Goal: Information Seeking & Learning: Check status

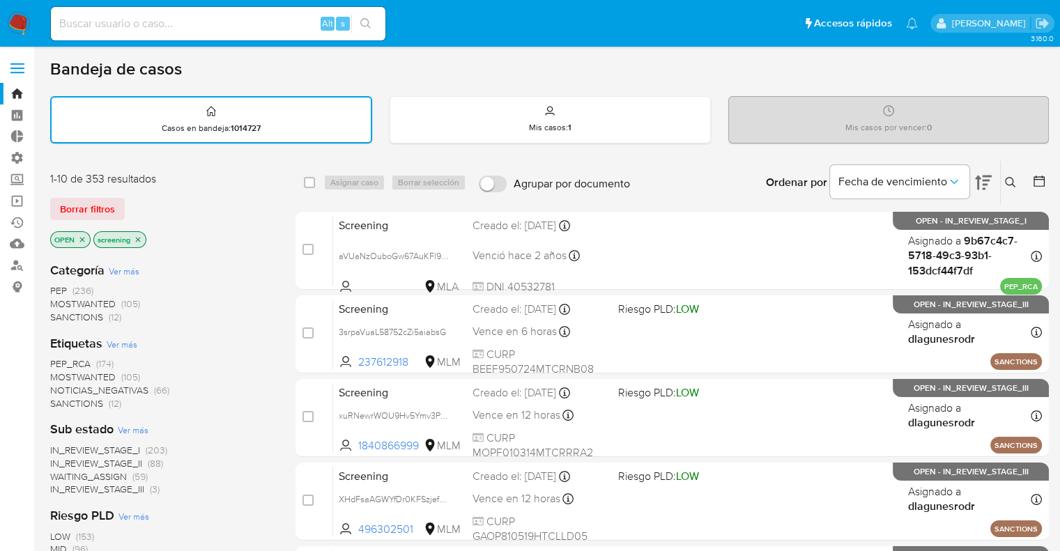
click at [170, 213] on div "Borrar filtros" at bounding box center [161, 209] width 223 height 22
click at [131, 202] on div "Borrar filtros" at bounding box center [161, 209] width 223 height 22
click at [128, 200] on div "Borrar filtros" at bounding box center [161, 209] width 223 height 22
click at [61, 398] on span "SANCTIONS" at bounding box center [76, 403] width 53 height 14
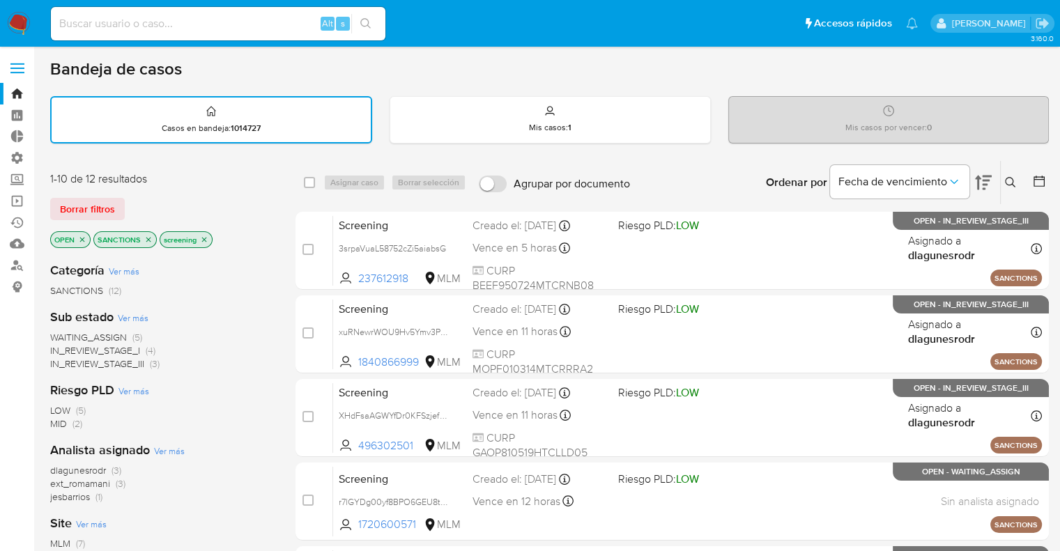
click at [150, 239] on icon "close-filter" at bounding box center [148, 240] width 8 height 8
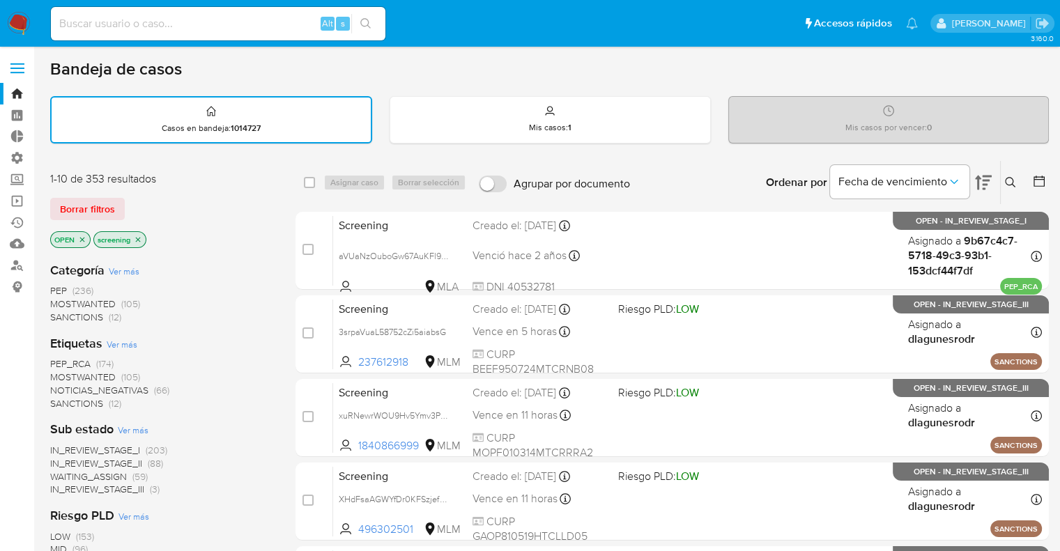
click at [130, 206] on div "Borrar filtros" at bounding box center [161, 209] width 223 height 22
click at [128, 199] on div "Borrar filtros" at bounding box center [161, 209] width 223 height 22
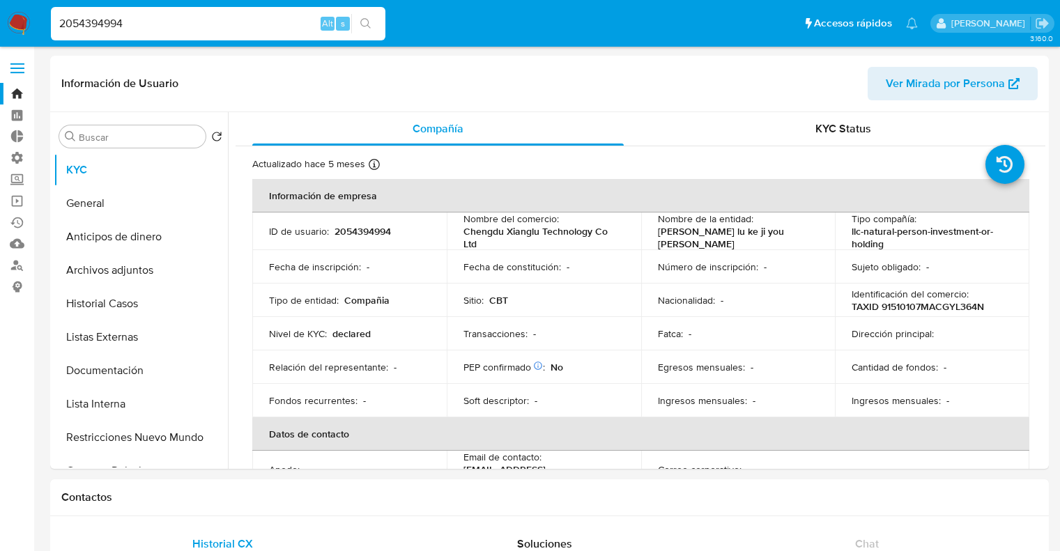
select select "10"
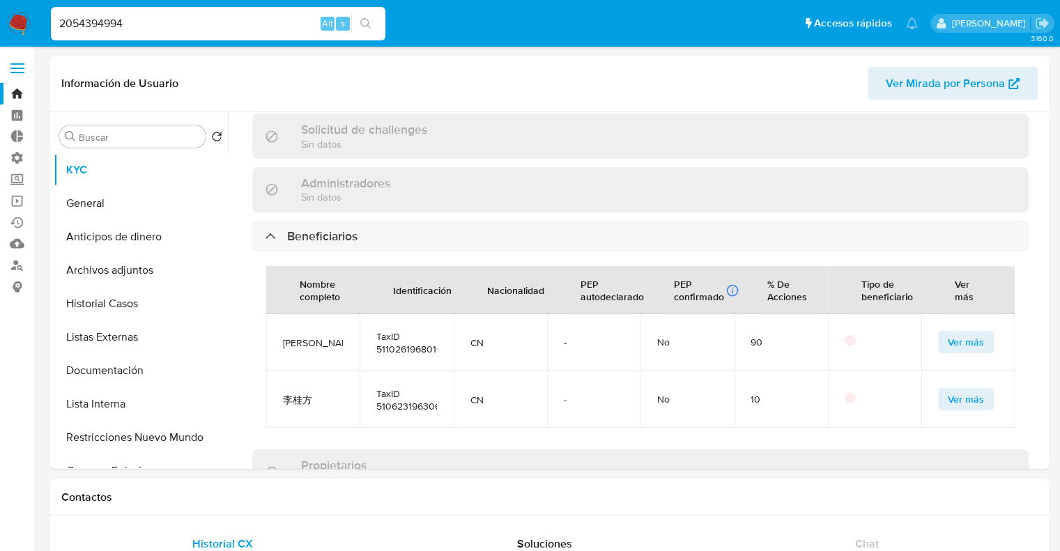
click at [275, 22] on input "2054394994" at bounding box center [218, 24] width 334 height 18
paste input "131094471"
type input "1310944714"
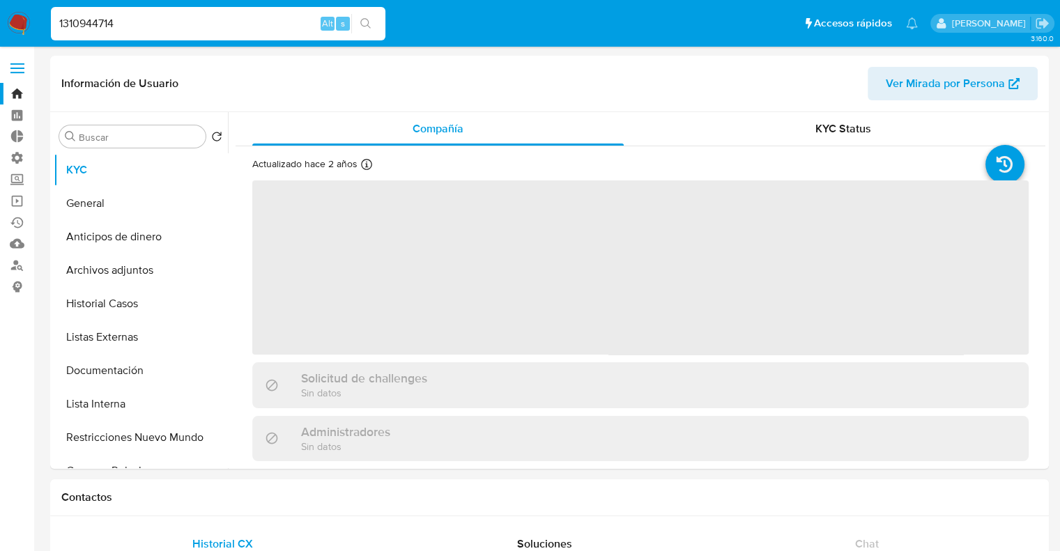
select select "10"
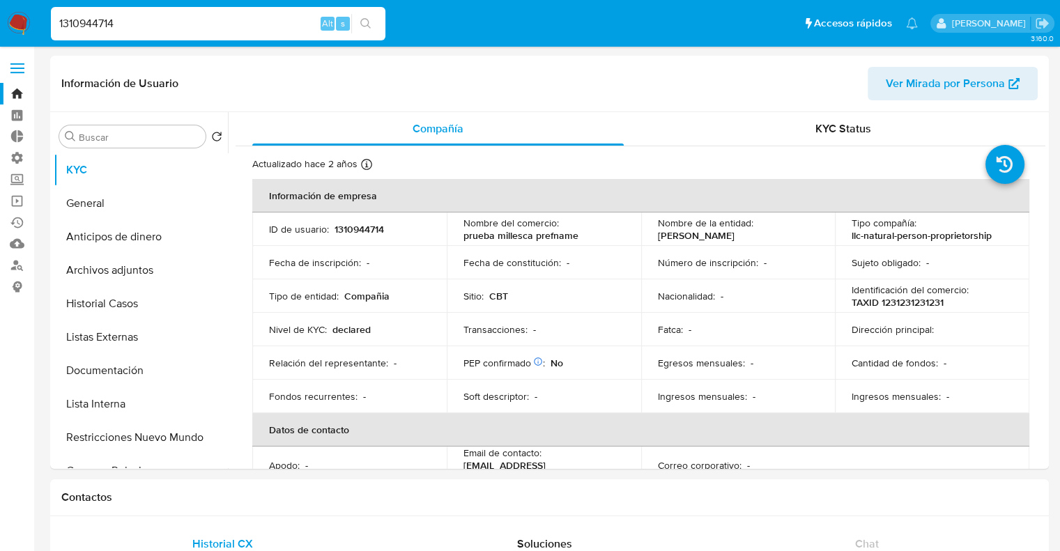
click at [768, 10] on ul "Pausado Ver notificaciones 1310944714 Alt s Accesos rápidos Presiona las siguie…" at bounding box center [484, 23] width 881 height 35
click at [739, 14] on ul "Pausado Ver notificaciones 1310944714 Alt s Accesos rápidos Presiona las siguie…" at bounding box center [484, 23] width 881 height 35
click at [298, 29] on input "1310944714" at bounding box center [218, 24] width 334 height 18
paste input "444811998"
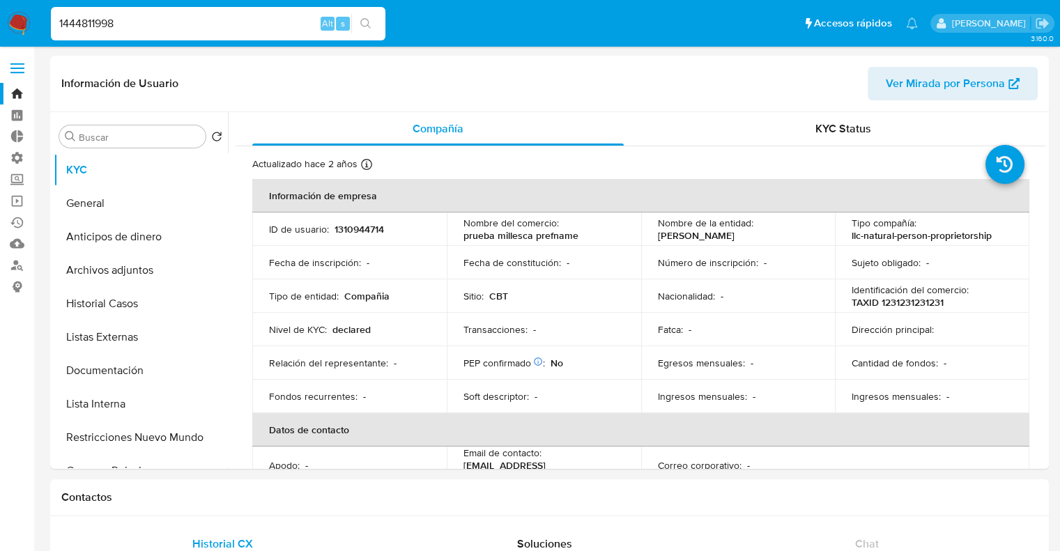
type input "1444811998"
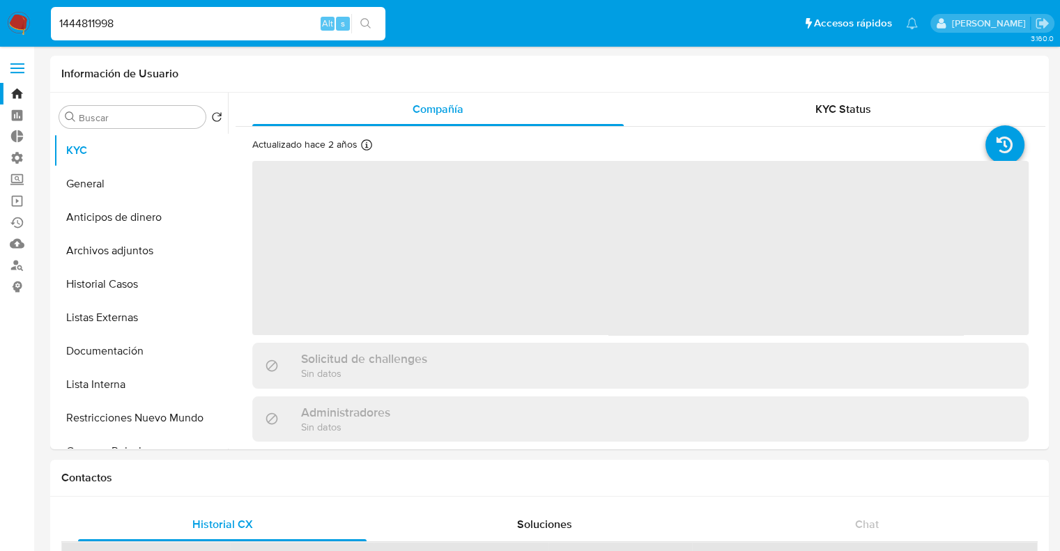
select select "10"
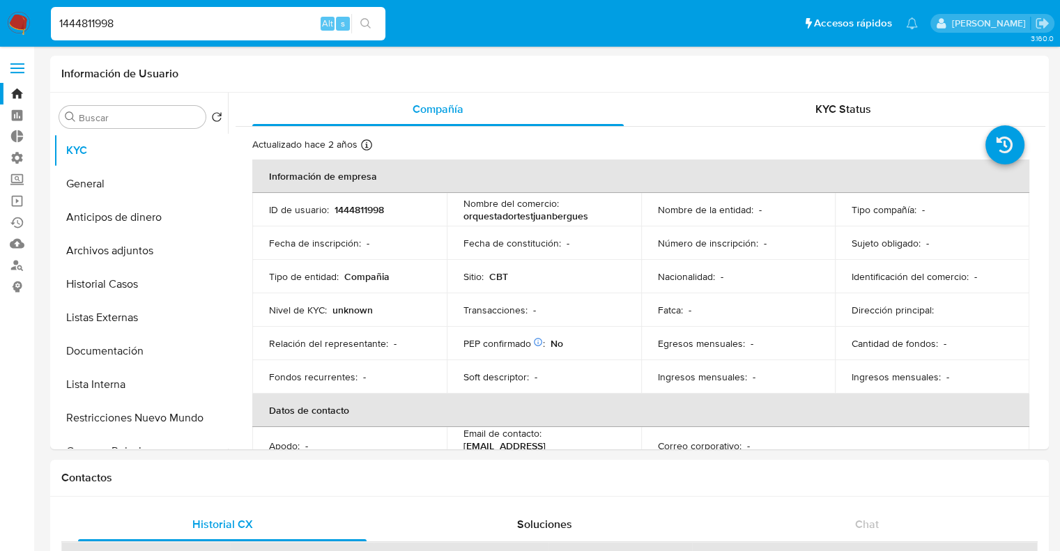
click at [270, 23] on input "1444811998" at bounding box center [218, 24] width 334 height 18
paste input "320208733"
type input "1320208733"
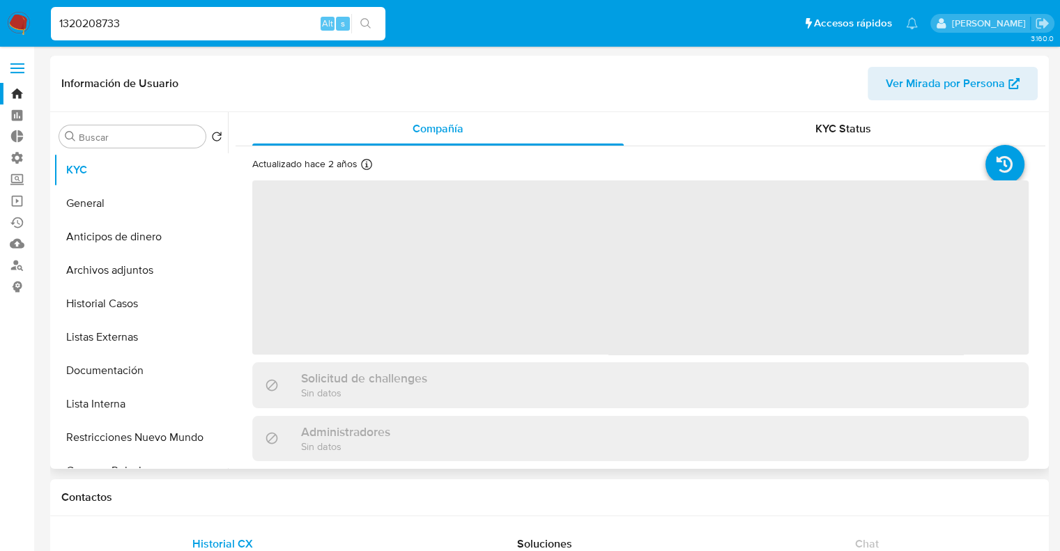
select select "10"
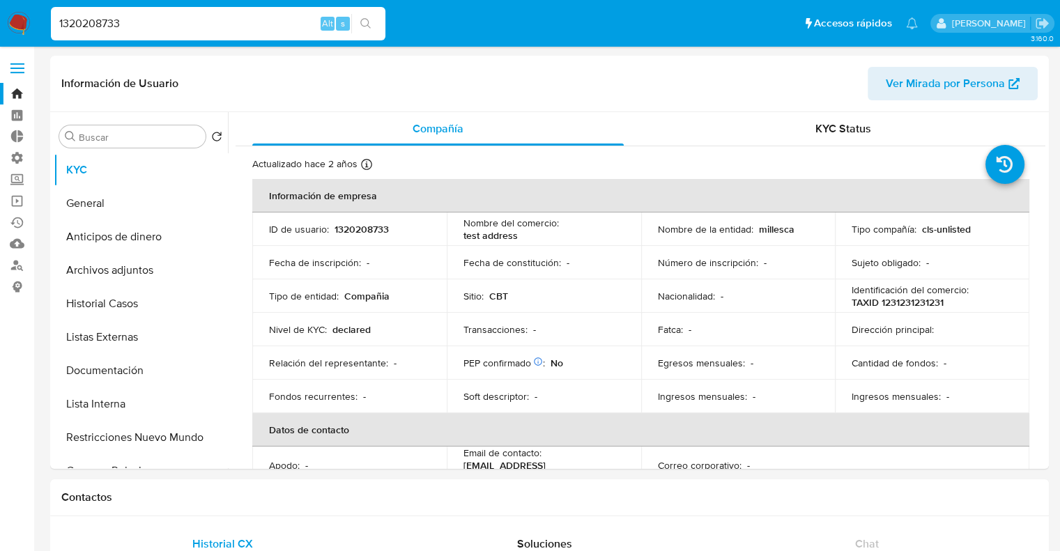
click at [764, 22] on ul "Pausado Ver notificaciones 1320208733 Alt s Accesos rápidos Presiona las siguie…" at bounding box center [484, 23] width 881 height 35
click at [215, 26] on input "1320208733" at bounding box center [218, 24] width 334 height 18
paste input "4358706"
type input "1324358706"
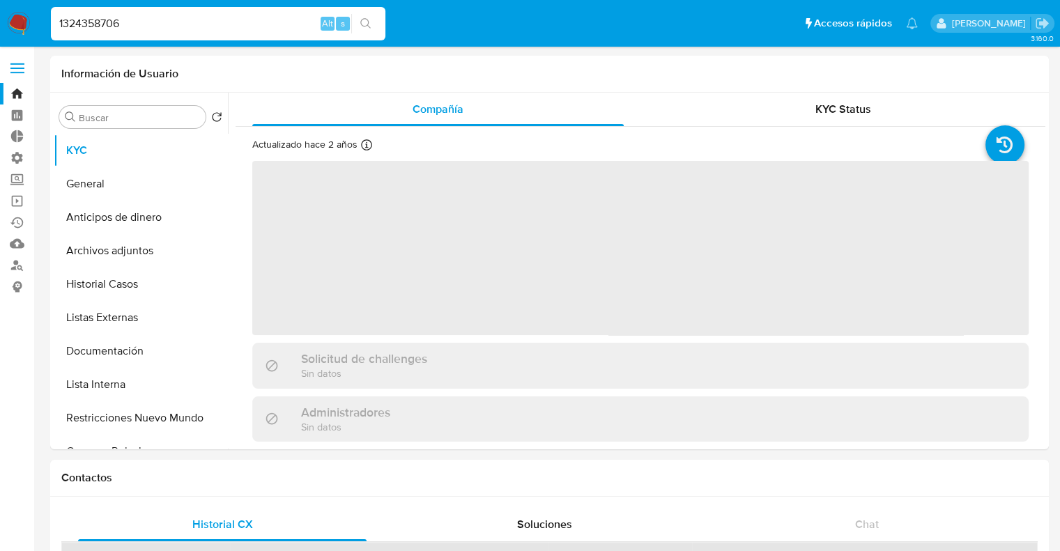
select select "10"
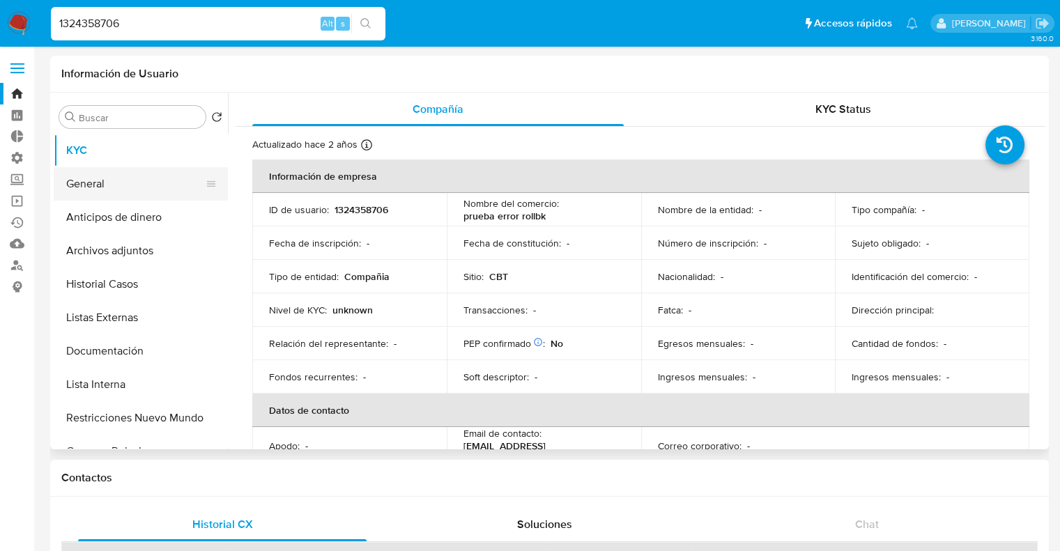
click at [164, 183] on button "General" at bounding box center [135, 183] width 163 height 33
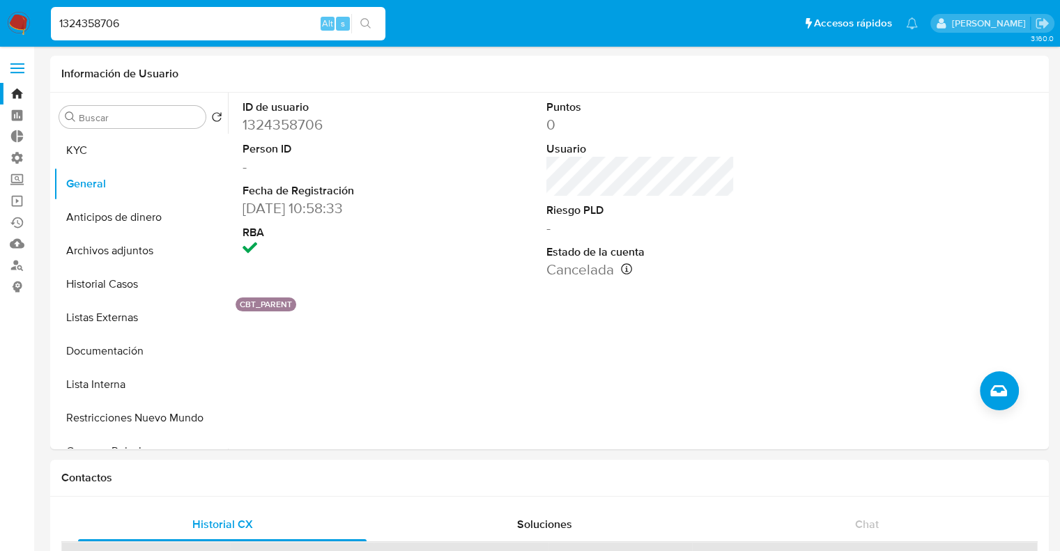
click at [403, 23] on ul "Pausado Ver notificaciones 1324358706 Alt s Accesos rápidos Presiona las siguie…" at bounding box center [484, 23] width 881 height 35
click at [169, 152] on button "KYC" at bounding box center [135, 150] width 163 height 33
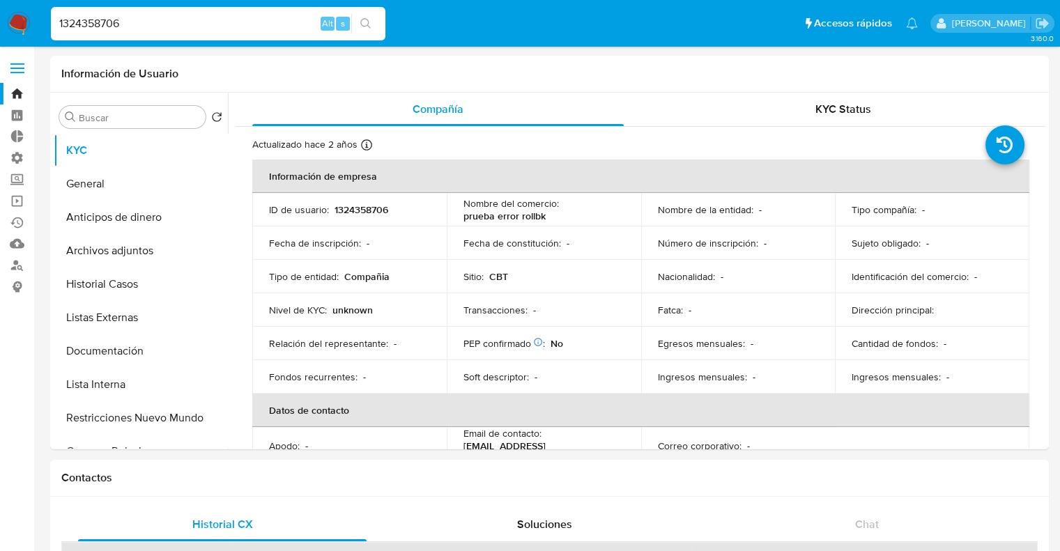
click at [277, 22] on input "1324358706" at bounding box center [218, 24] width 334 height 18
paste input "2595897"
type input "1322595897"
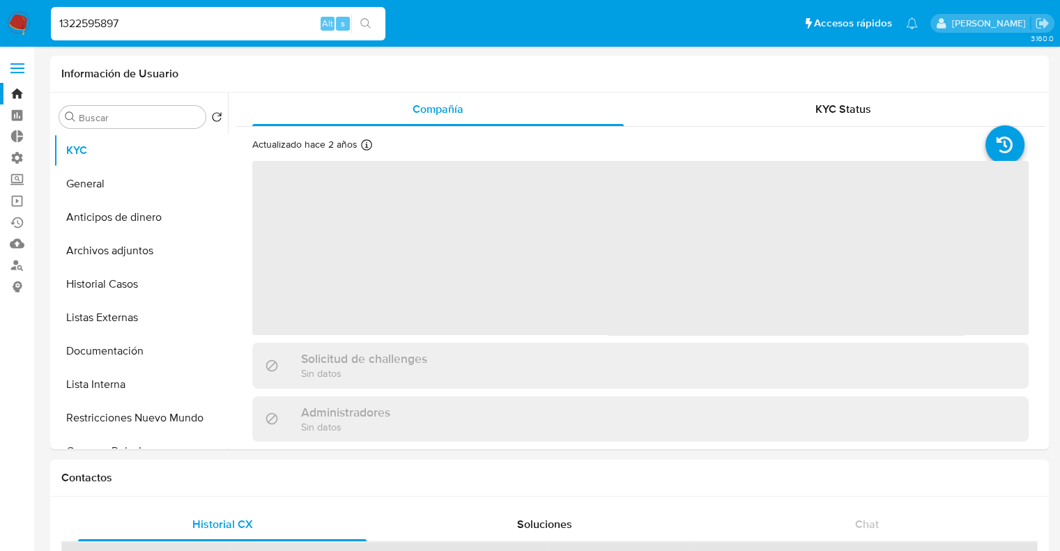
select select "10"
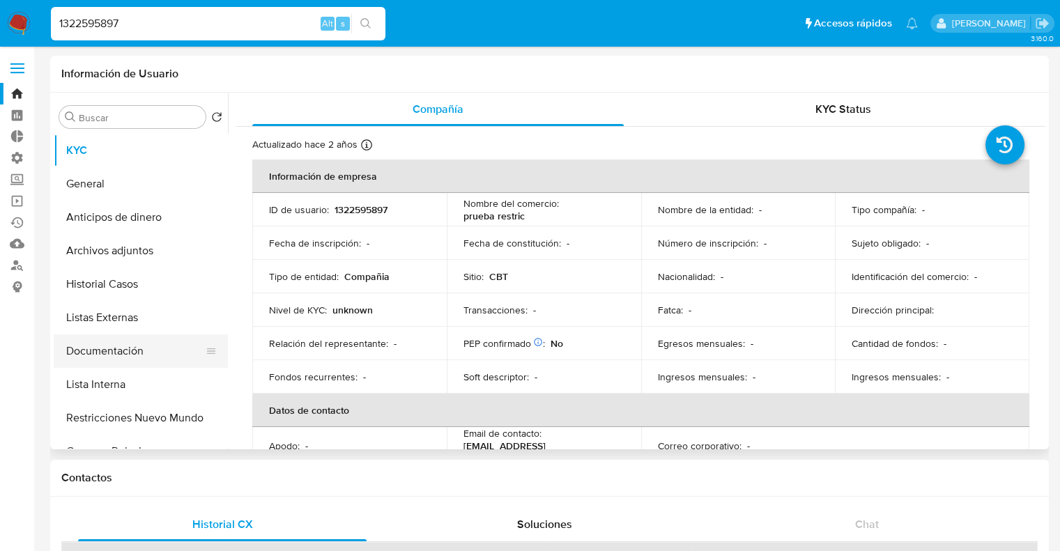
click at [171, 349] on button "Documentación" at bounding box center [135, 350] width 163 height 33
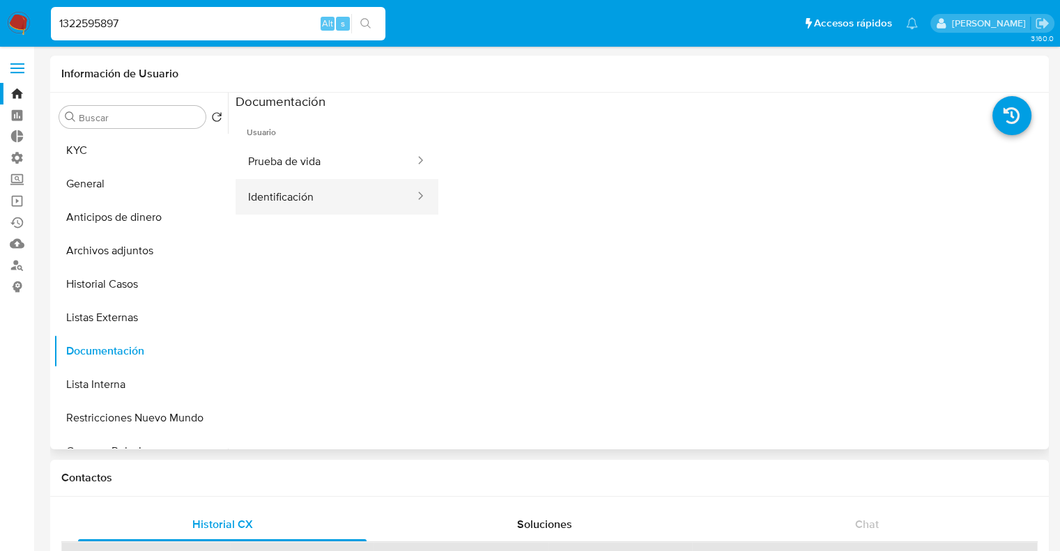
click at [344, 194] on button "Identificación" at bounding box center [326, 197] width 180 height 36
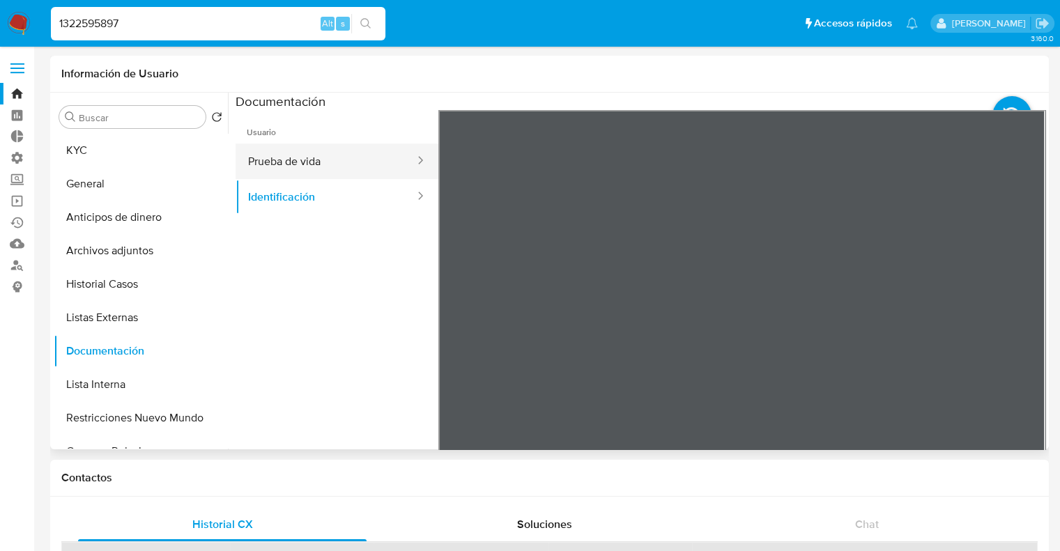
click at [371, 168] on button "Prueba de vida" at bounding box center [326, 162] width 180 height 36
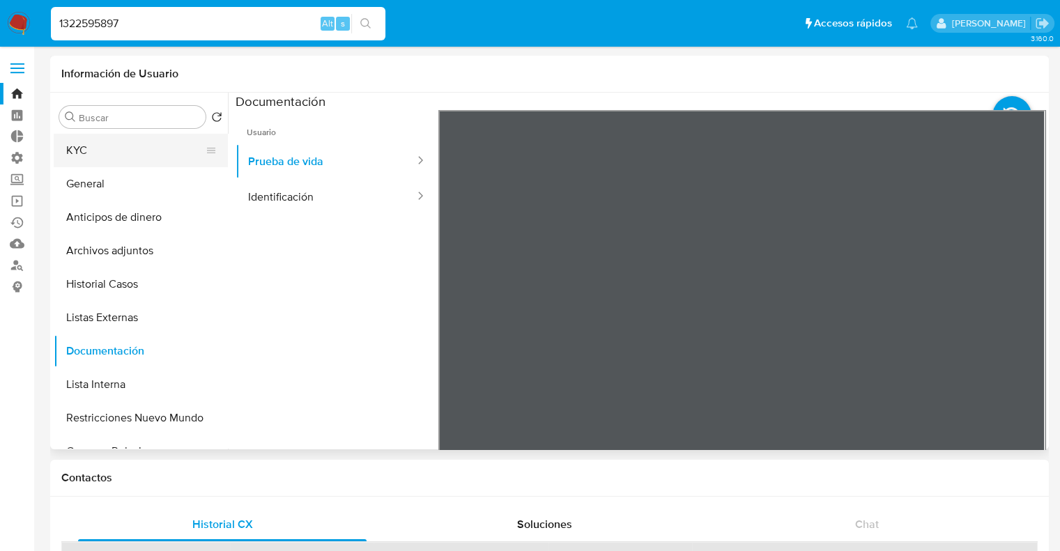
click at [143, 158] on button "KYC" at bounding box center [135, 150] width 163 height 33
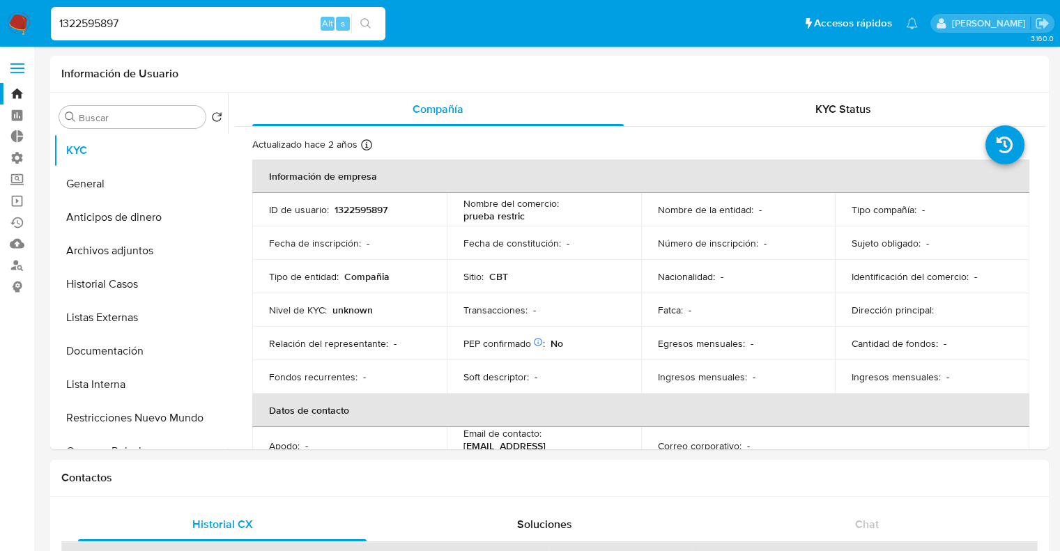
click at [279, 29] on input "1322595897" at bounding box center [218, 24] width 334 height 18
paste input "659341480"
type input "1659341480"
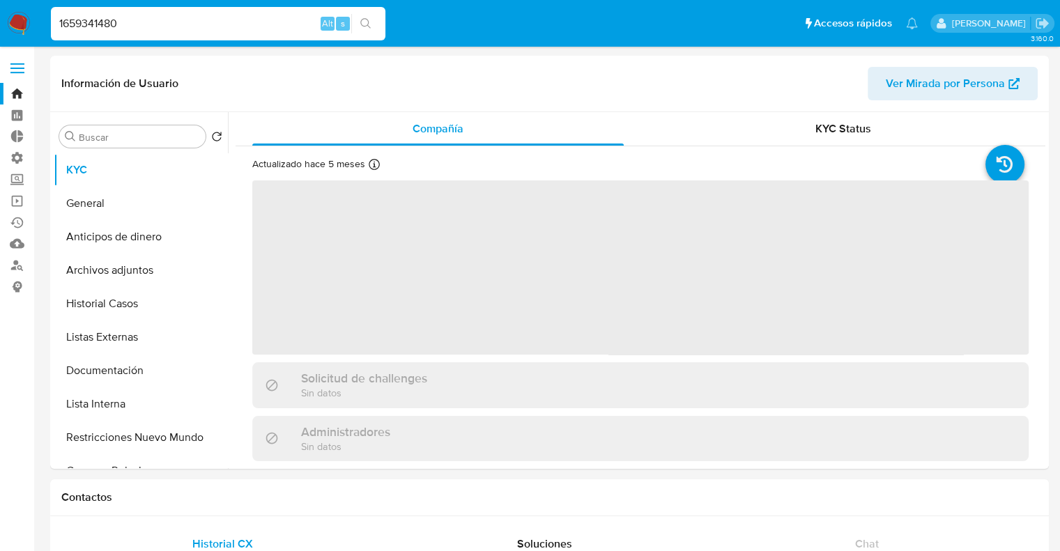
select select "10"
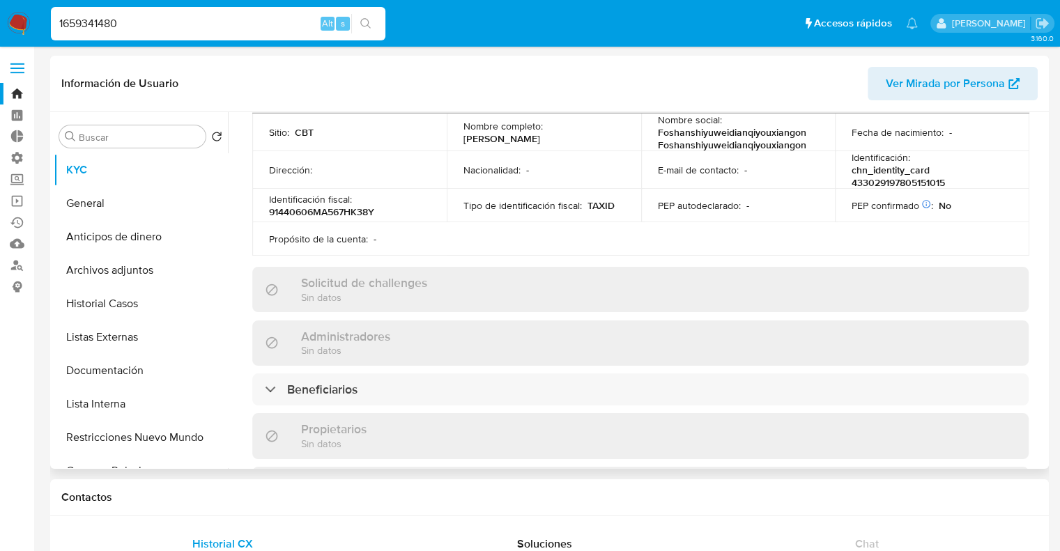
scroll to position [429, 0]
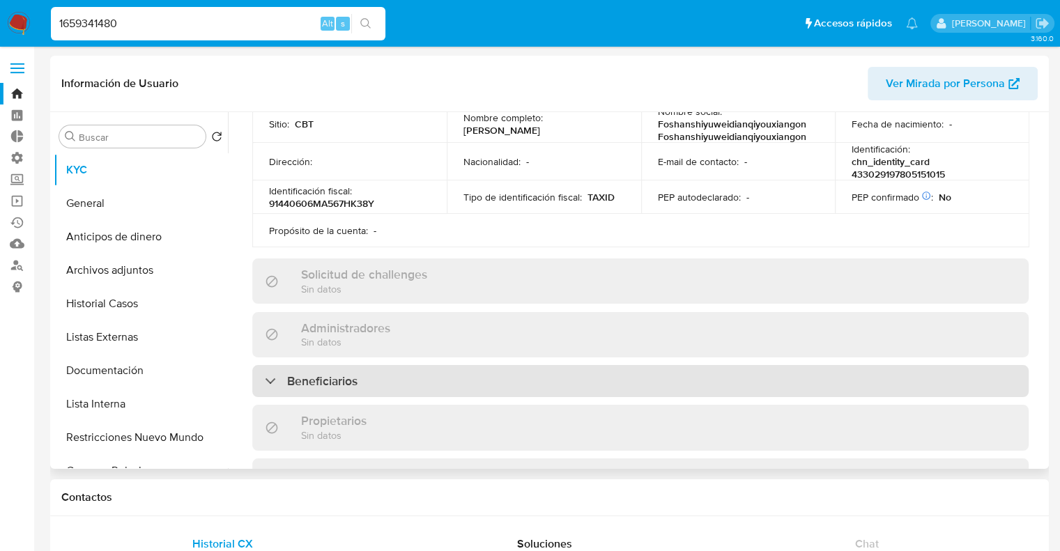
click at [755, 365] on div "Beneficiarios" at bounding box center [640, 381] width 776 height 32
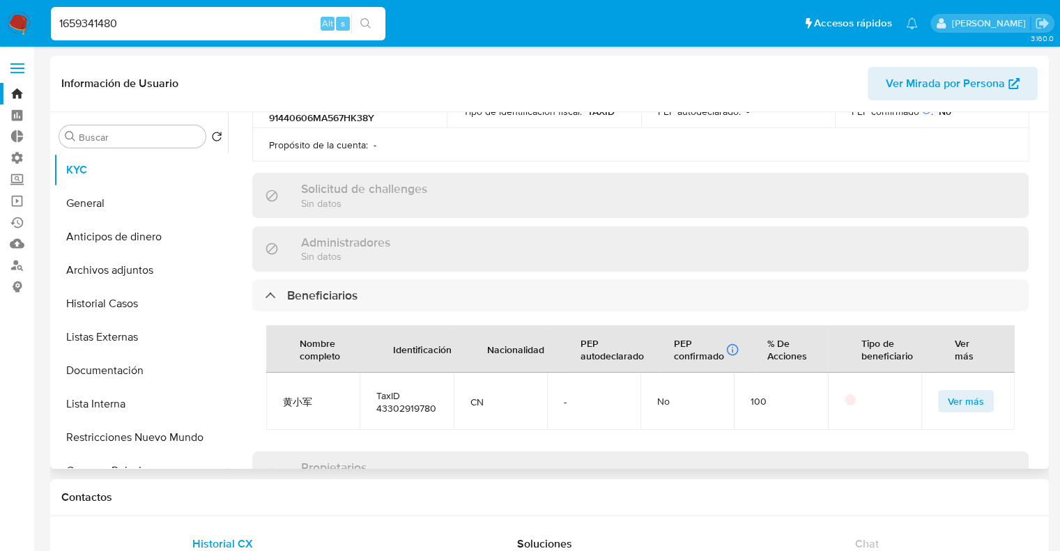
scroll to position [523, 0]
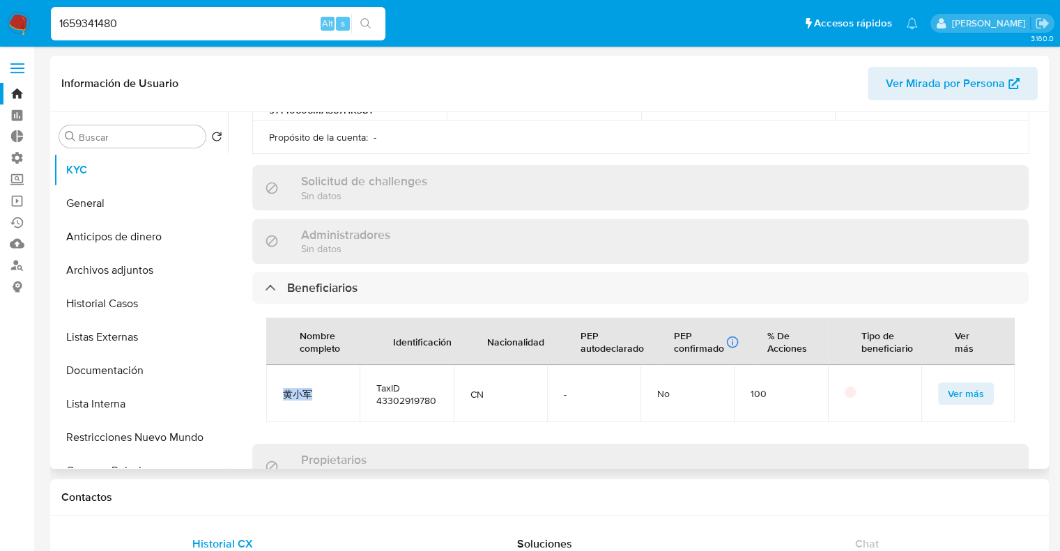
drag, startPoint x: 283, startPoint y: 373, endPoint x: 318, endPoint y: 376, distance: 35.0
click at [318, 388] on span "黄小军" at bounding box center [313, 394] width 60 height 13
copy span "黄小军"
click at [269, 29] on input "1659341480" at bounding box center [218, 24] width 334 height 18
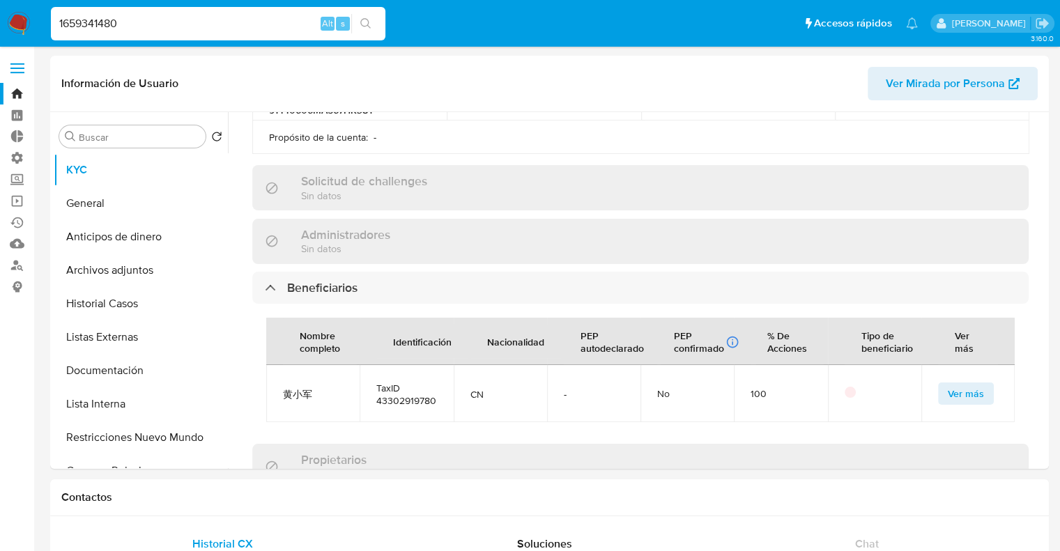
paste input "2485699555"
type input "2485699555"
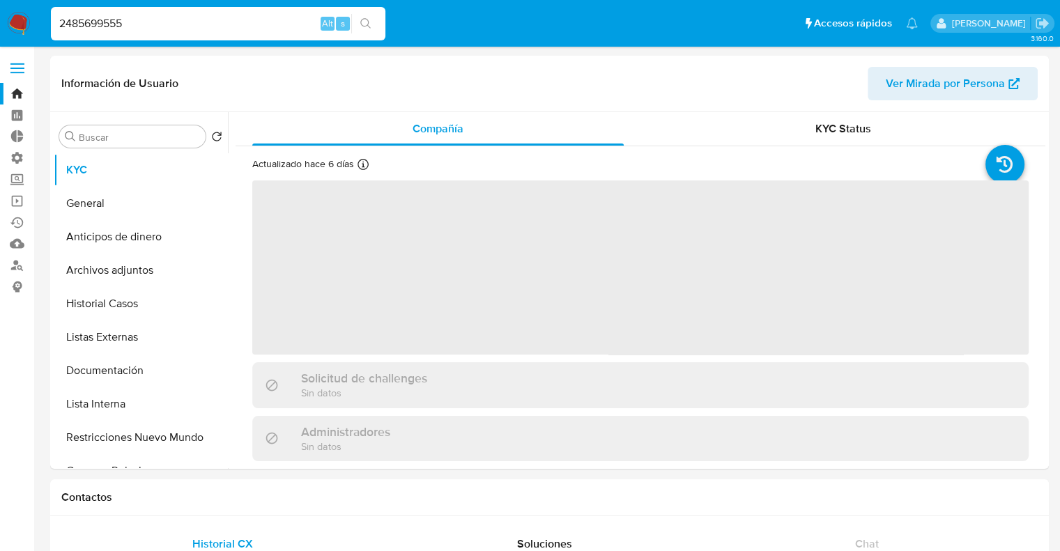
select select "10"
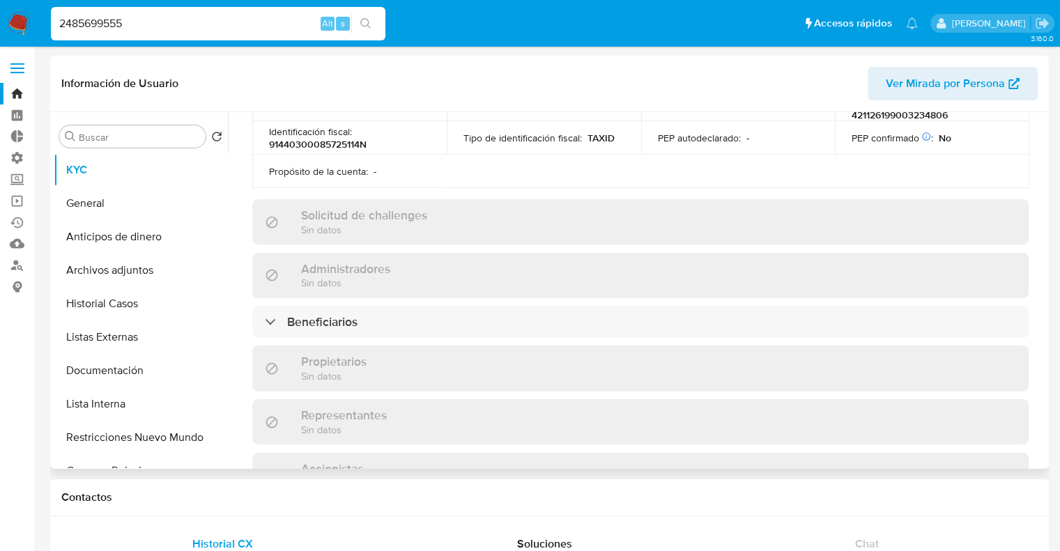
scroll to position [502, 0]
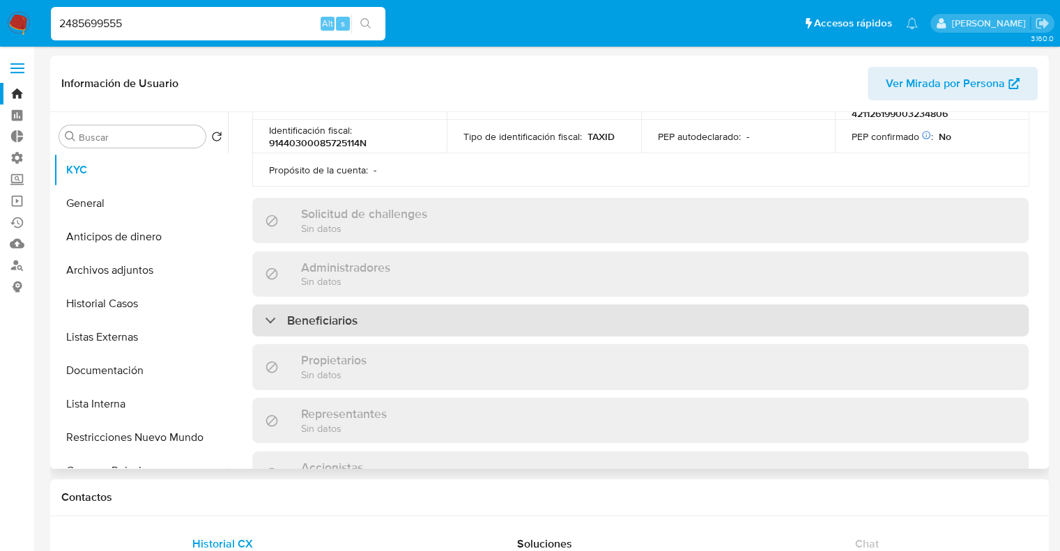
click at [983, 305] on div "Beneficiarios" at bounding box center [640, 321] width 776 height 32
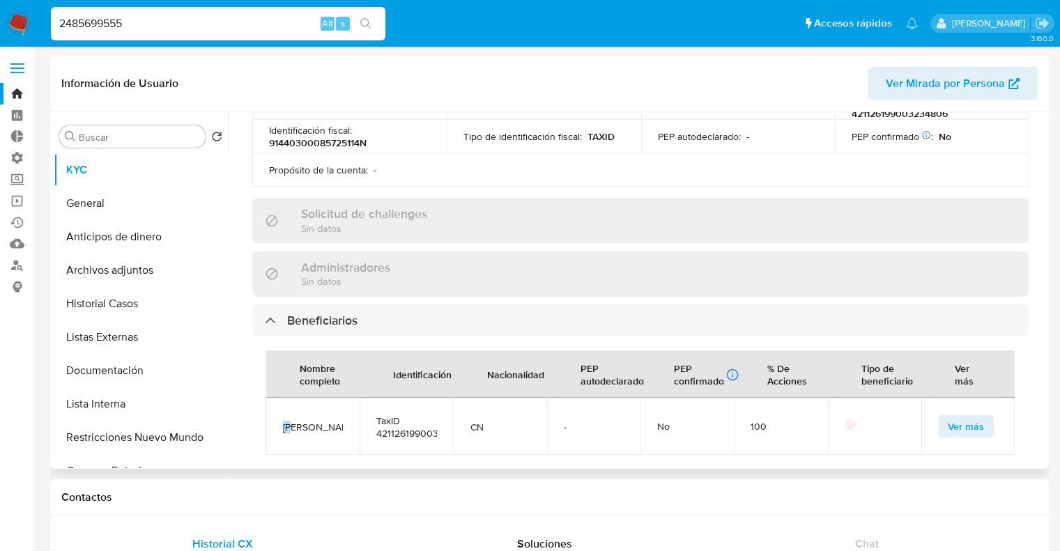
drag, startPoint x: 284, startPoint y: 392, endPoint x: 307, endPoint y: 394, distance: 23.7
click at [307, 421] on span "李颖" at bounding box center [313, 427] width 60 height 13
copy span "李颖"
click at [284, 421] on span "李颖" at bounding box center [313, 427] width 60 height 13
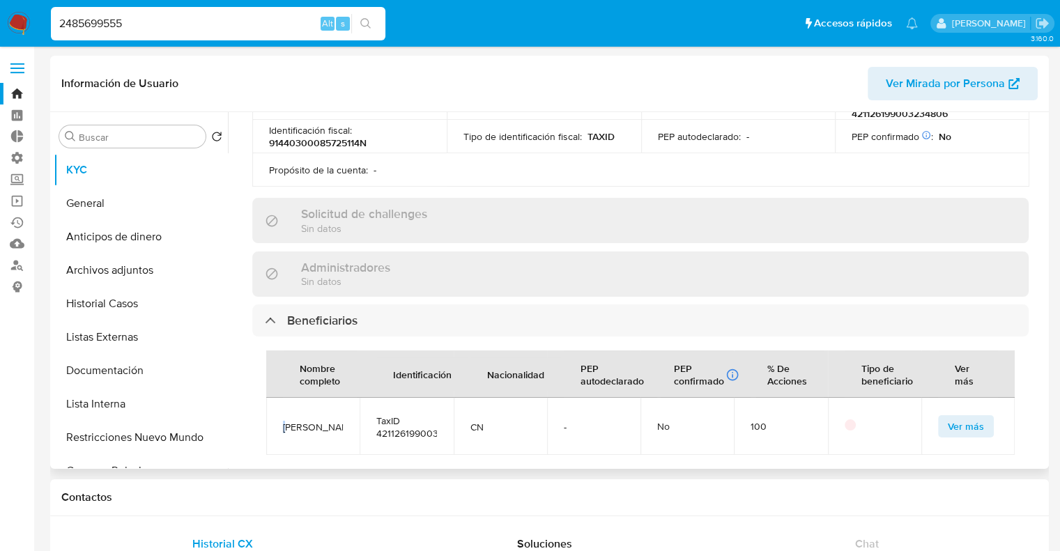
click at [284, 421] on span "李颖" at bounding box center [313, 427] width 60 height 13
drag, startPoint x: 284, startPoint y: 395, endPoint x: 306, endPoint y: 394, distance: 21.6
click at [306, 421] on span "李颖" at bounding box center [313, 427] width 60 height 13
copy span "李颖"
click at [296, 18] on input "2485699555" at bounding box center [218, 24] width 334 height 18
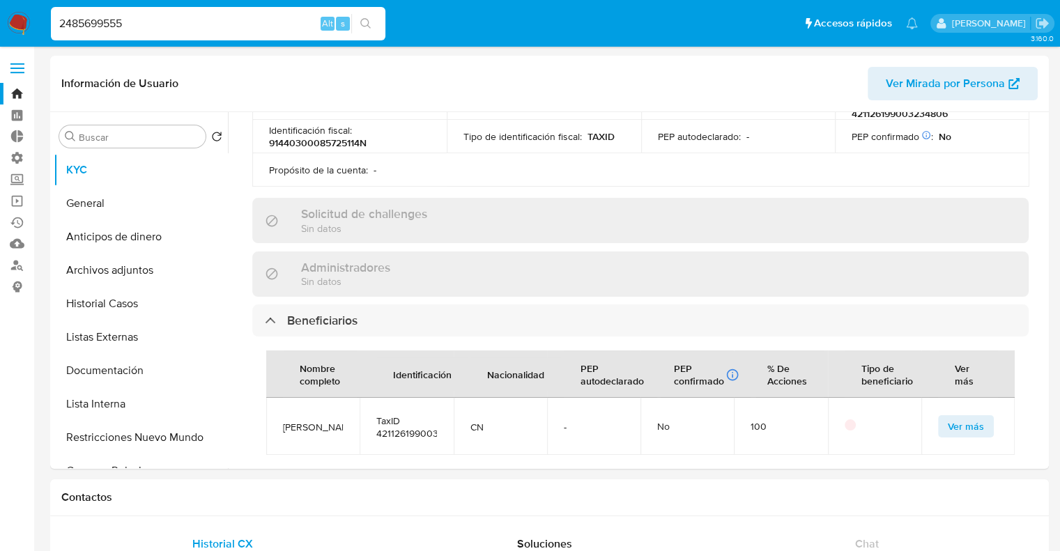
click at [296, 18] on input "2485699555" at bounding box center [218, 24] width 334 height 18
paste input "509598724"
type input "2509598724"
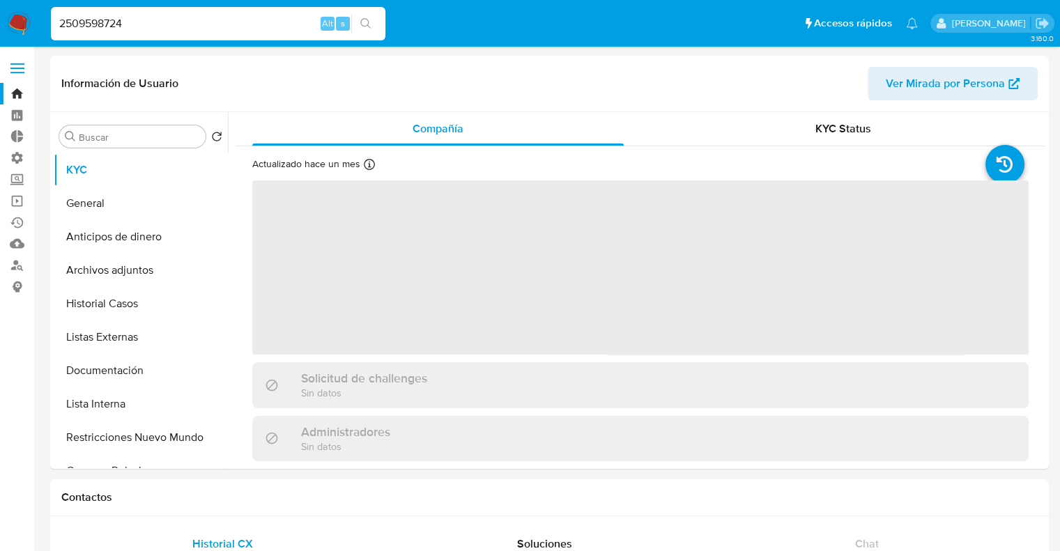
select select "10"
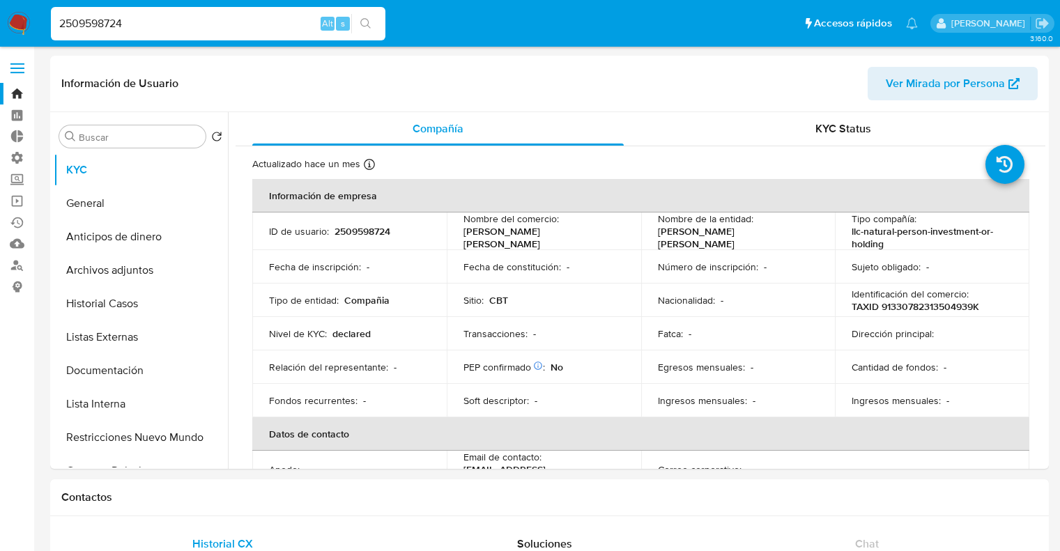
select select "10"
click at [141, 401] on button "Lista Interna" at bounding box center [135, 403] width 163 height 33
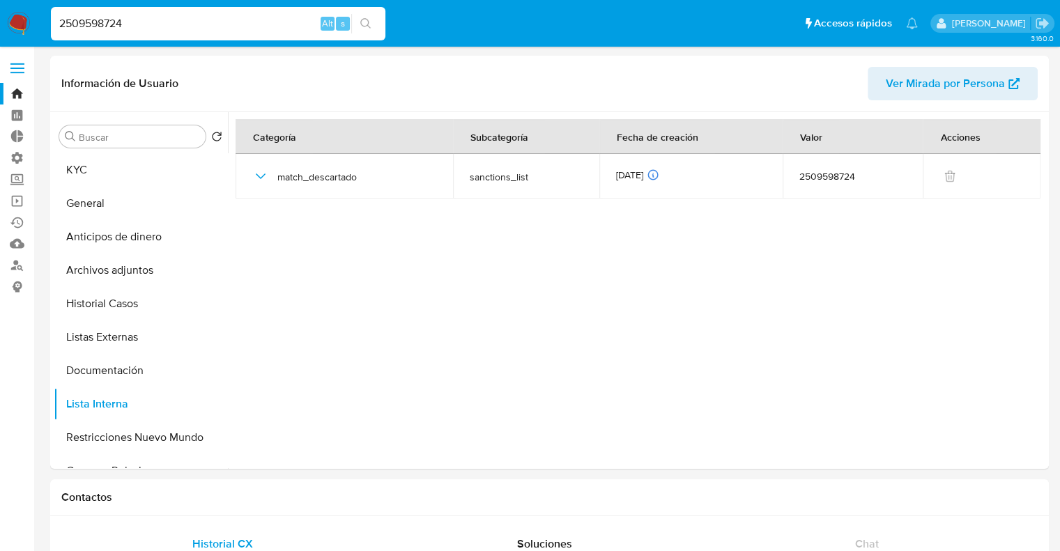
click at [276, 20] on input "2509598724" at bounding box center [218, 24] width 334 height 18
paste input "459439117"
type input "2459439117"
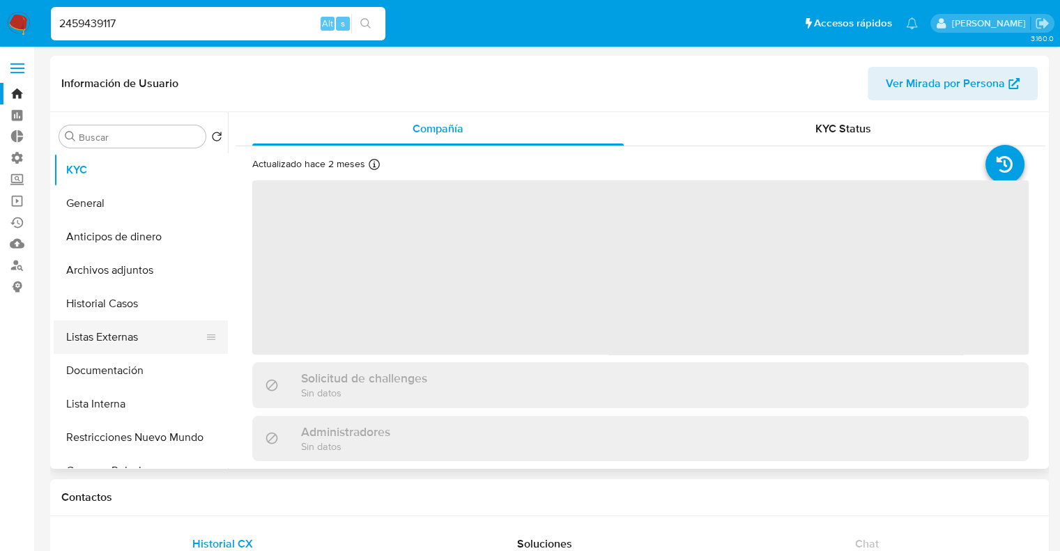
select select "10"
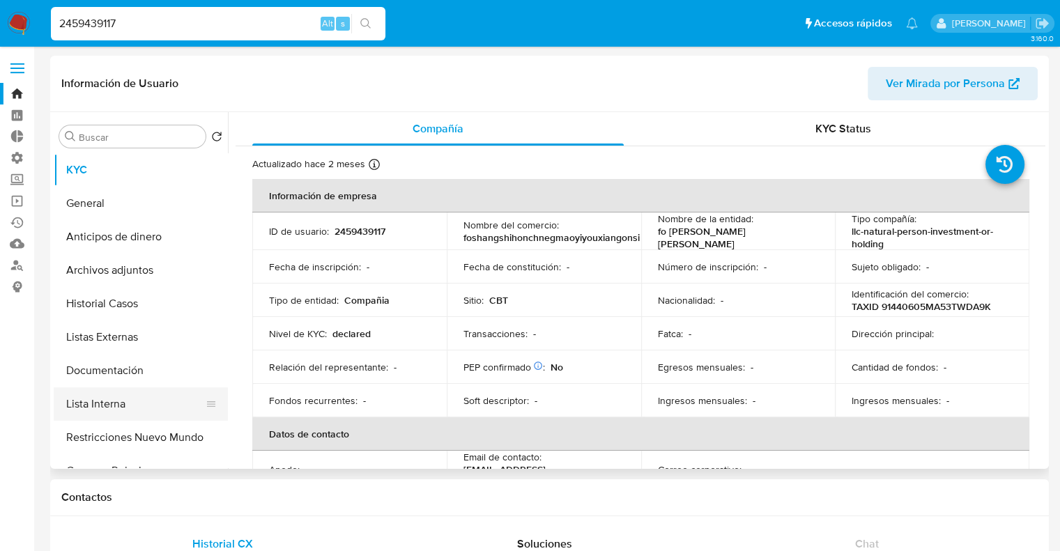
click at [150, 408] on button "Lista Interna" at bounding box center [135, 403] width 163 height 33
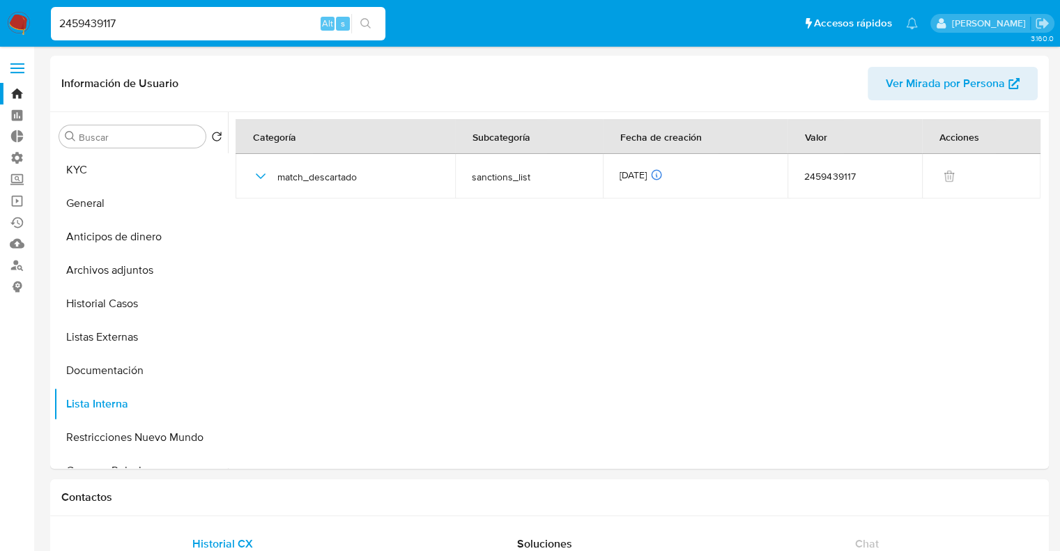
click at [272, 19] on input "2459439117" at bounding box center [218, 24] width 334 height 18
paste input "660787306"
type input "2660787306"
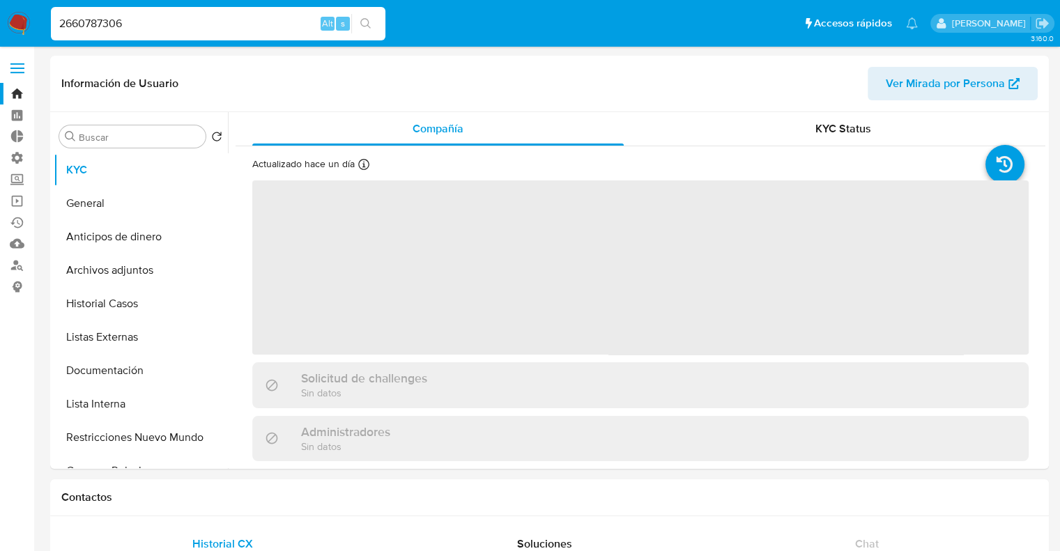
select select "10"
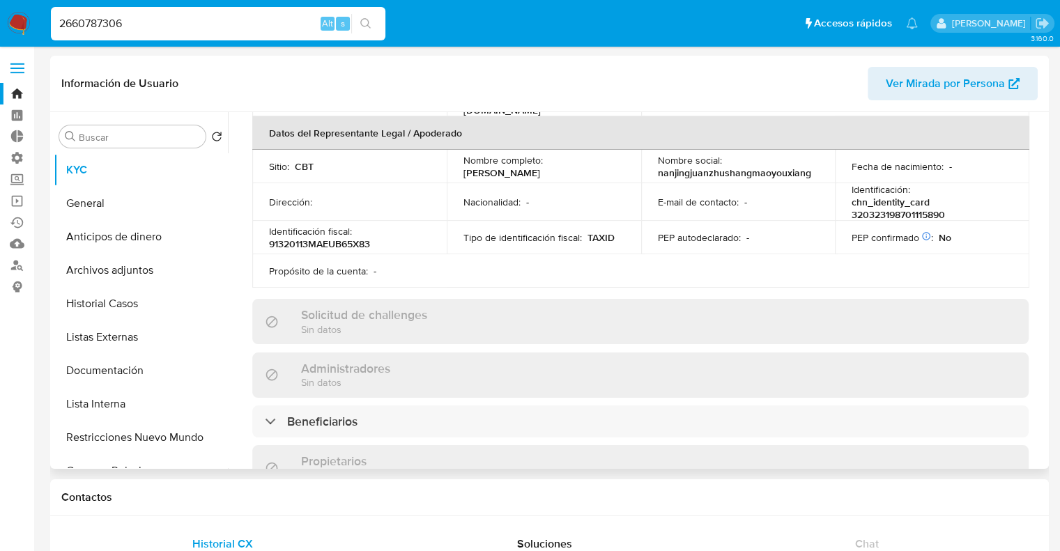
scroll to position [378, 0]
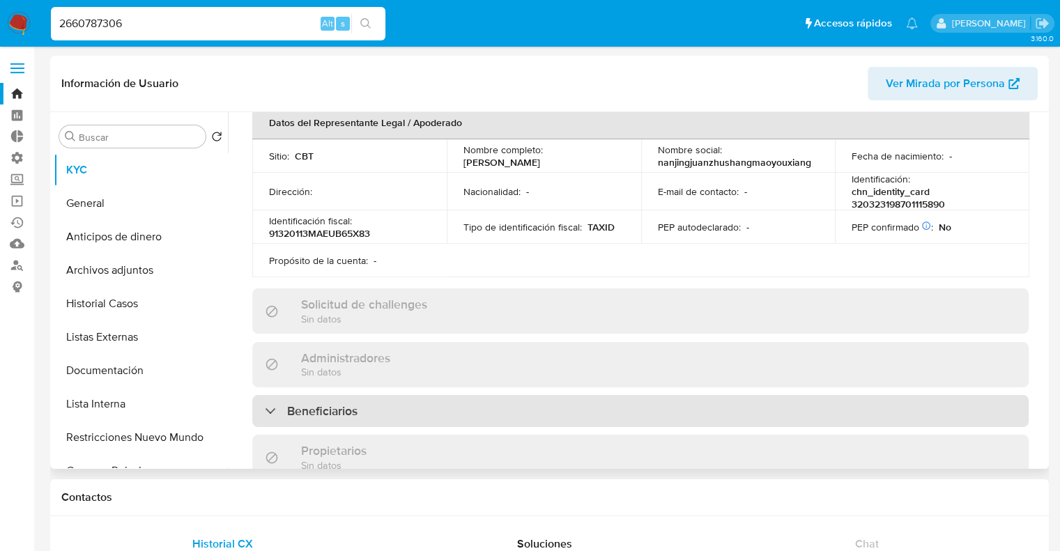
click at [453, 401] on div "Beneficiarios" at bounding box center [640, 411] width 776 height 32
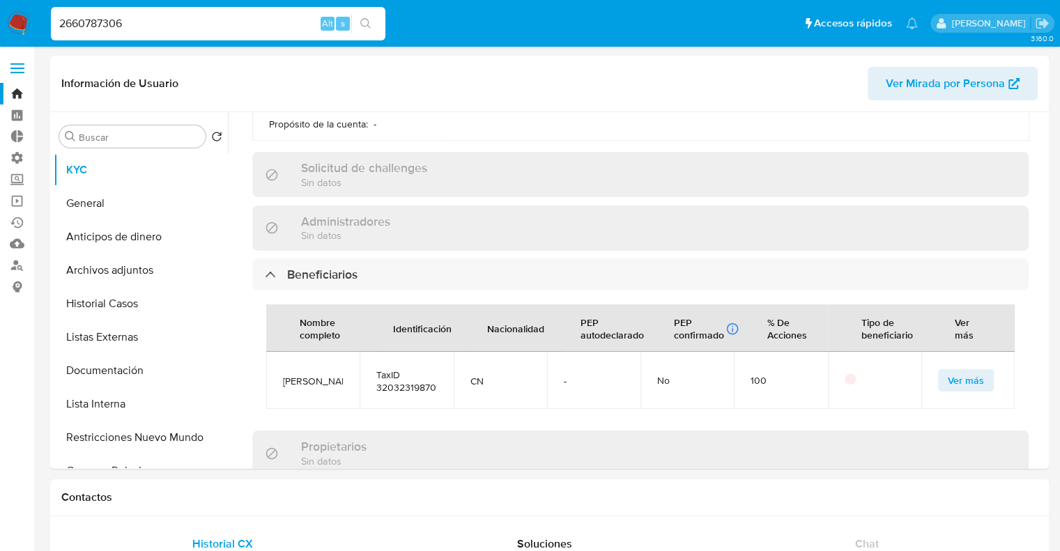
scroll to position [513, 0]
drag, startPoint x: 276, startPoint y: 379, endPoint x: 314, endPoint y: 382, distance: 37.7
click at [314, 382] on td "张健" at bounding box center [312, 382] width 93 height 57
copy span "张健"
click at [295, 32] on input "2660787306" at bounding box center [218, 24] width 334 height 18
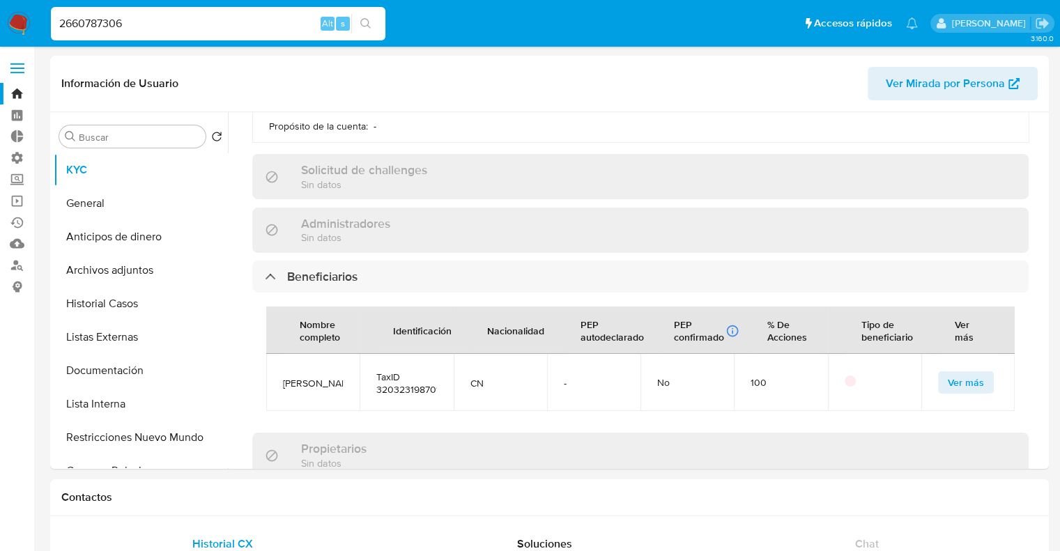
click at [295, 32] on input "2660787306" at bounding box center [218, 24] width 334 height 18
drag, startPoint x: 281, startPoint y: 376, endPoint x: 314, endPoint y: 376, distance: 32.8
click at [314, 376] on td "张健" at bounding box center [312, 382] width 93 height 57
copy span "张健"
click at [295, 26] on input "2660787306" at bounding box center [218, 24] width 334 height 18
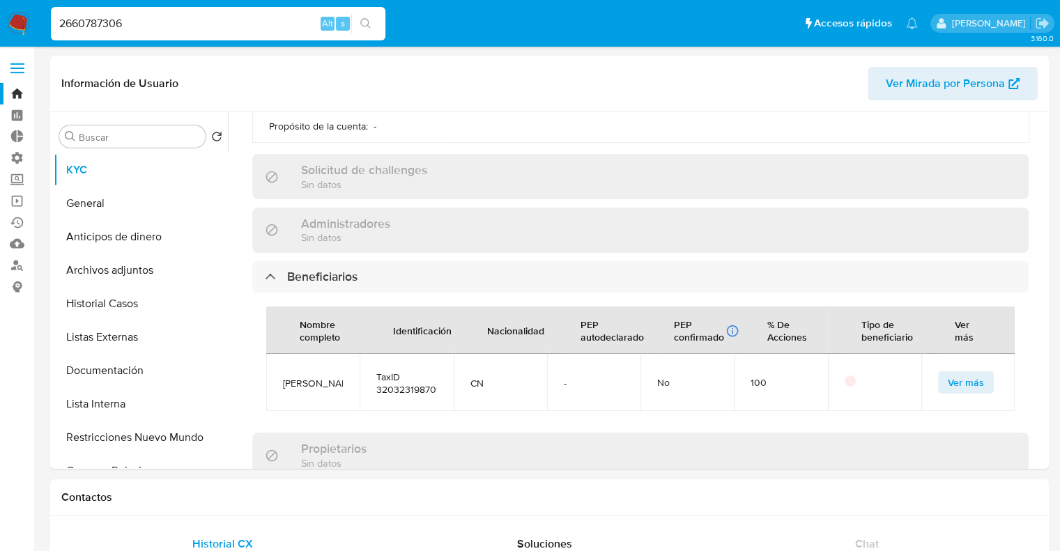
click at [295, 26] on input "2660787306" at bounding box center [218, 24] width 334 height 18
paste input "311641040"
type input "2311641040"
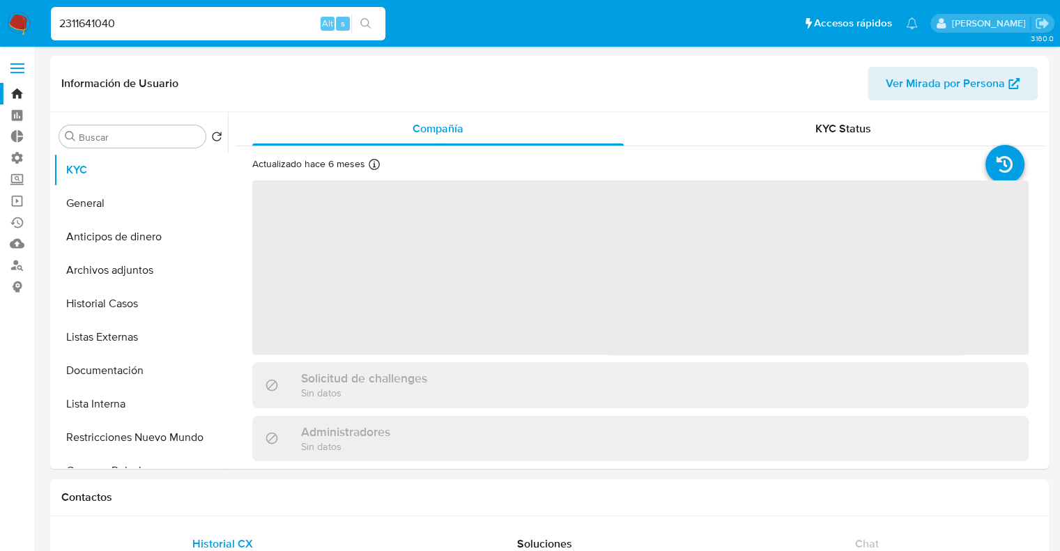
select select "10"
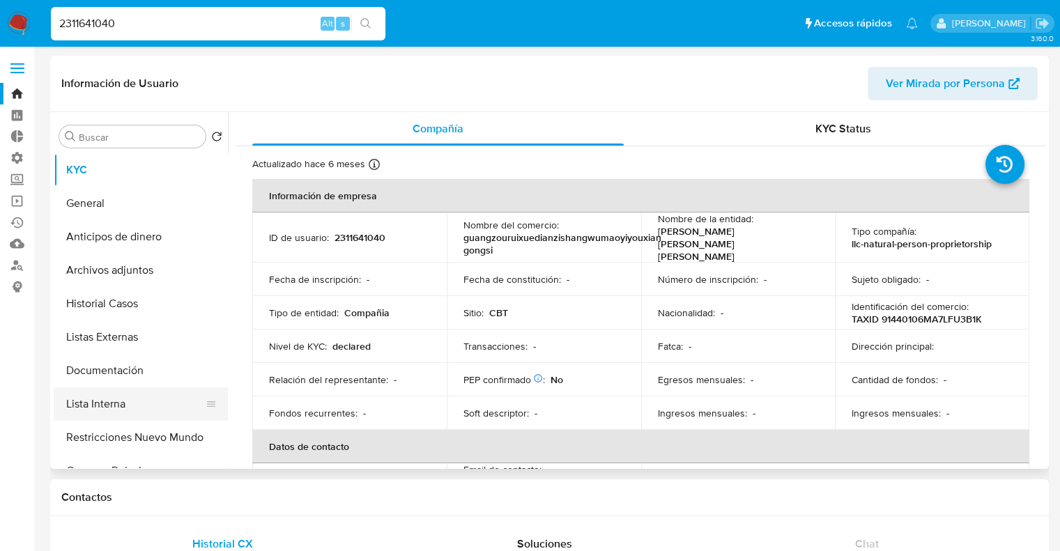
click at [146, 406] on button "Lista Interna" at bounding box center [135, 403] width 163 height 33
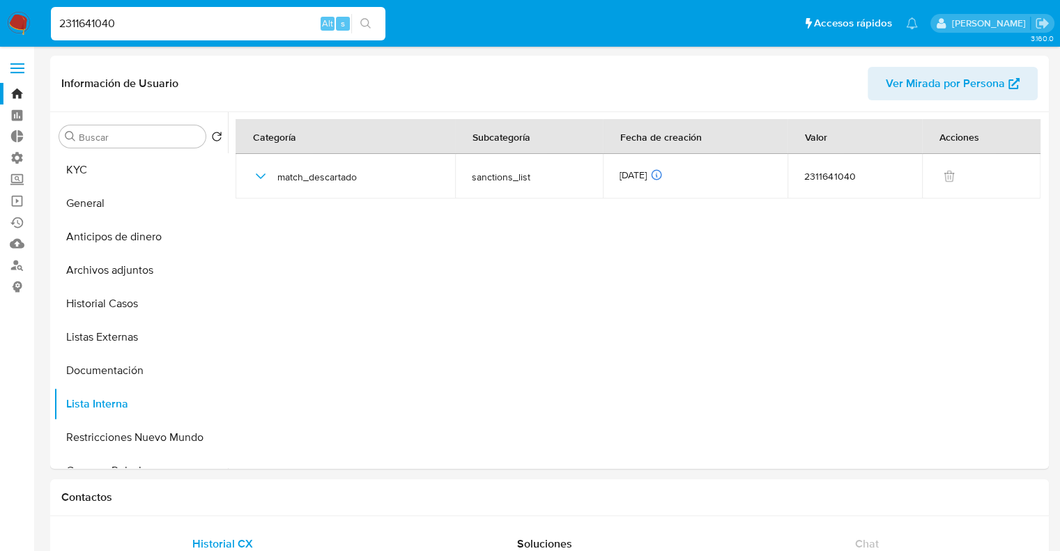
click at [290, 17] on input "2311641040" at bounding box center [218, 24] width 334 height 18
paste input "574643724"
type input "2574643724"
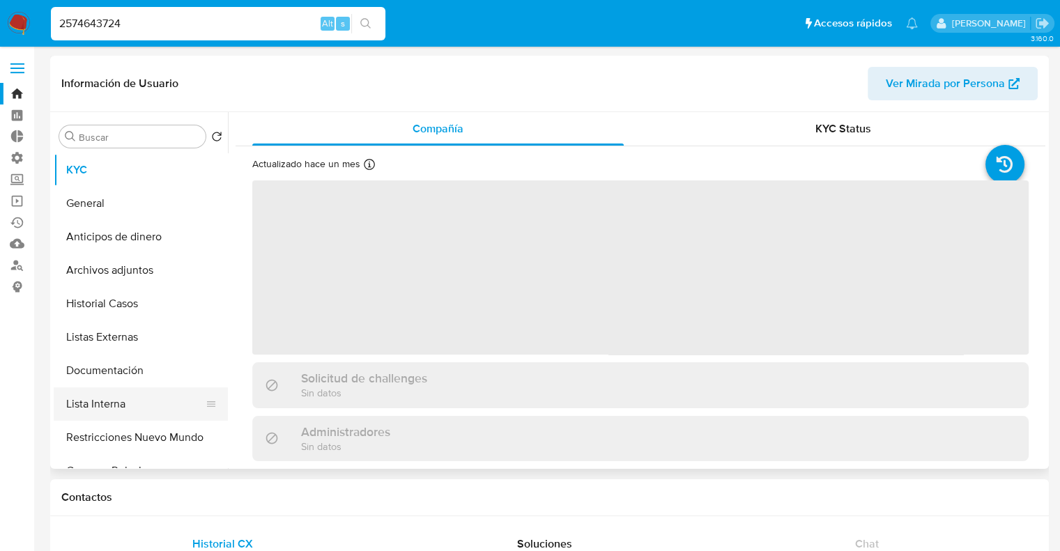
select select "10"
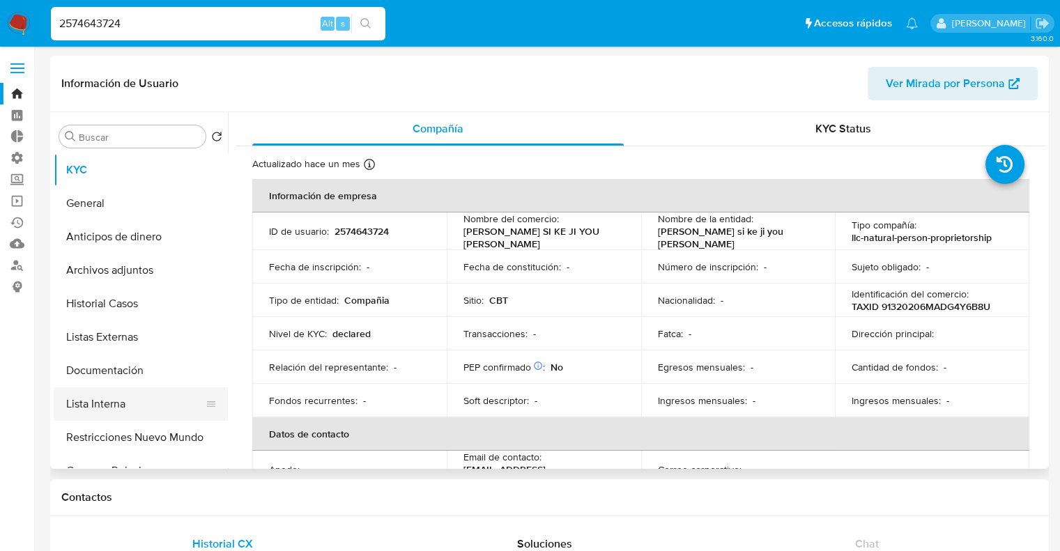
click at [143, 399] on button "Lista Interna" at bounding box center [135, 403] width 163 height 33
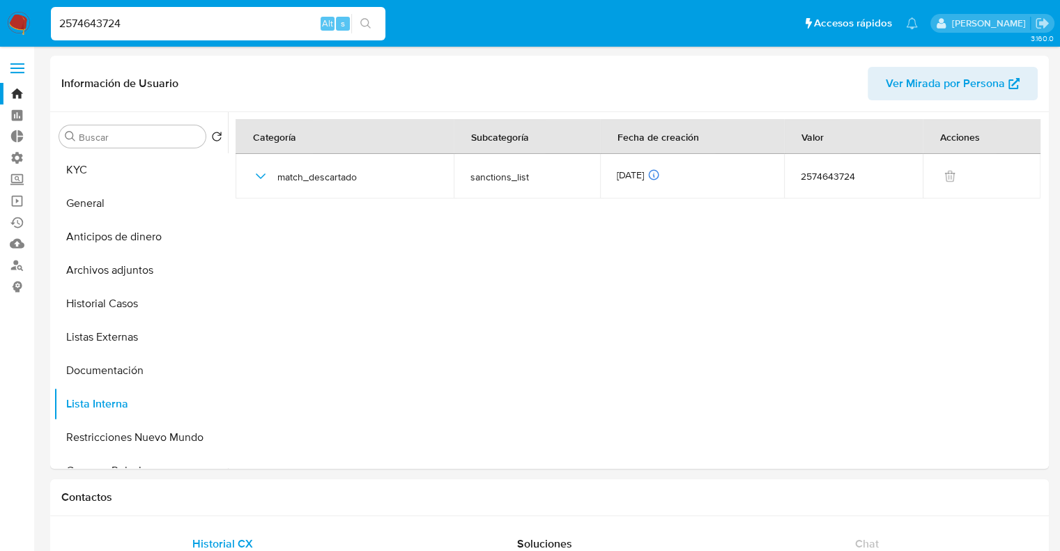
click at [228, 29] on input "2574643724" at bounding box center [218, 24] width 334 height 18
paste input "487712423"
type input "2487712423"
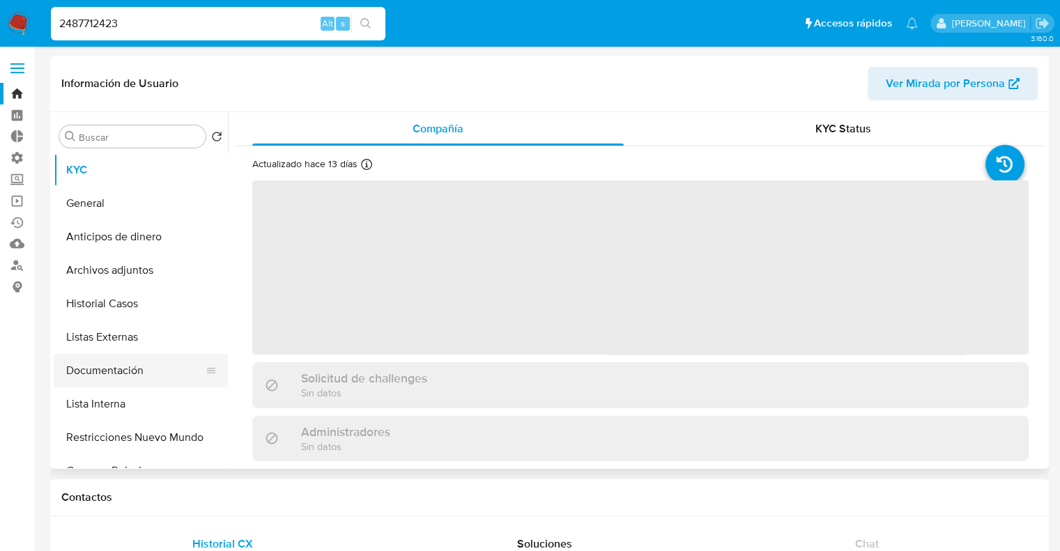
select select "10"
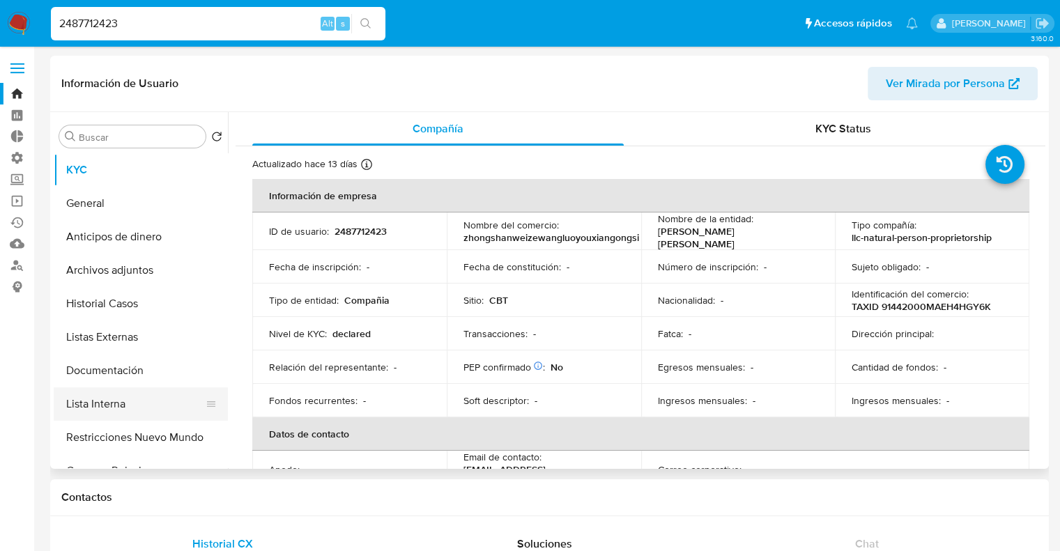
click at [143, 399] on button "Lista Interna" at bounding box center [135, 403] width 163 height 33
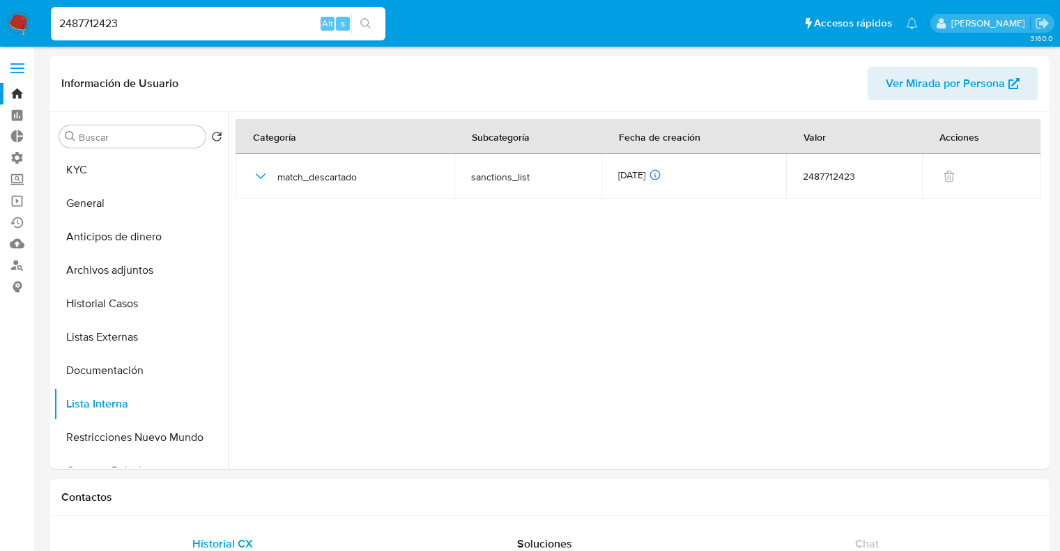
select select "10"
click at [251, 27] on input "2487712423" at bounding box center [218, 24] width 334 height 18
paste input "96863515"
type input "2496863515"
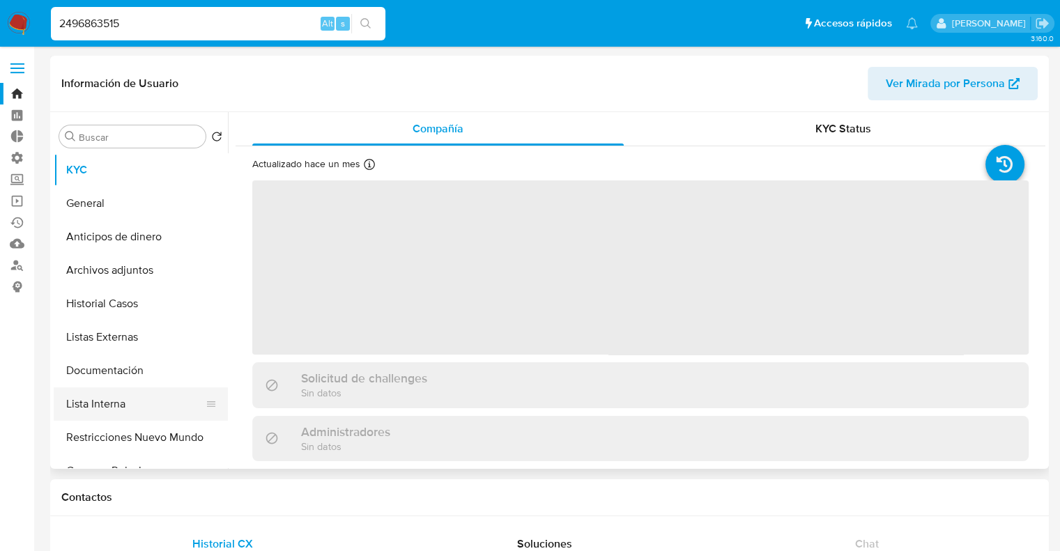
click at [147, 398] on button "Lista Interna" at bounding box center [135, 403] width 163 height 33
select select "10"
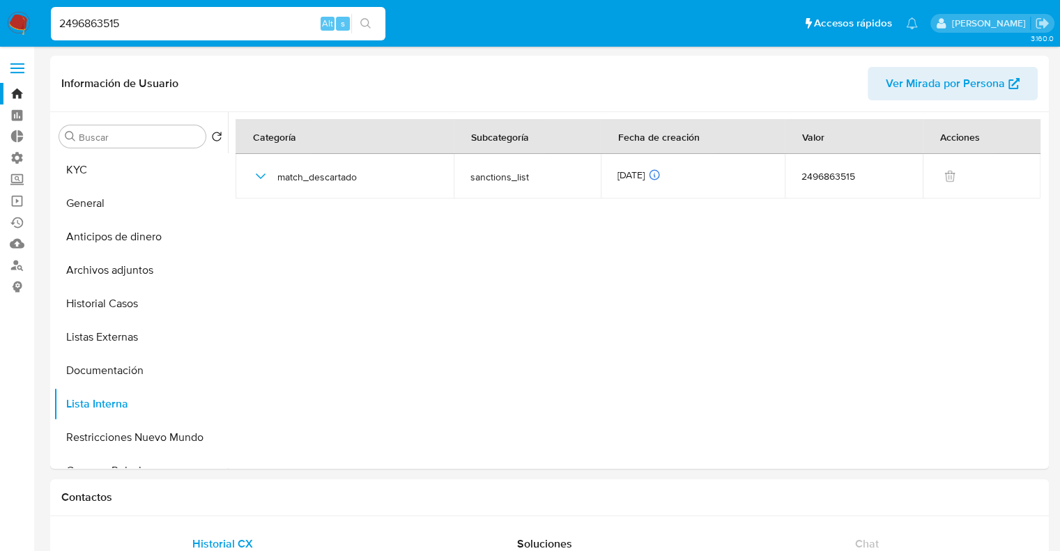
click at [268, 22] on input "2496863515" at bounding box center [218, 24] width 334 height 18
paste input "690777516"
type input "2690777516"
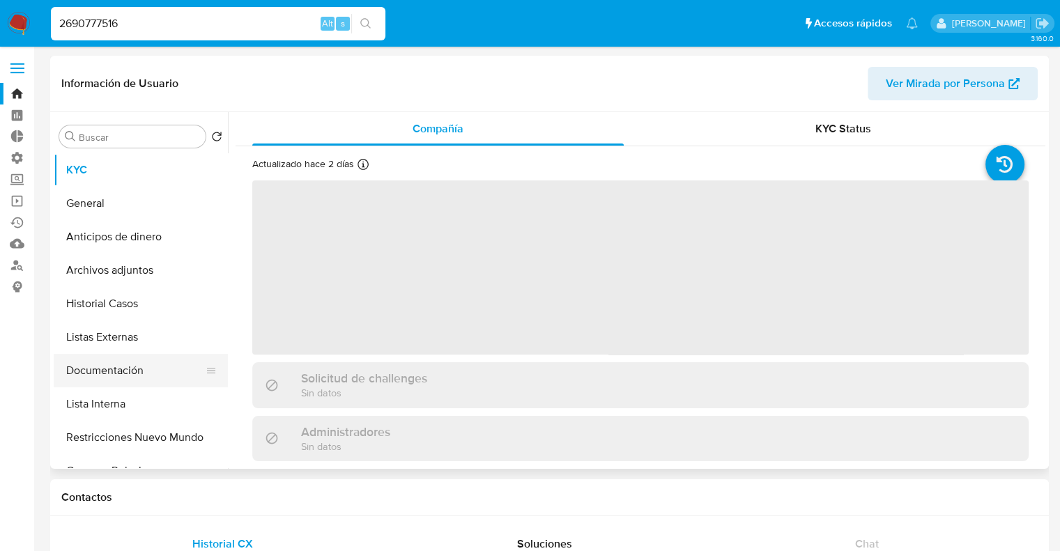
select select "10"
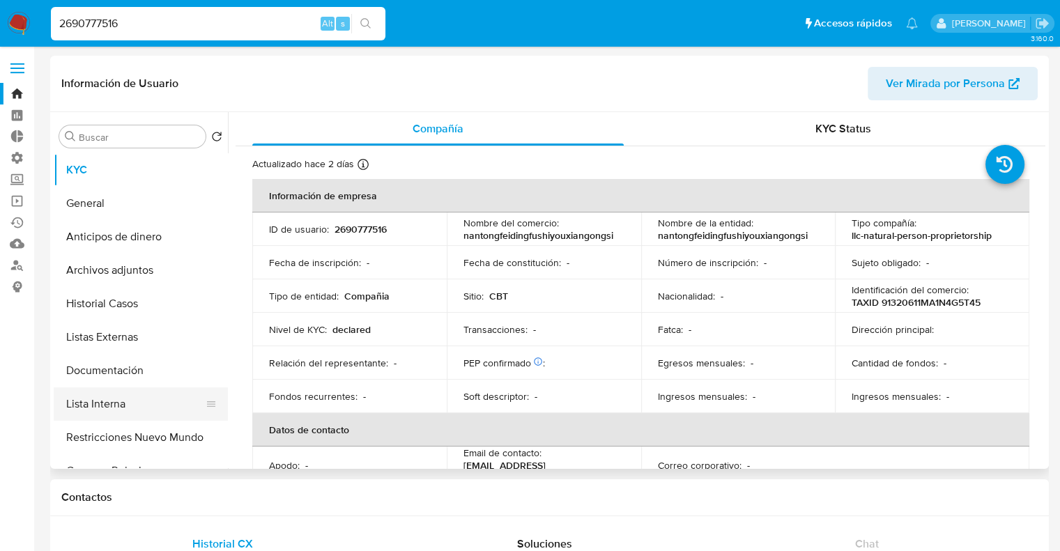
click at [132, 406] on button "Lista Interna" at bounding box center [135, 403] width 163 height 33
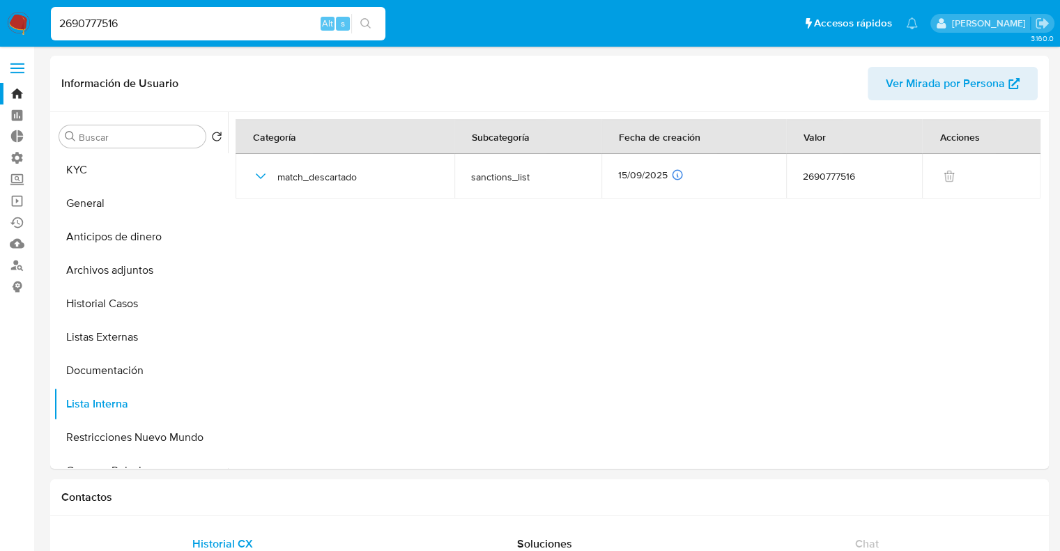
click at [282, 22] on input "2690777516" at bounding box center [218, 24] width 334 height 18
paste input "426348469"
click at [282, 22] on input "2426348469" at bounding box center [218, 24] width 334 height 18
type input "2426348469"
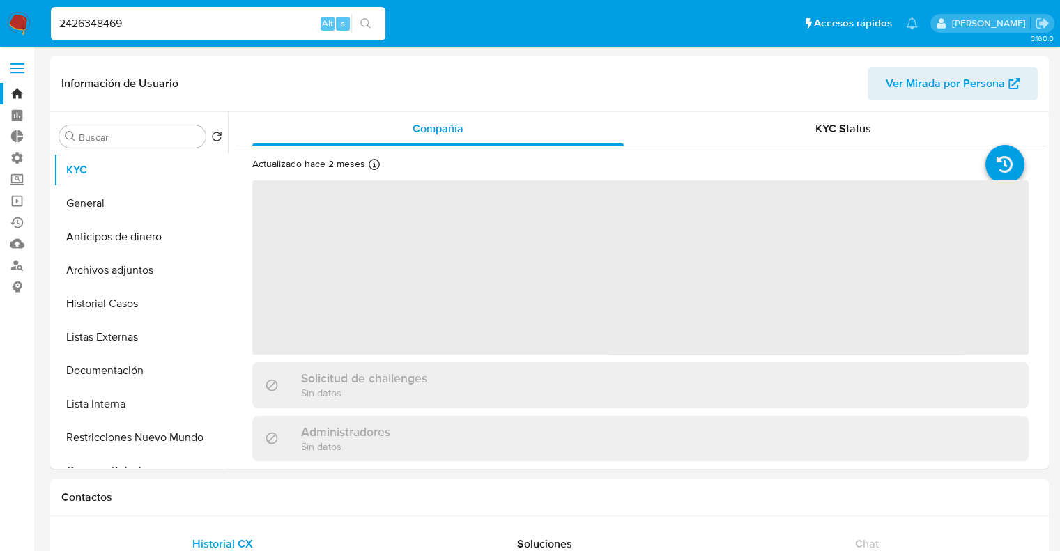
select select "10"
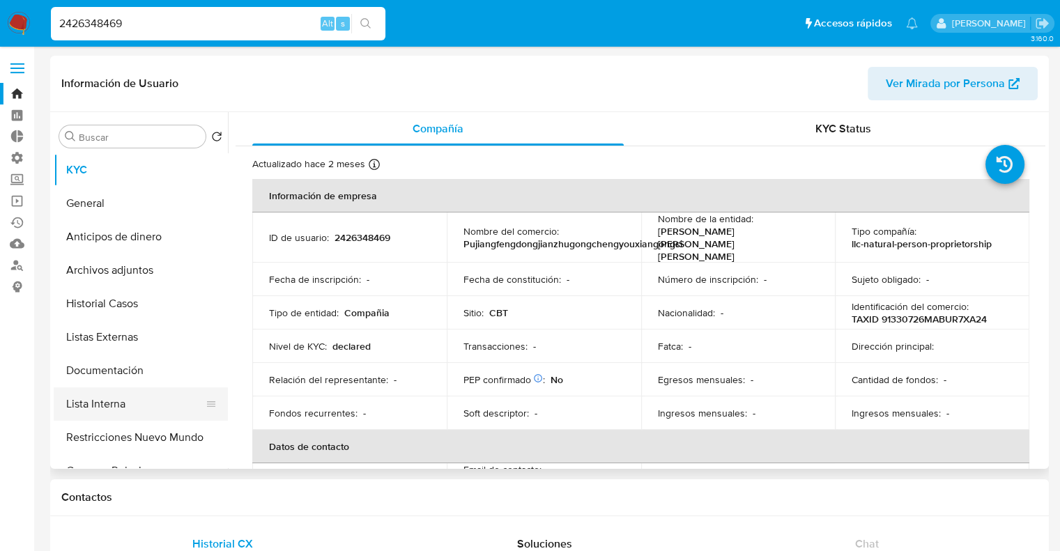
click at [148, 404] on button "Lista Interna" at bounding box center [135, 403] width 163 height 33
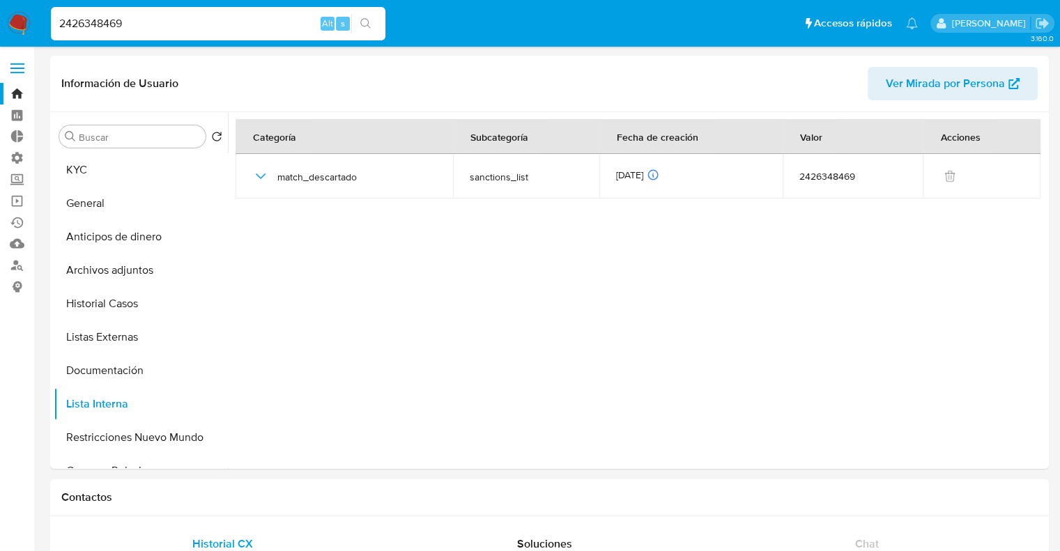
click at [289, 24] on input "2426348469" at bounding box center [218, 24] width 334 height 18
paste input "026907432"
type input "2026907432"
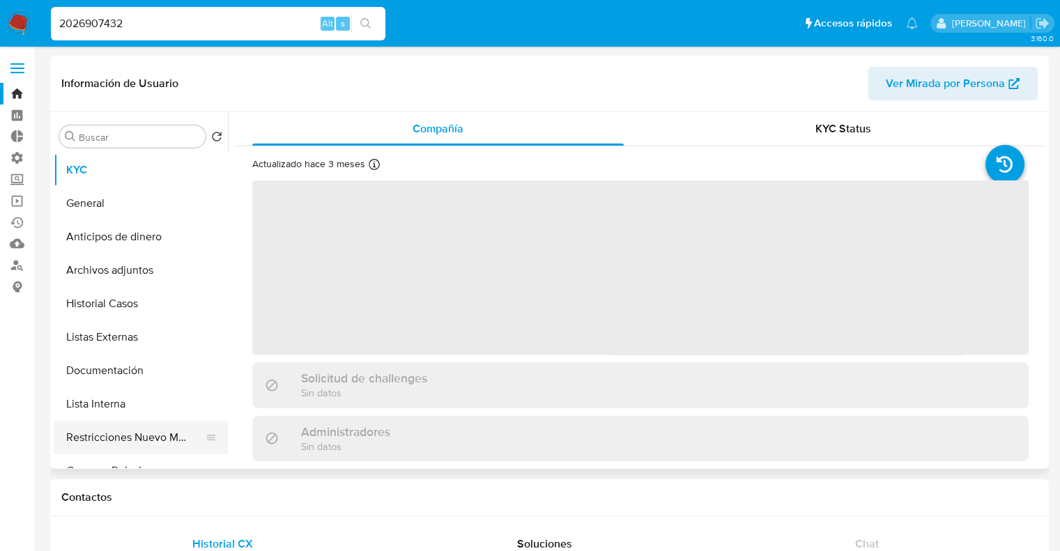
select select "10"
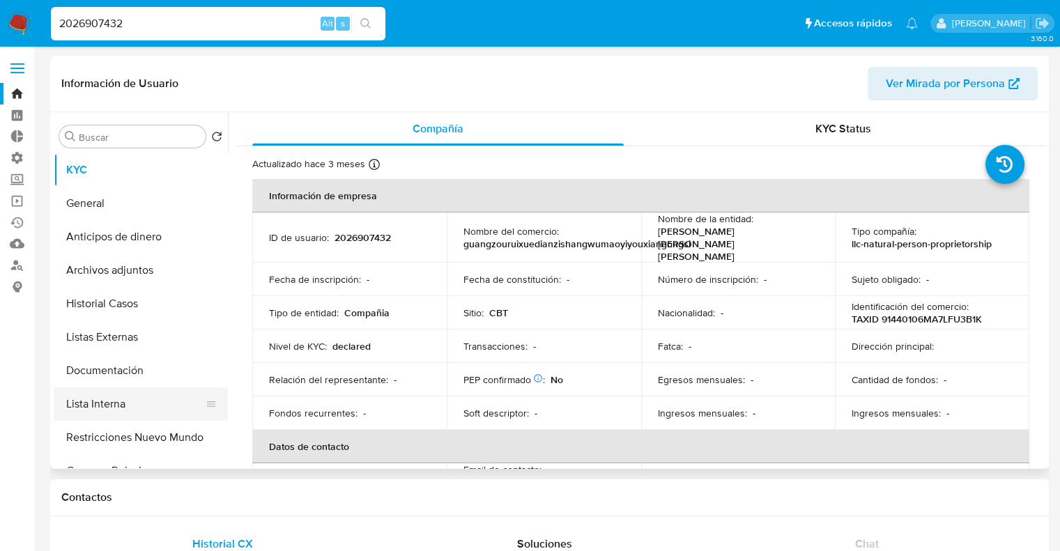
click at [146, 399] on button "Lista Interna" at bounding box center [135, 403] width 163 height 33
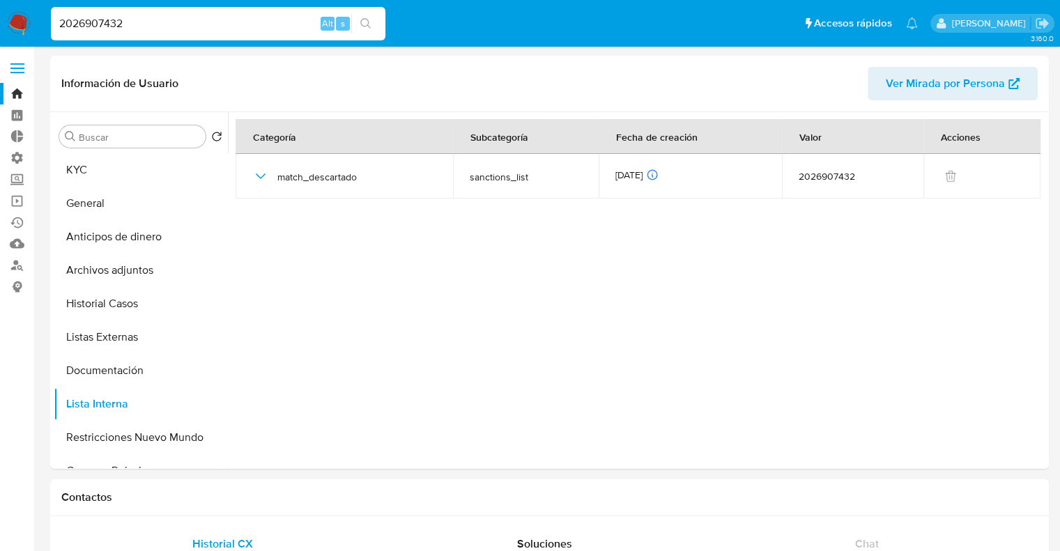
click at [239, 22] on input "2026907432" at bounding box center [218, 24] width 334 height 18
paste input "564355703"
type input "2564355703"
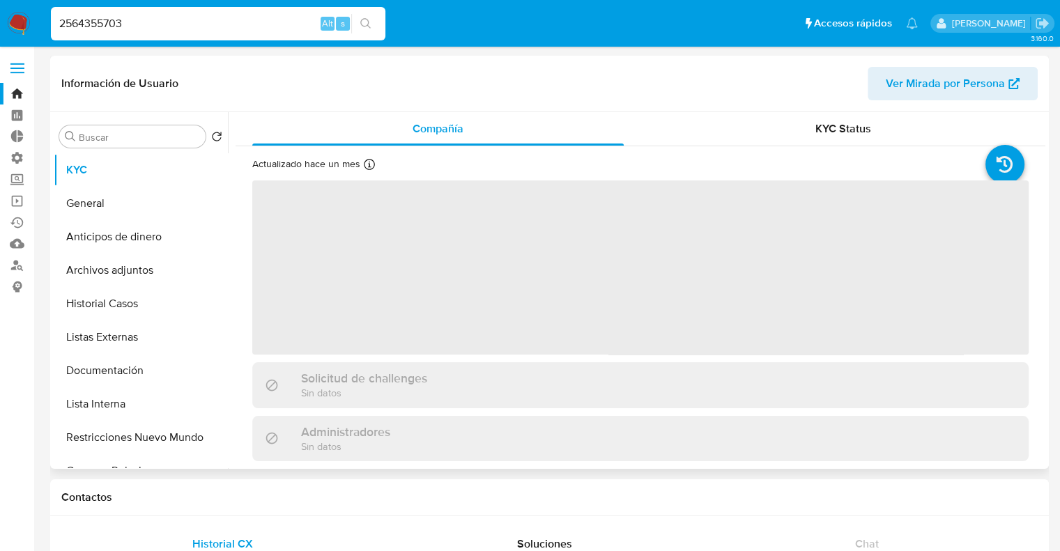
select select "10"
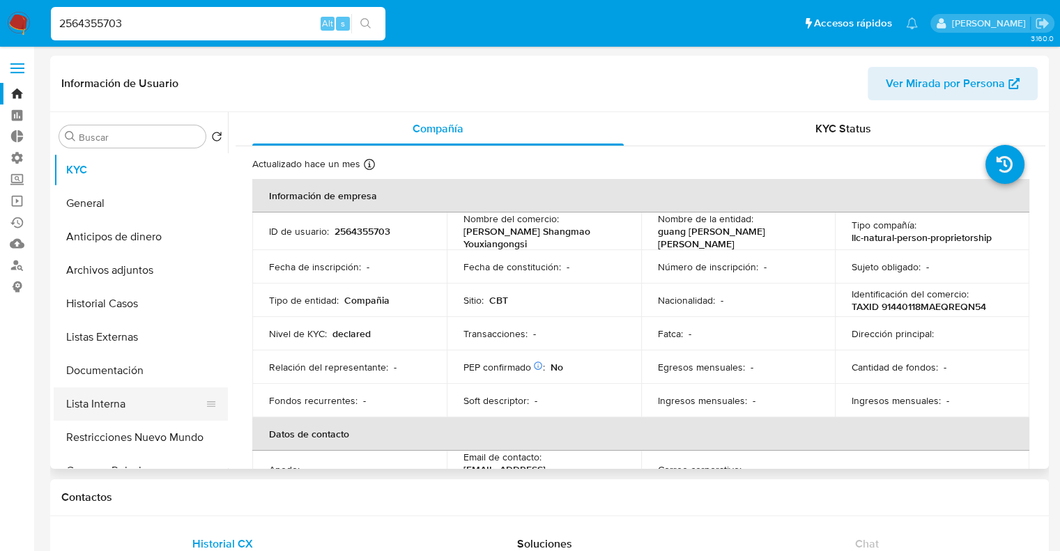
click at [151, 403] on button "Lista Interna" at bounding box center [135, 403] width 163 height 33
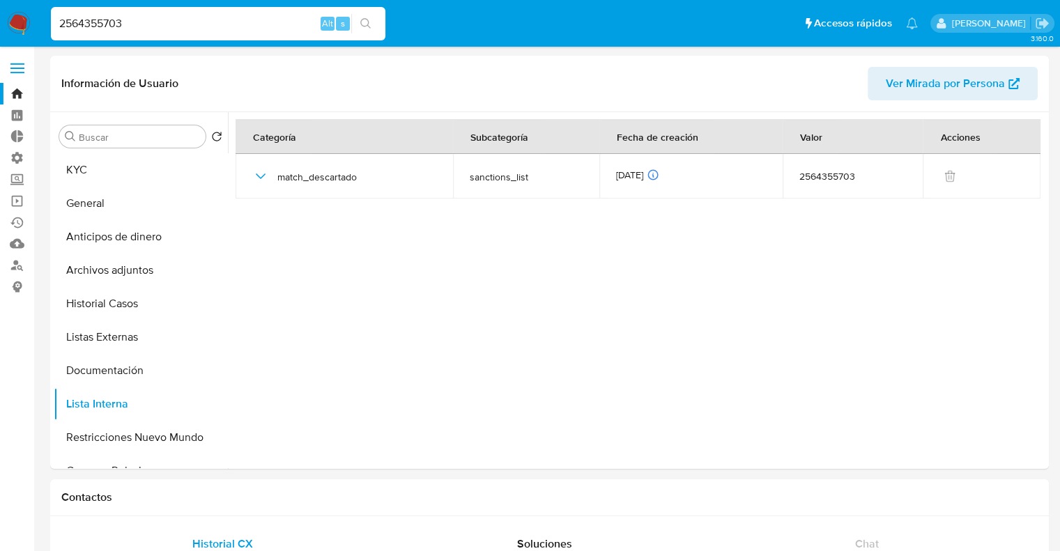
click at [194, 26] on input "2564355703" at bounding box center [218, 24] width 334 height 18
paste input "650682246"
type input "2650682246"
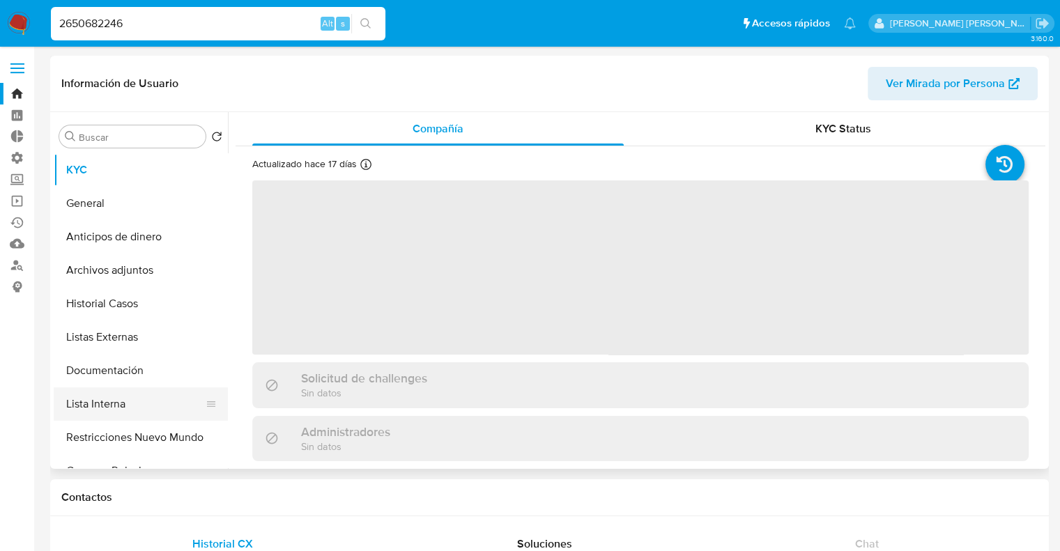
click at [136, 400] on button "Lista Interna" at bounding box center [135, 403] width 163 height 33
select select "10"
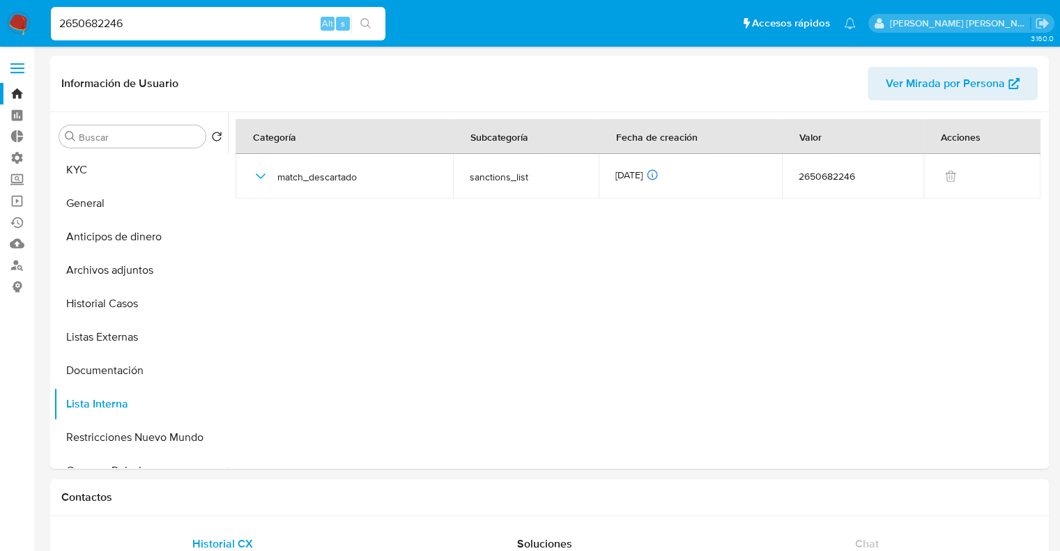
click at [279, 20] on input "2650682246" at bounding box center [218, 24] width 334 height 18
paste input "543170421"
type input "2543170421"
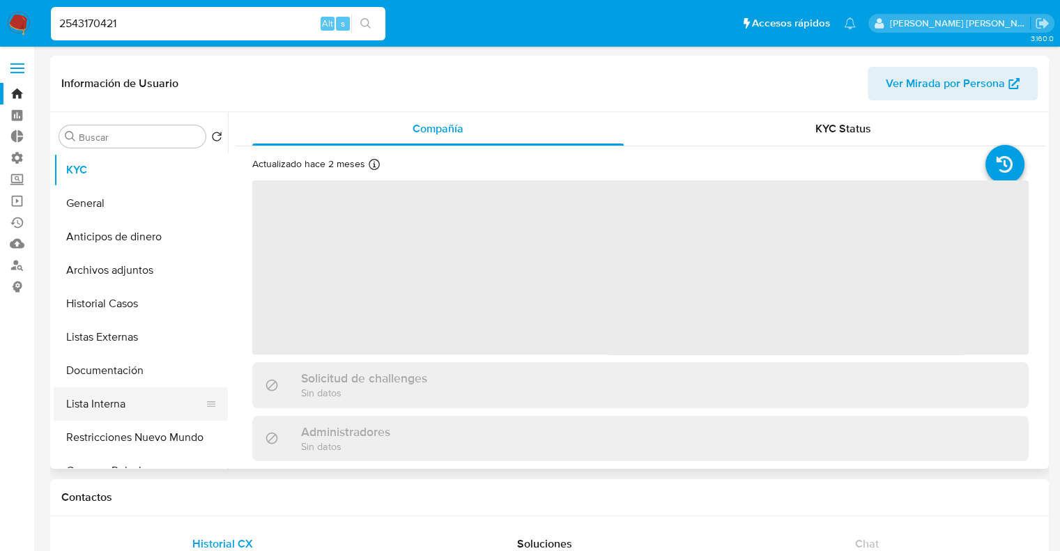
select select "10"
click at [153, 406] on button "Lista Interna" at bounding box center [135, 403] width 163 height 33
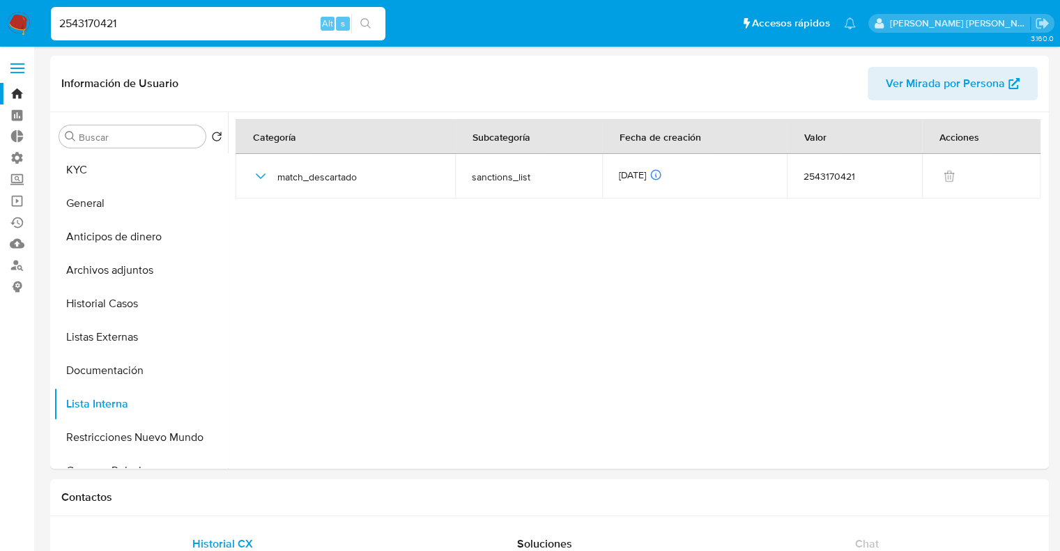
click at [267, 26] on input "2543170421" at bounding box center [218, 24] width 334 height 18
paste input "03773134"
type input "2503773134"
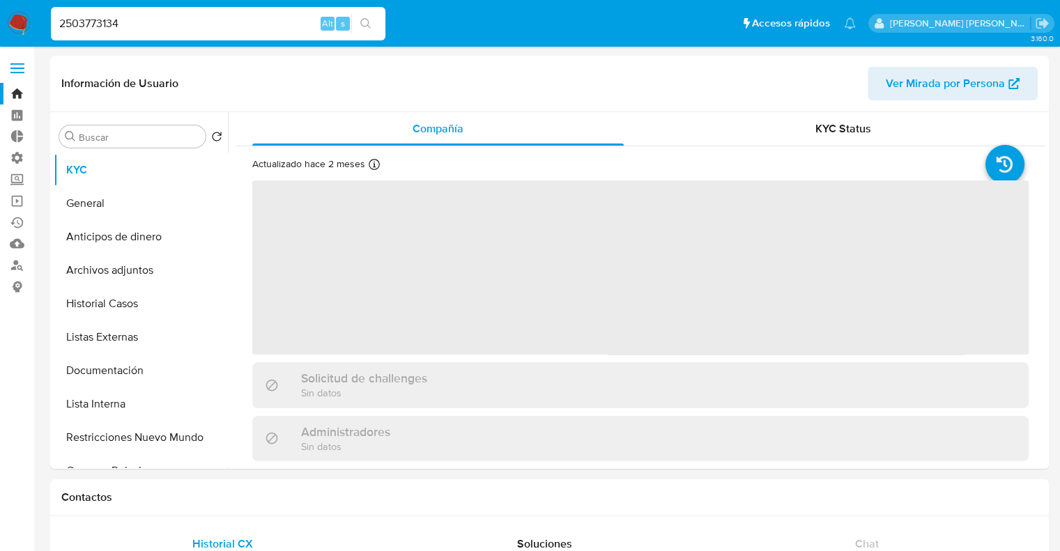
select select "10"
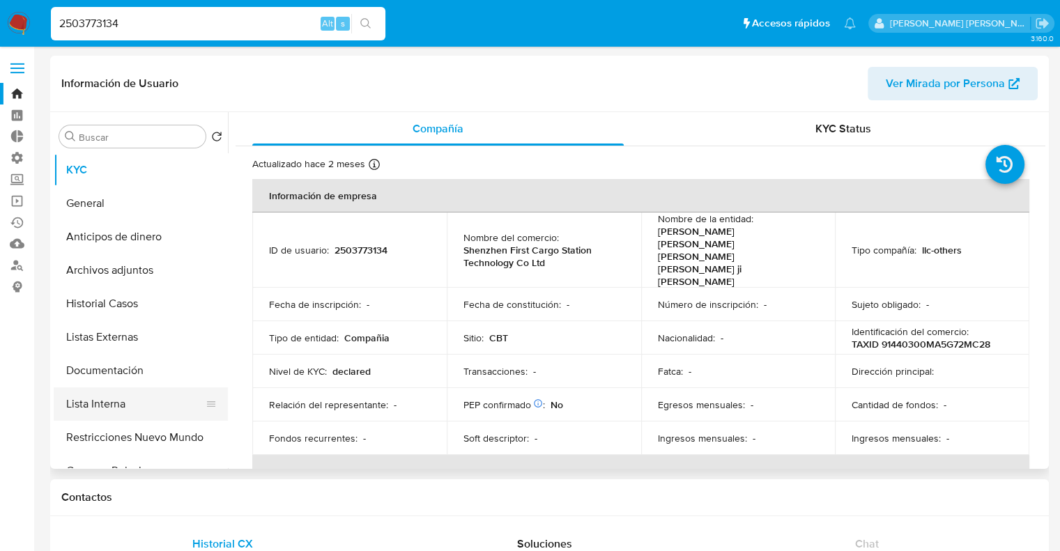
click at [158, 409] on button "Lista Interna" at bounding box center [135, 403] width 163 height 33
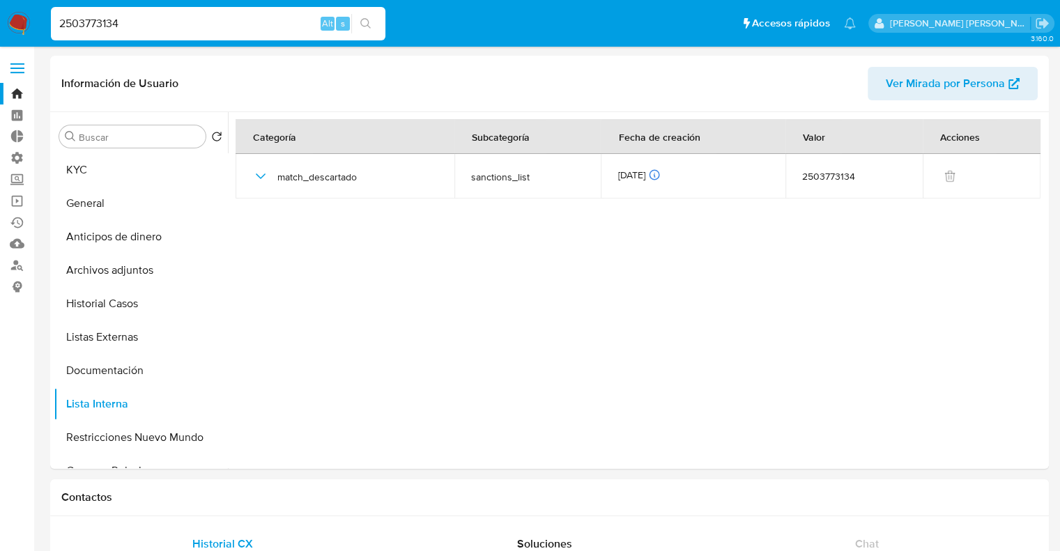
click at [277, 24] on input "2503773134" at bounding box center [218, 24] width 334 height 18
paste input "1509158427"
type input "1509158427"
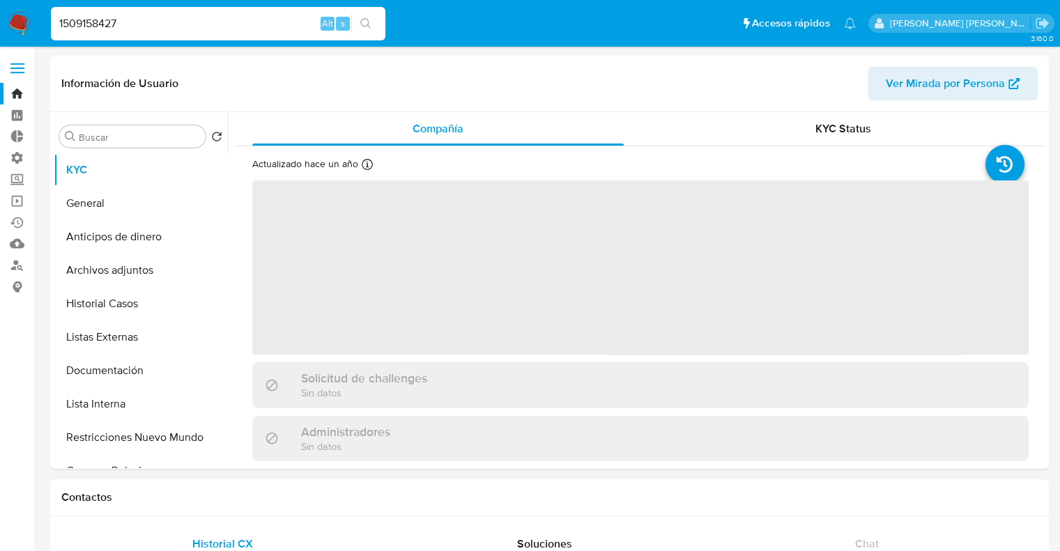
select select "10"
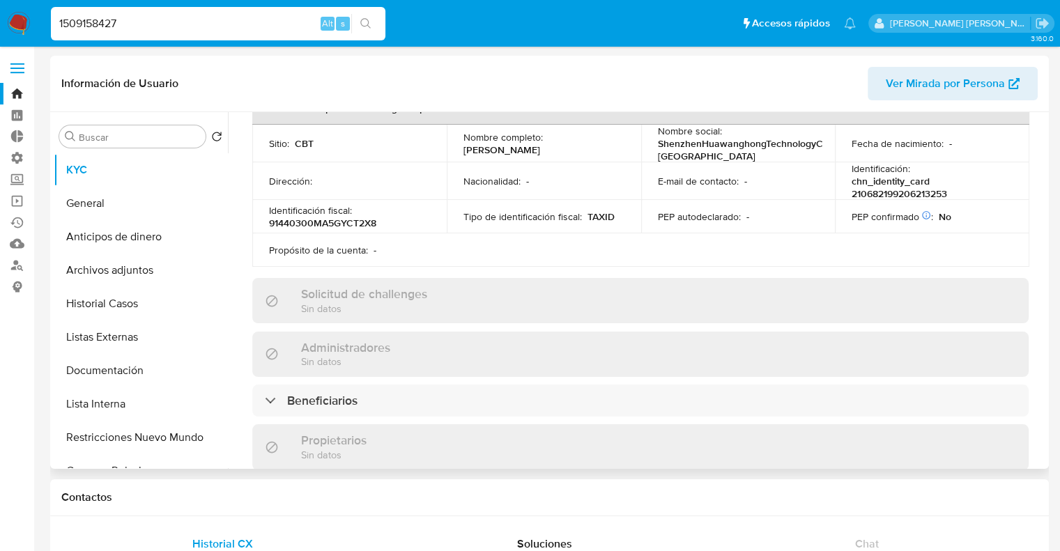
scroll to position [411, 0]
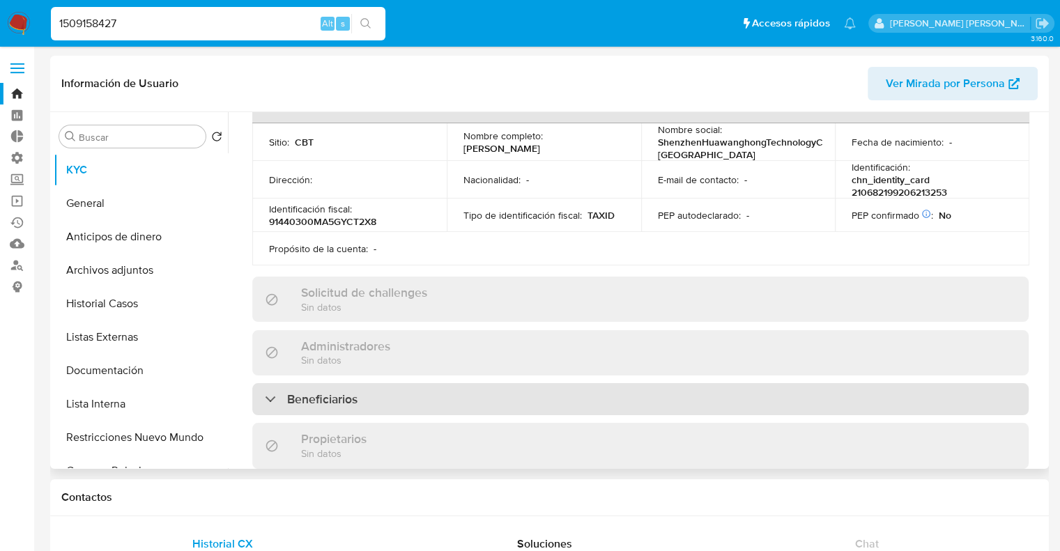
click at [289, 392] on h3 "Beneficiarios" at bounding box center [322, 399] width 70 height 15
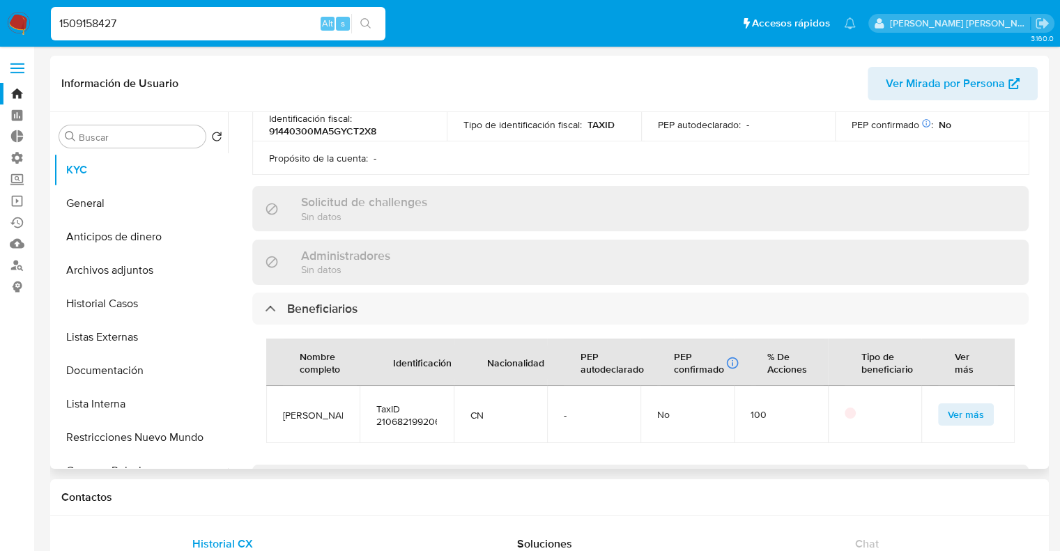
scroll to position [511, 0]
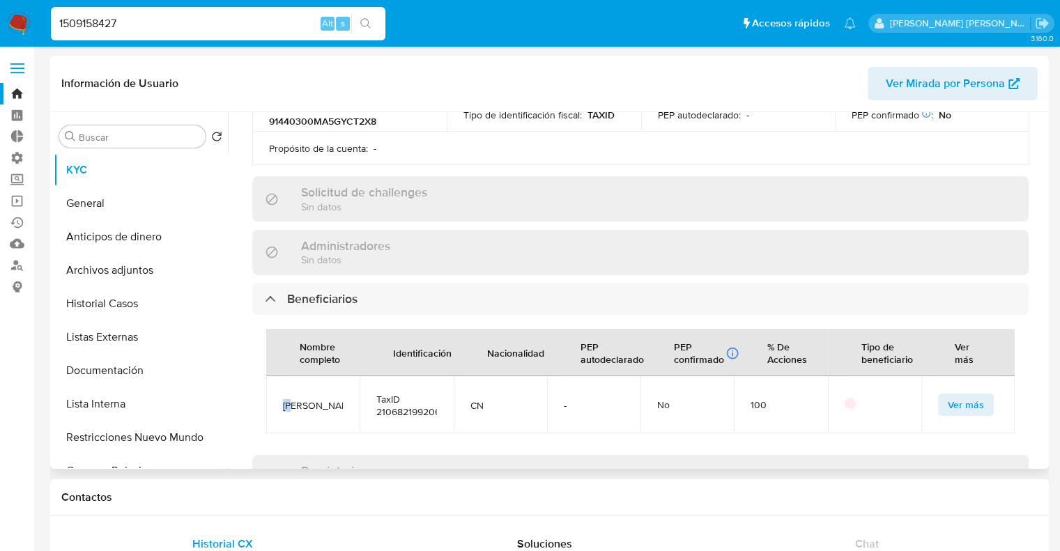
drag, startPoint x: 285, startPoint y: 387, endPoint x: 309, endPoint y: 390, distance: 24.5
click at [309, 399] on span "李伟" at bounding box center [313, 405] width 60 height 13
copy span "李伟"
click at [254, 23] on input "1509158427" at bounding box center [218, 24] width 334 height 18
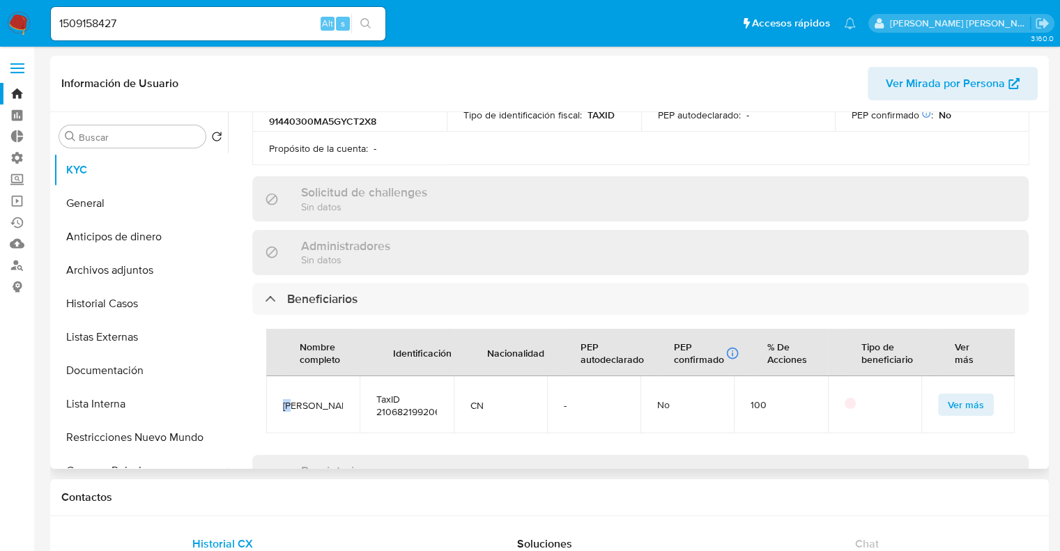
drag, startPoint x: 283, startPoint y: 387, endPoint x: 309, endPoint y: 390, distance: 26.6
click at [309, 399] on span "李伟" at bounding box center [313, 405] width 60 height 13
copy span "李伟"
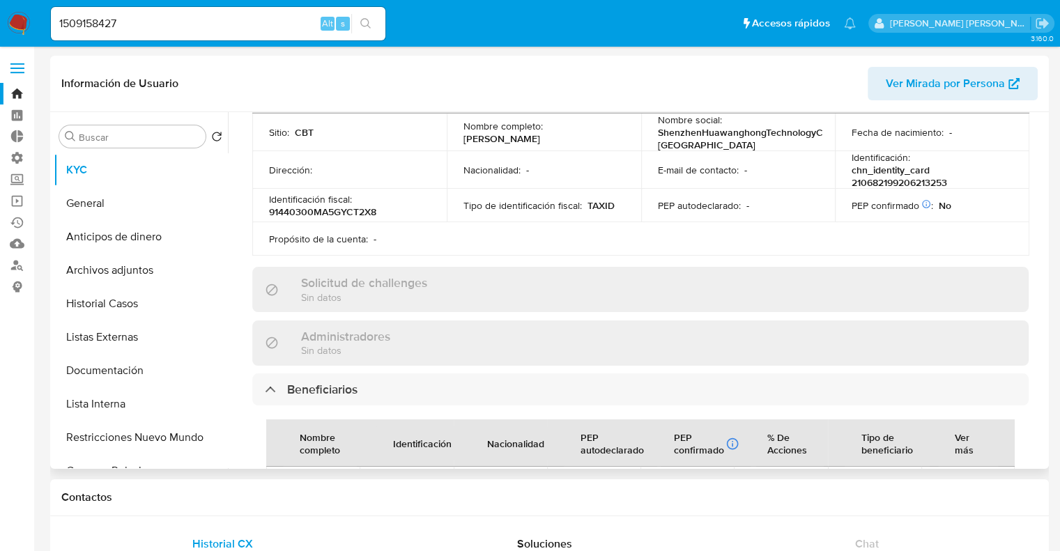
scroll to position [404, 0]
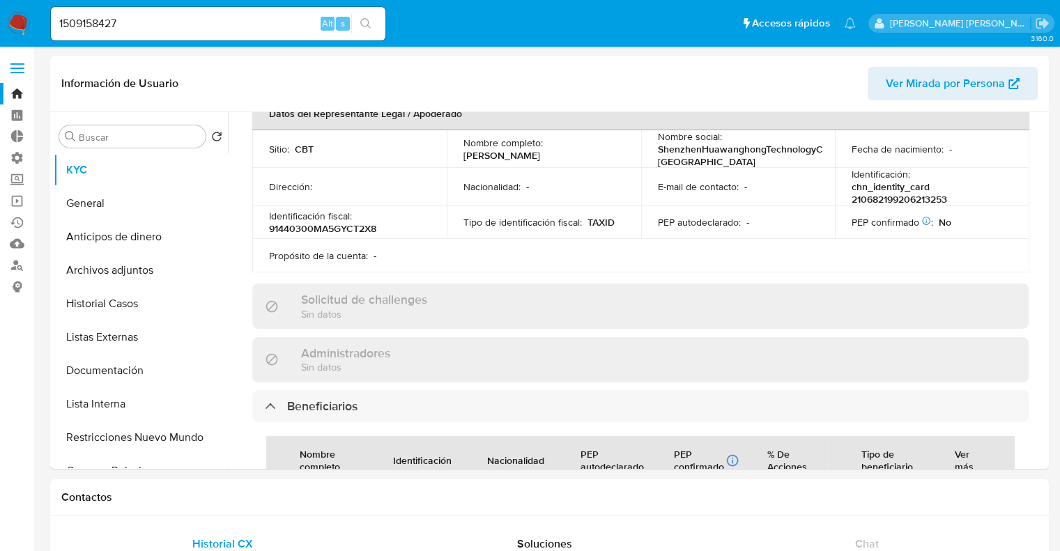
click at [268, 26] on input "1509158427" at bounding box center [218, 24] width 334 height 18
paste input "2585164288"
click at [268, 26] on input "1509158427" at bounding box center [218, 24] width 334 height 18
type input "2585164288"
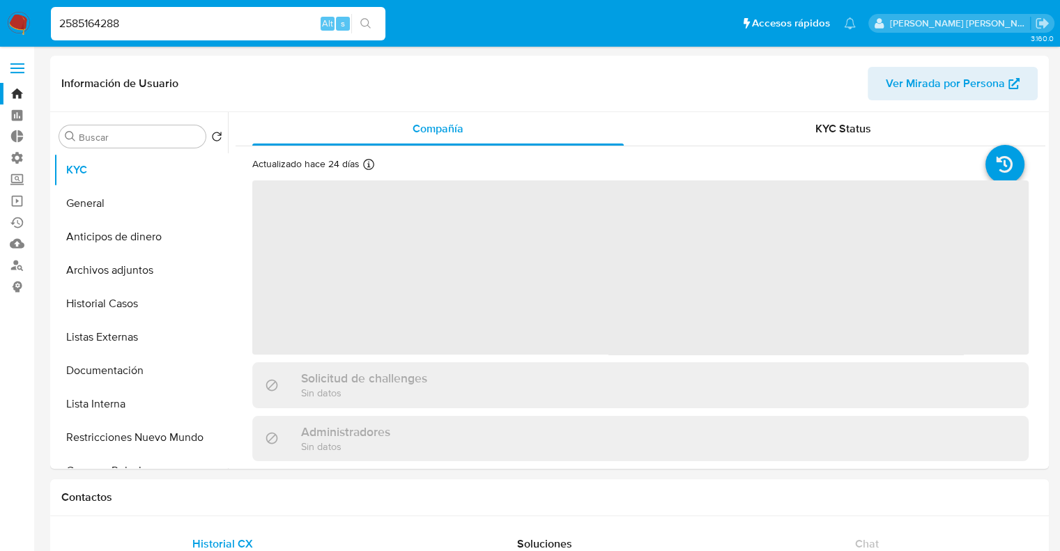
select select "10"
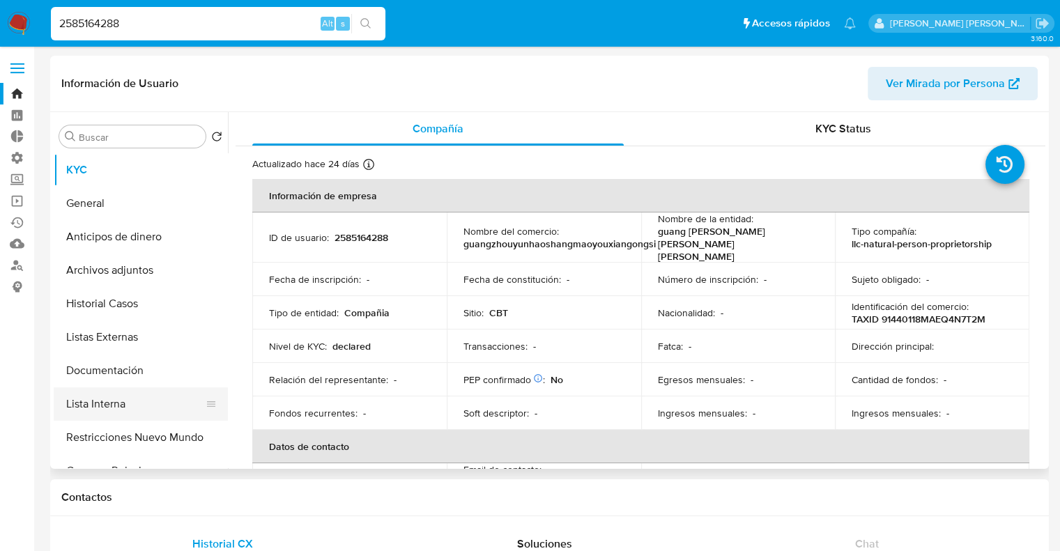
click at [160, 406] on button "Lista Interna" at bounding box center [135, 403] width 163 height 33
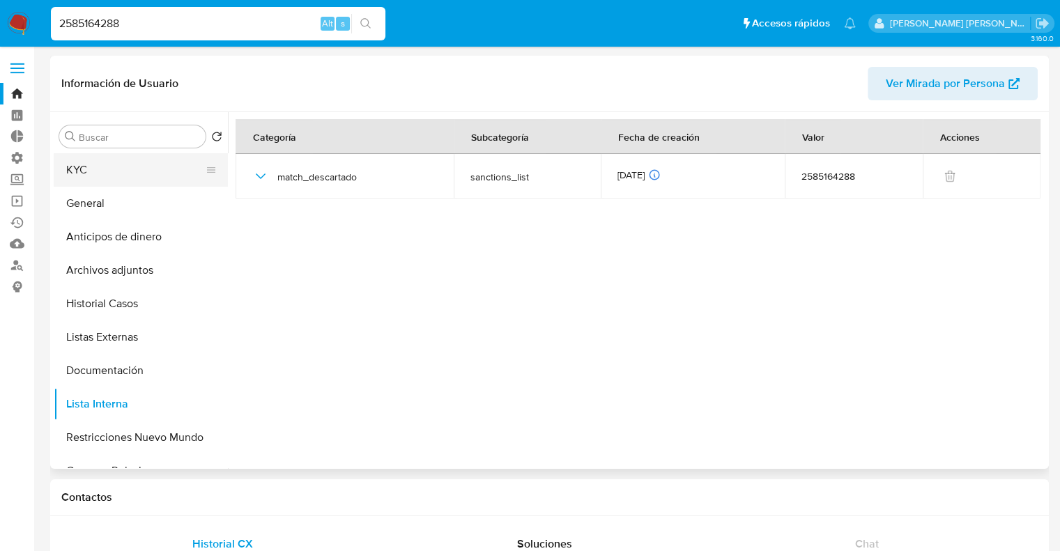
click at [144, 175] on button "KYC" at bounding box center [135, 169] width 163 height 33
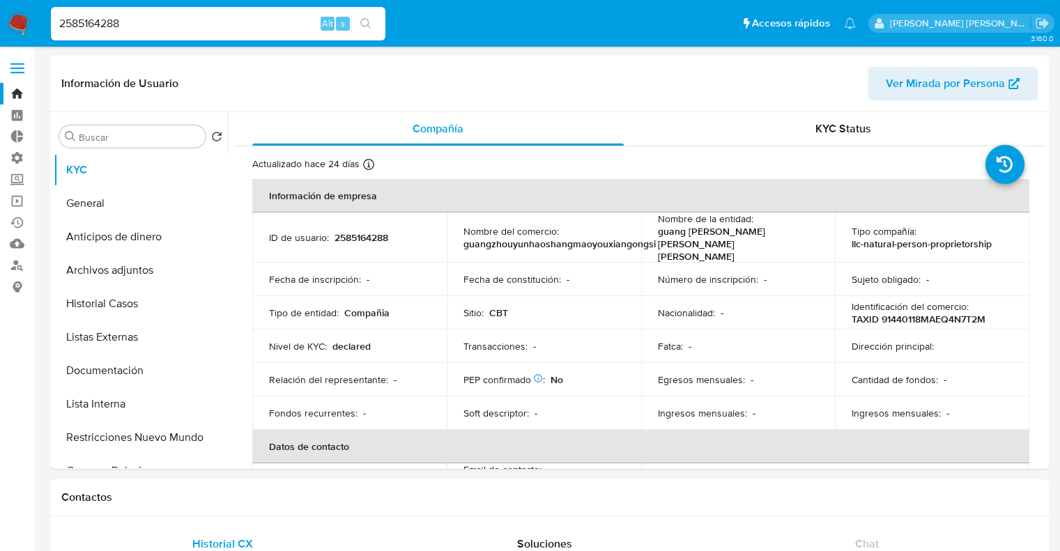
click at [273, 22] on input "2585164288" at bounding box center [218, 24] width 334 height 18
paste input "09598724"
click at [273, 22] on input "2585164288" at bounding box center [218, 24] width 334 height 18
type input "2509598724"
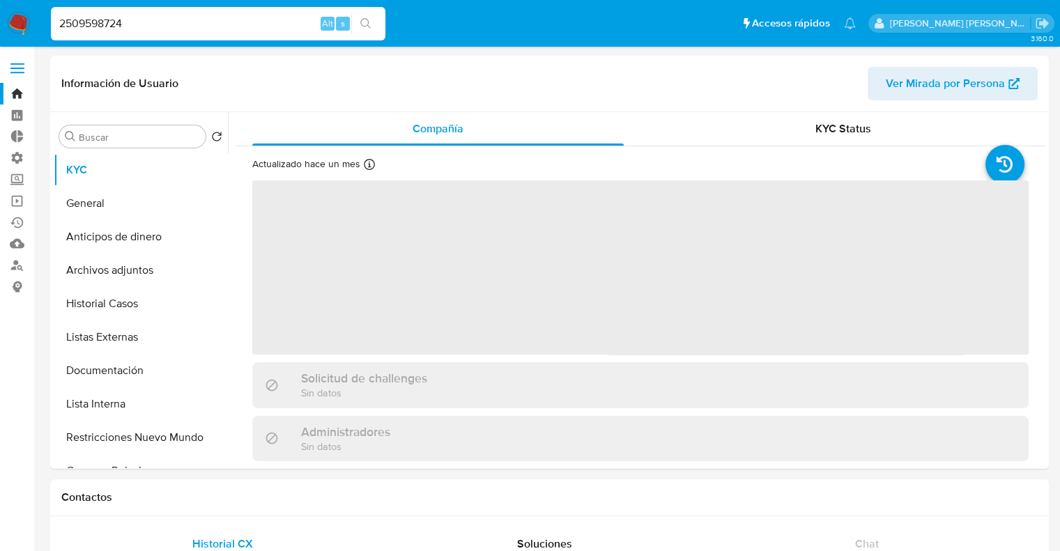
select select "10"
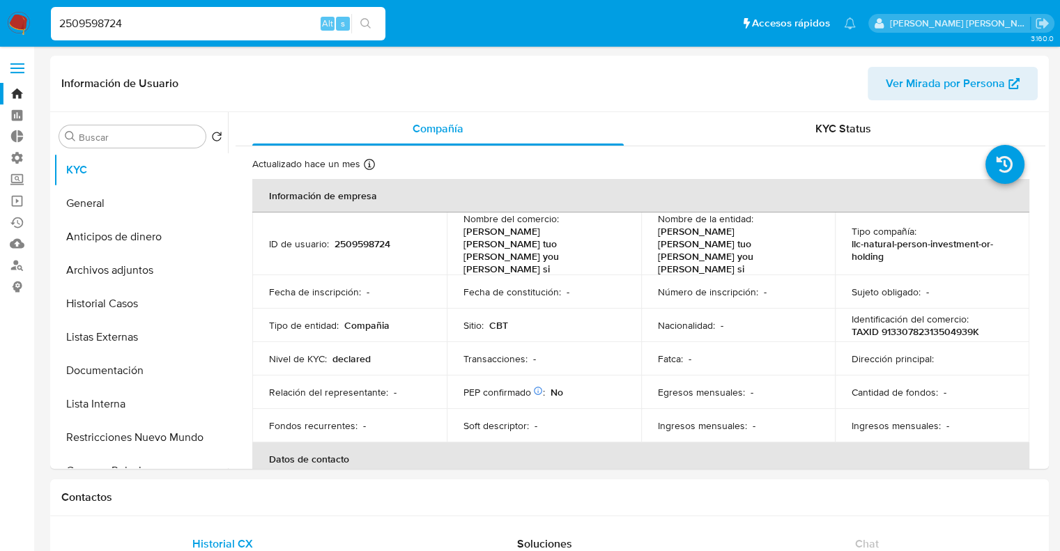
click at [283, 19] on input "2509598724" at bounding box center [218, 24] width 334 height 18
paste input "660787306"
type input "2660787306"
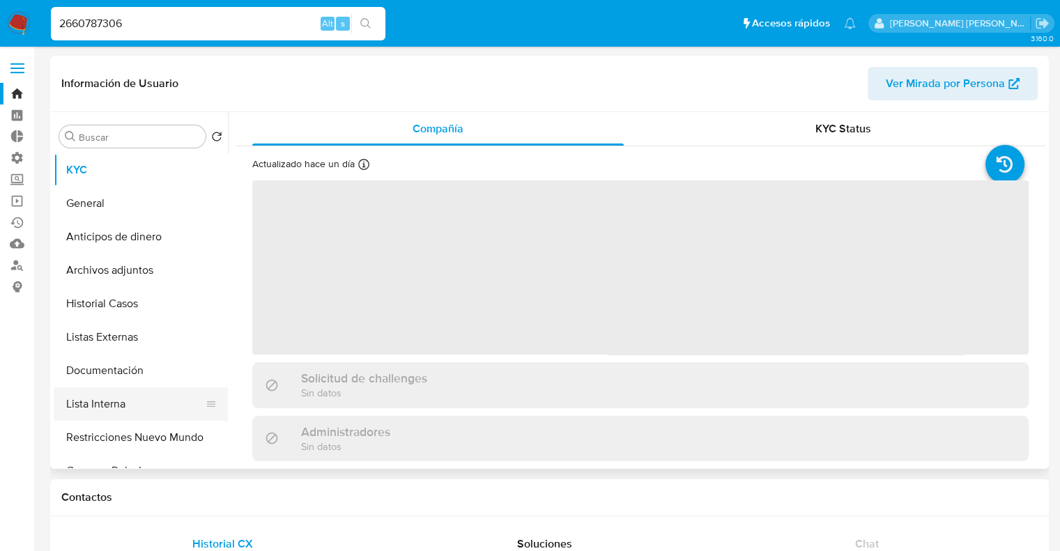
select select "10"
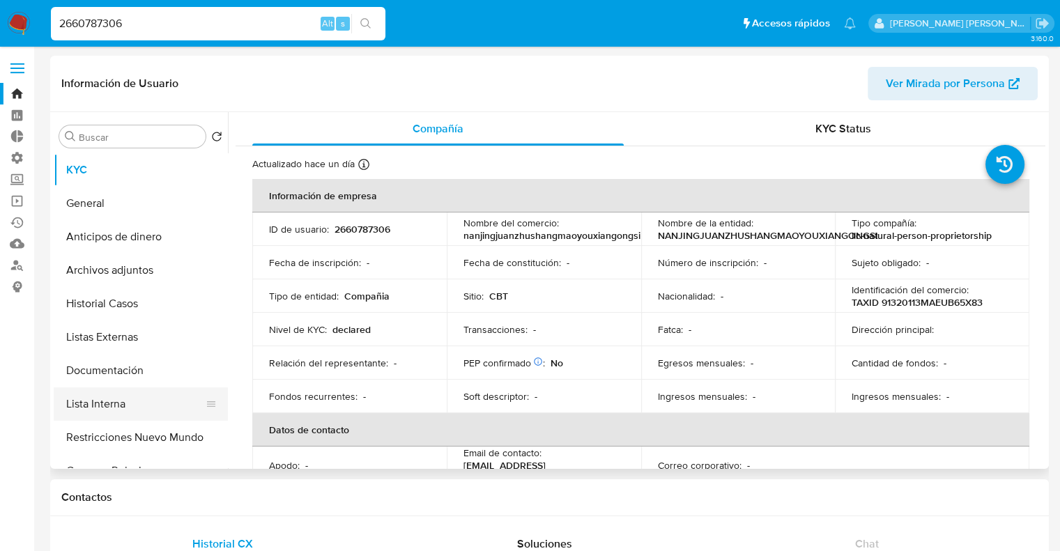
click at [138, 397] on button "Lista Interna" at bounding box center [135, 403] width 163 height 33
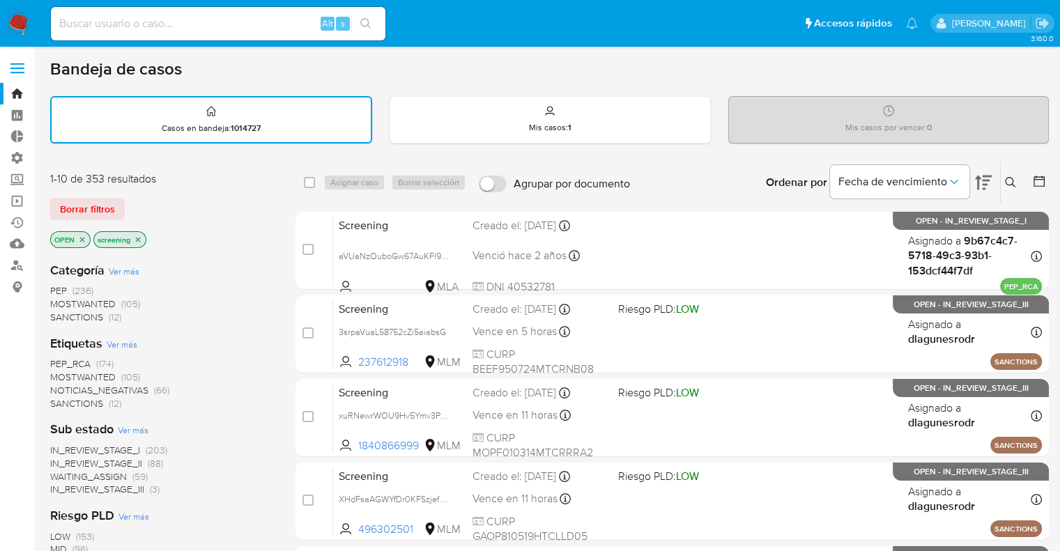
click at [758, 79] on div "Bandeja de casos" at bounding box center [549, 69] width 999 height 21
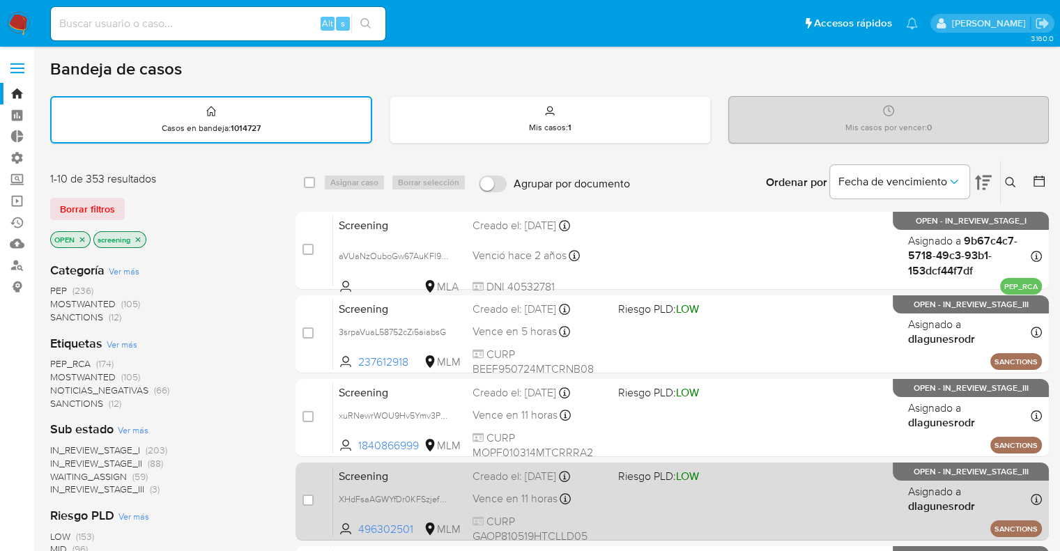
drag, startPoint x: 495, startPoint y: 351, endPoint x: 383, endPoint y: 515, distance: 198.7
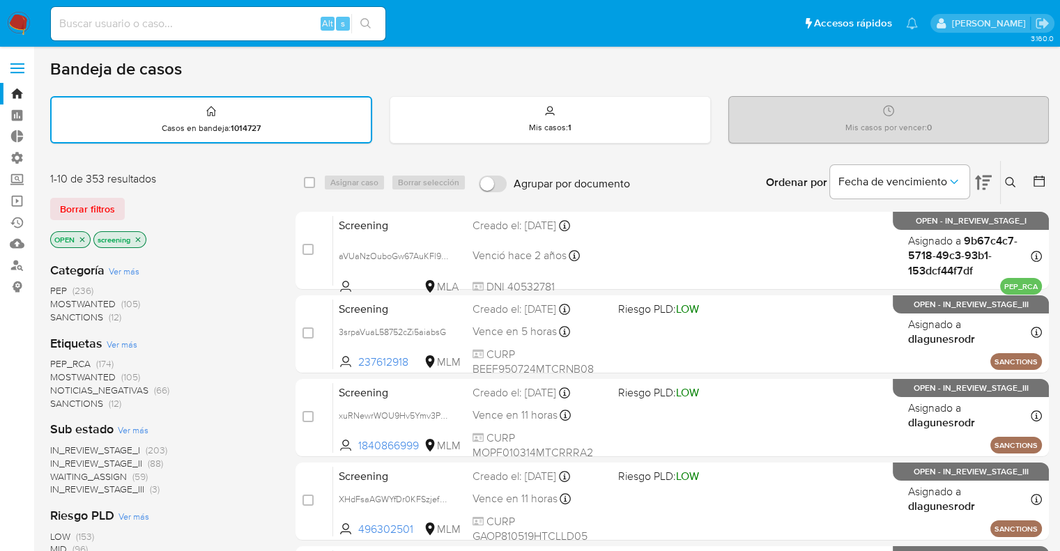
click at [265, 402] on div "PEP_RCA (174) MOSTWANTED (105) NOTICIAS_NEGATIVAS (66) SANCTIONS (12)" at bounding box center [161, 383] width 223 height 53
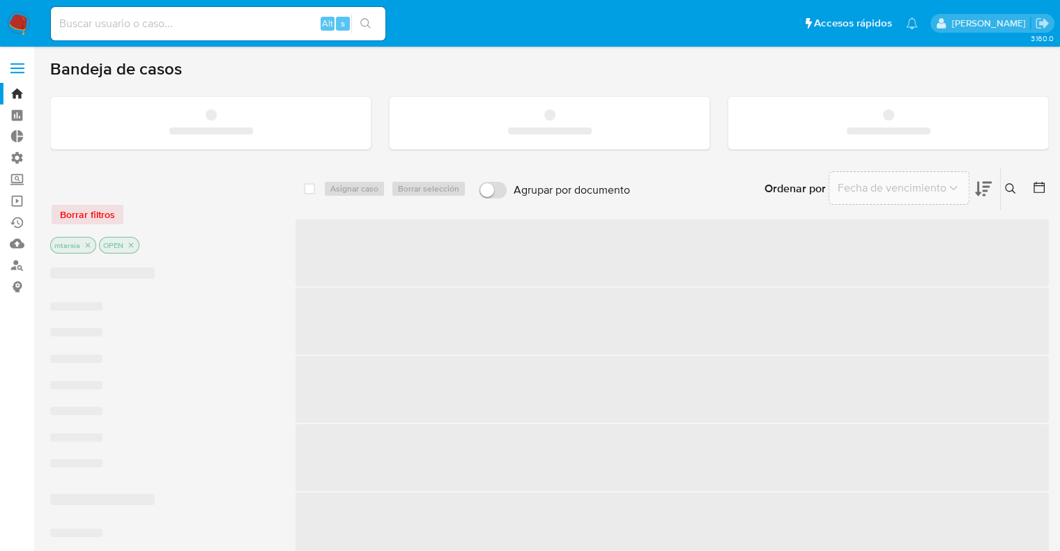
click at [23, 178] on label "Screening" at bounding box center [83, 180] width 166 height 22
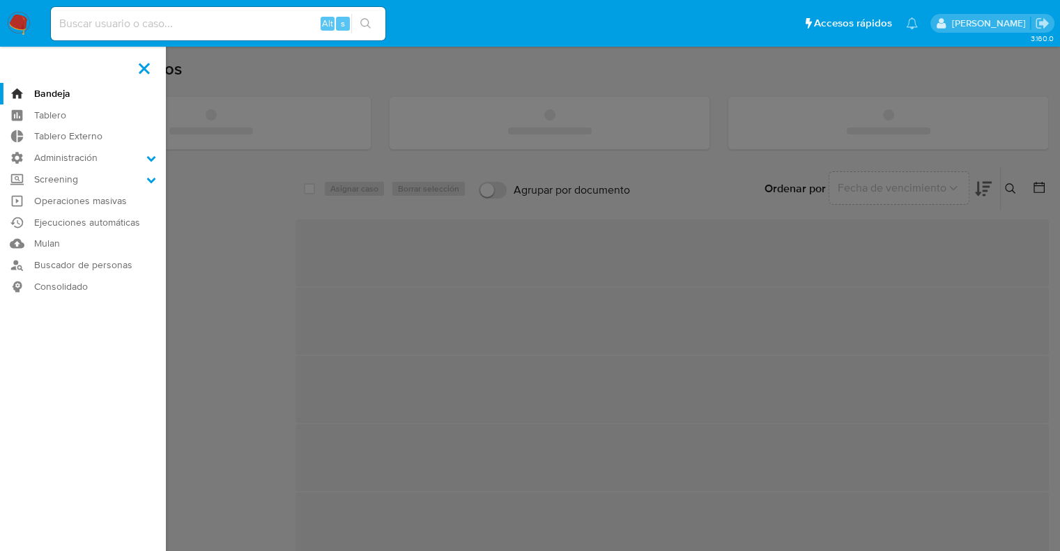
click at [0, 0] on input "Screening" at bounding box center [0, 0] width 0 height 0
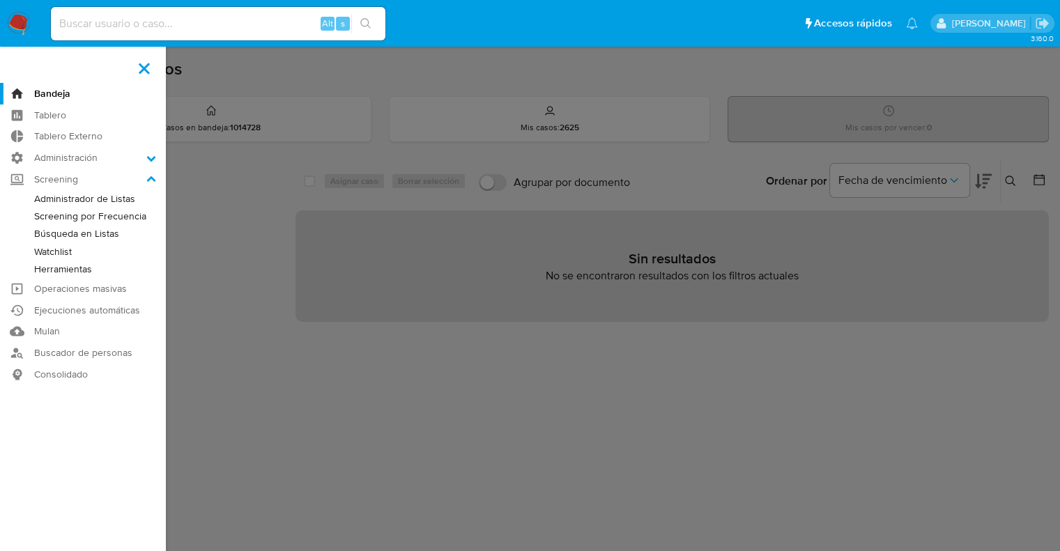
click at [36, 231] on link "Búsqueda en Listas" at bounding box center [83, 233] width 166 height 17
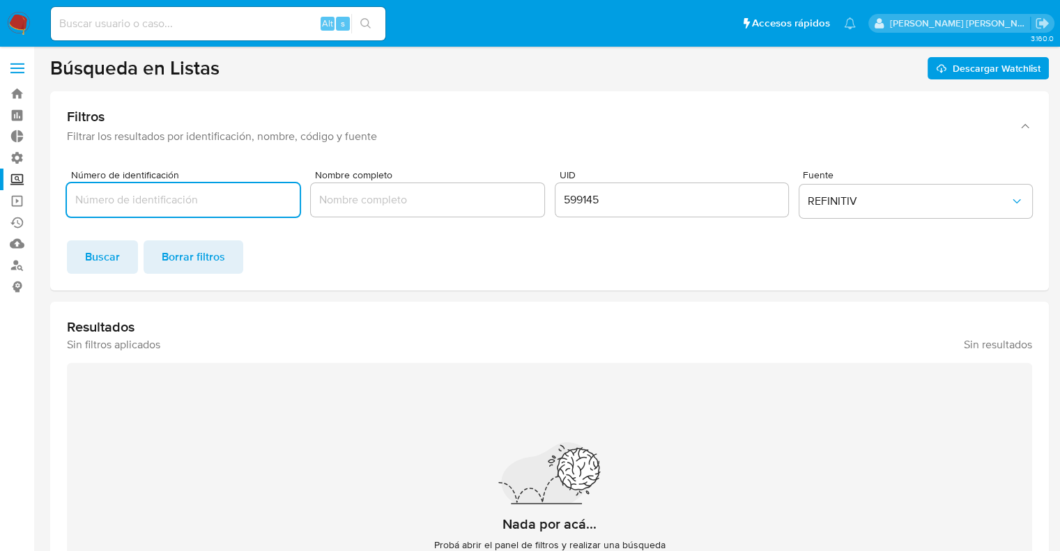
click at [567, 201] on input "599145" at bounding box center [671, 200] width 233 height 18
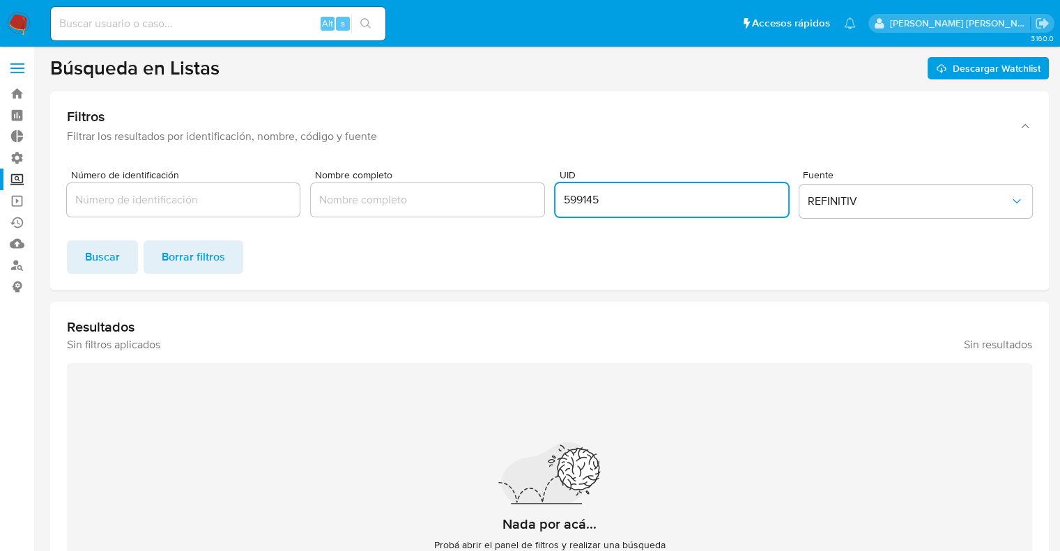
click at [567, 201] on input "599145" at bounding box center [671, 200] width 233 height 18
click at [118, 261] on span "Buscar" at bounding box center [102, 257] width 35 height 31
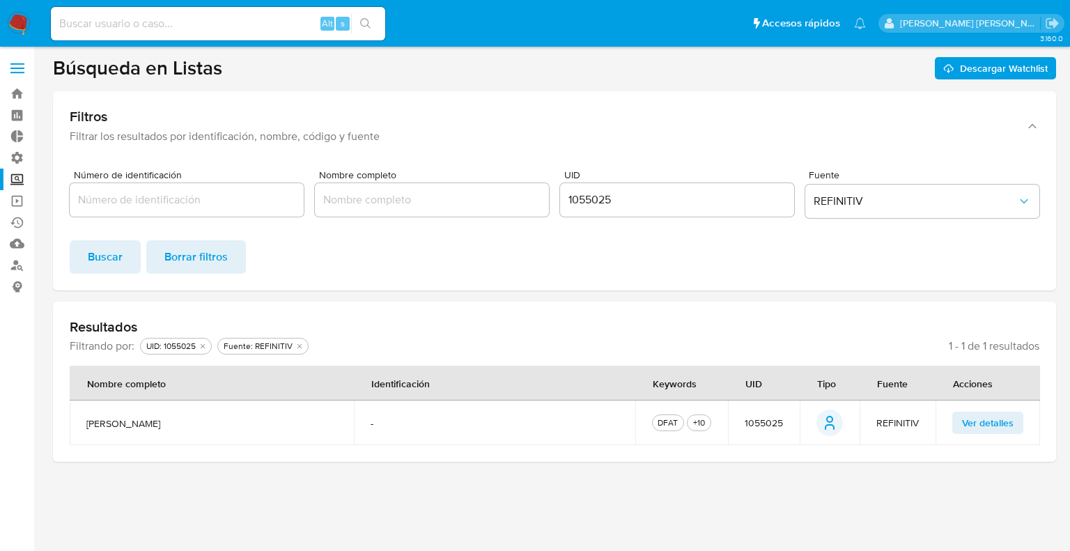
click at [956, 425] on button "Ver detalles" at bounding box center [988, 423] width 71 height 22
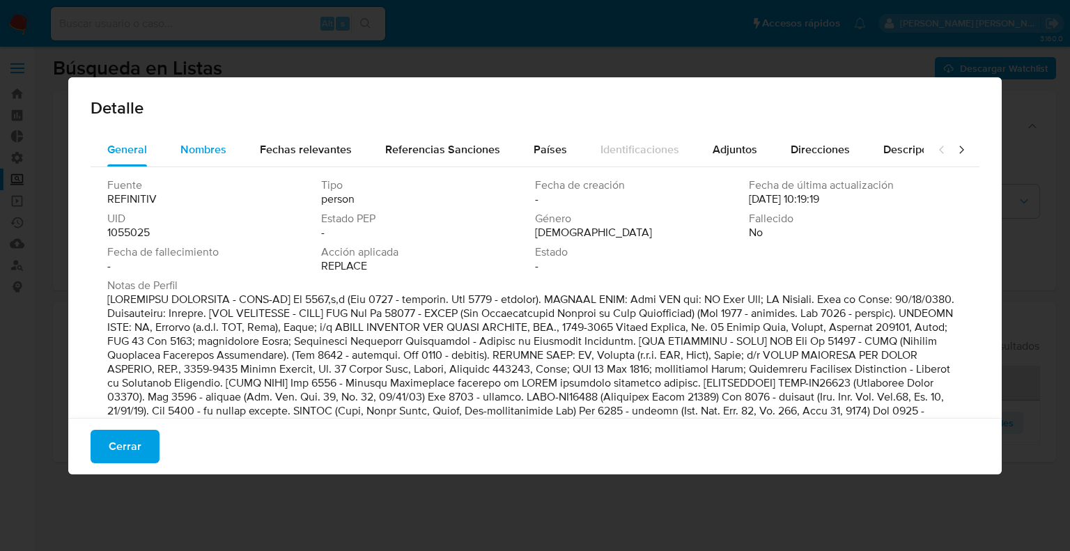
click at [173, 153] on button "Nombres" at bounding box center [203, 149] width 79 height 33
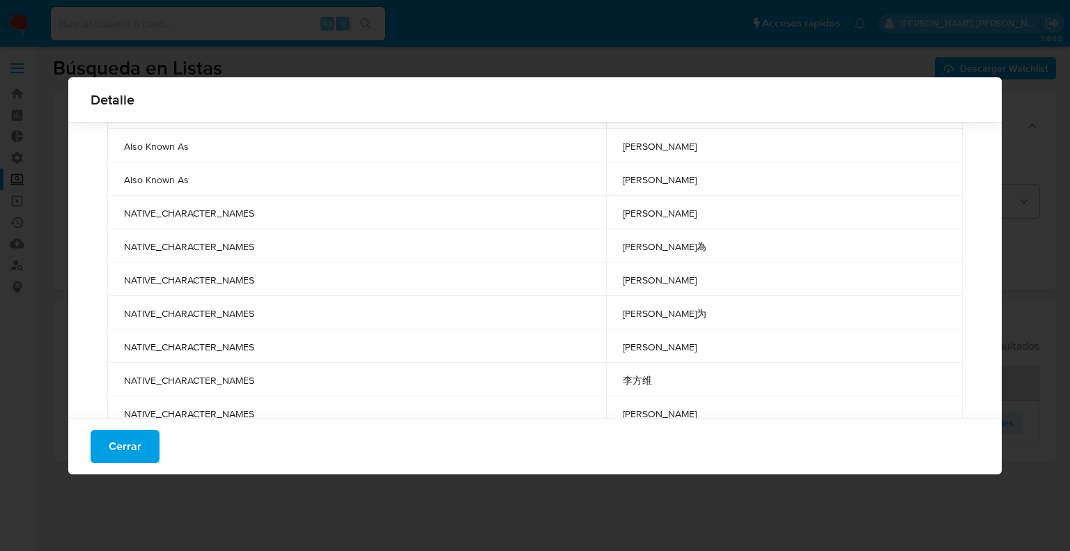
scroll to position [841, 0]
click at [142, 447] on button "Cerrar" at bounding box center [125, 446] width 69 height 33
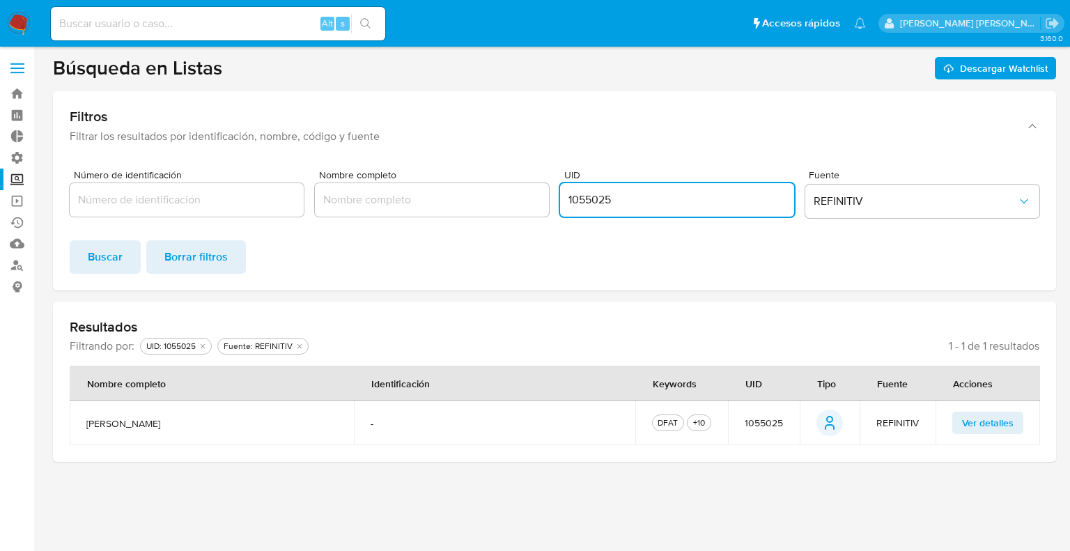
click at [591, 203] on input "1055025" at bounding box center [677, 200] width 234 height 18
click at [111, 262] on span "Buscar" at bounding box center [105, 257] width 35 height 31
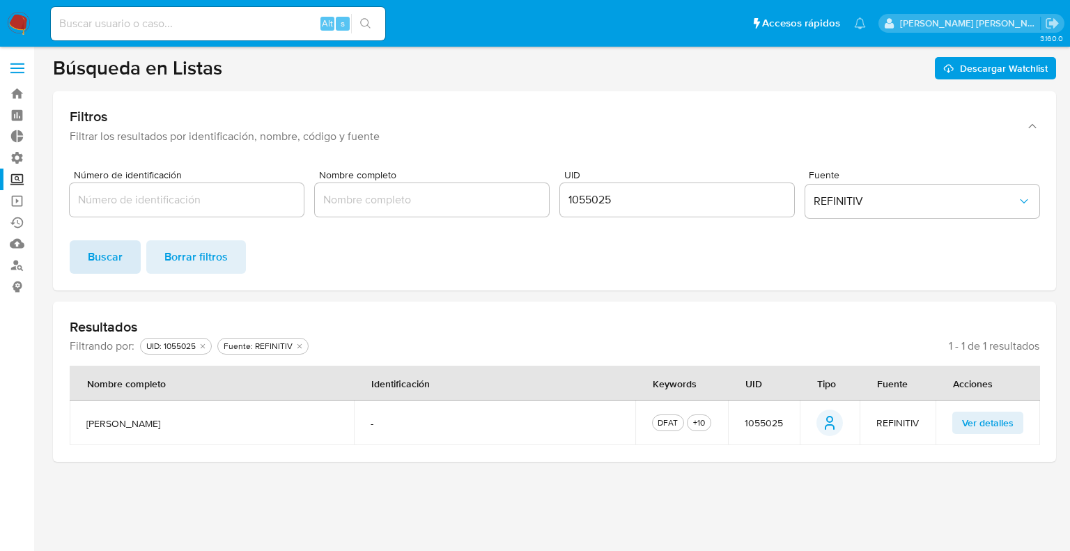
click at [120, 249] on span "Buscar" at bounding box center [105, 257] width 35 height 31
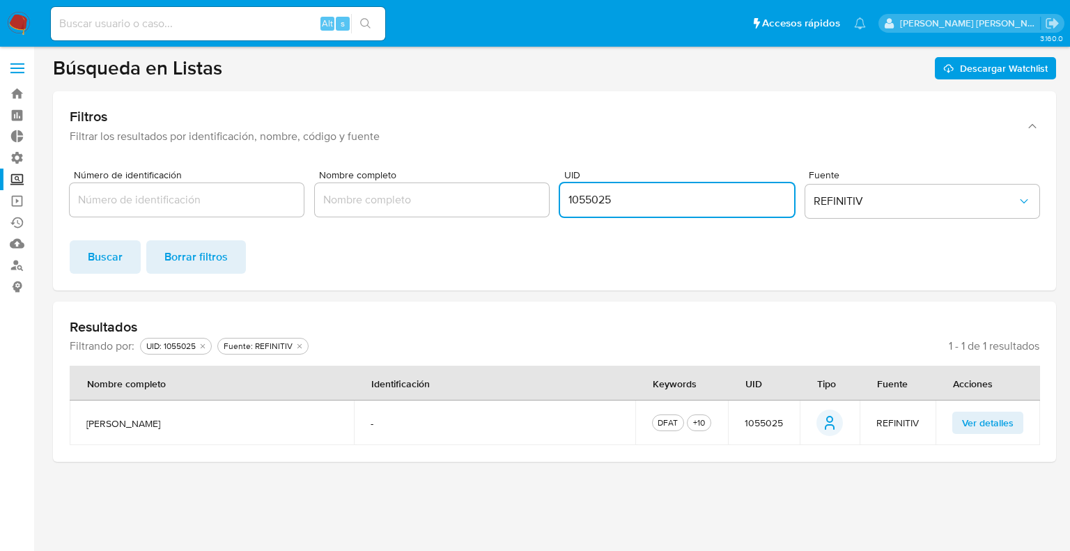
click at [591, 201] on input "1055025" at bounding box center [677, 200] width 234 height 18
click at [136, 264] on button "Buscar" at bounding box center [105, 256] width 71 height 33
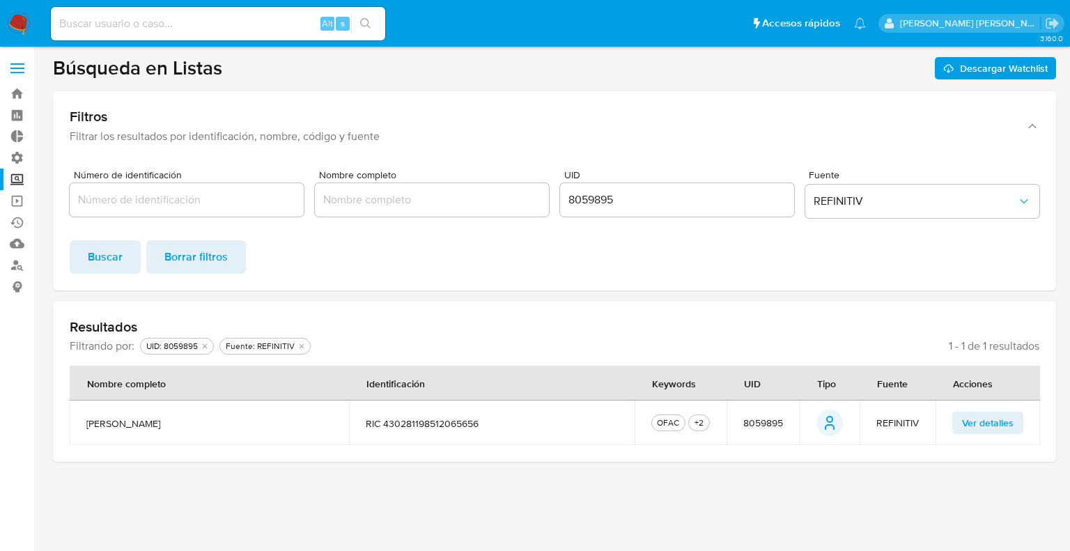
click at [958, 426] on button "Ver detalles" at bounding box center [988, 423] width 71 height 22
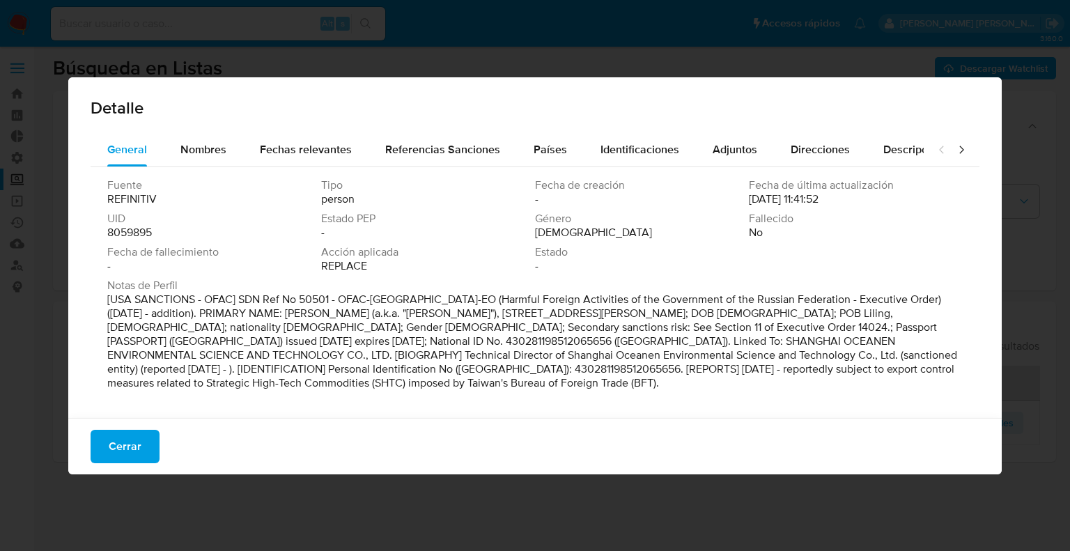
click at [130, 452] on span "Cerrar" at bounding box center [125, 446] width 33 height 31
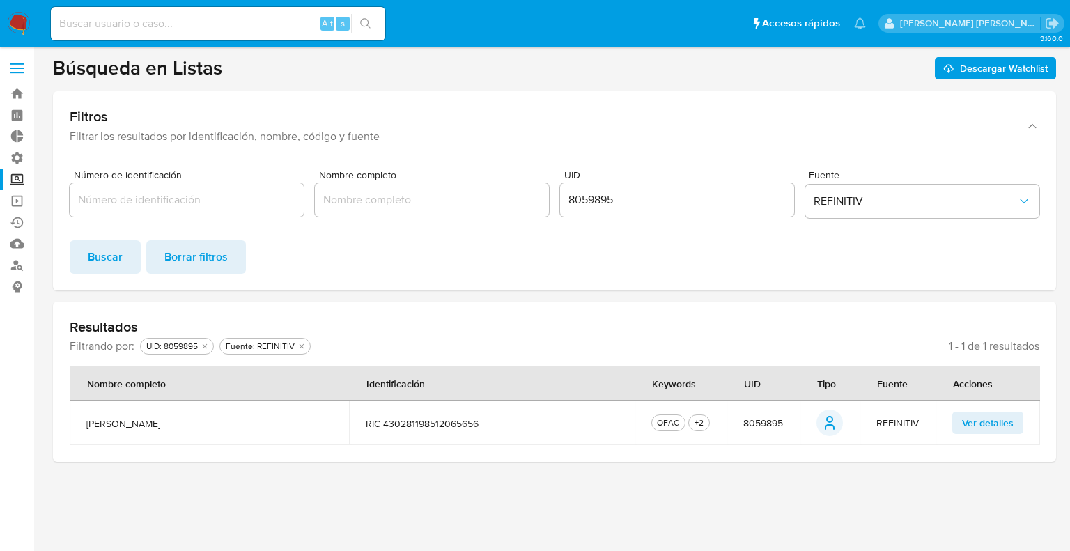
click at [576, 203] on input "8059895" at bounding box center [677, 200] width 234 height 18
paste input "2026577"
click at [576, 203] on input "8059895" at bounding box center [677, 200] width 234 height 18
click button "Buscar" at bounding box center [105, 256] width 71 height 33
click at [962, 424] on button "Ver detalles" at bounding box center [988, 423] width 71 height 22
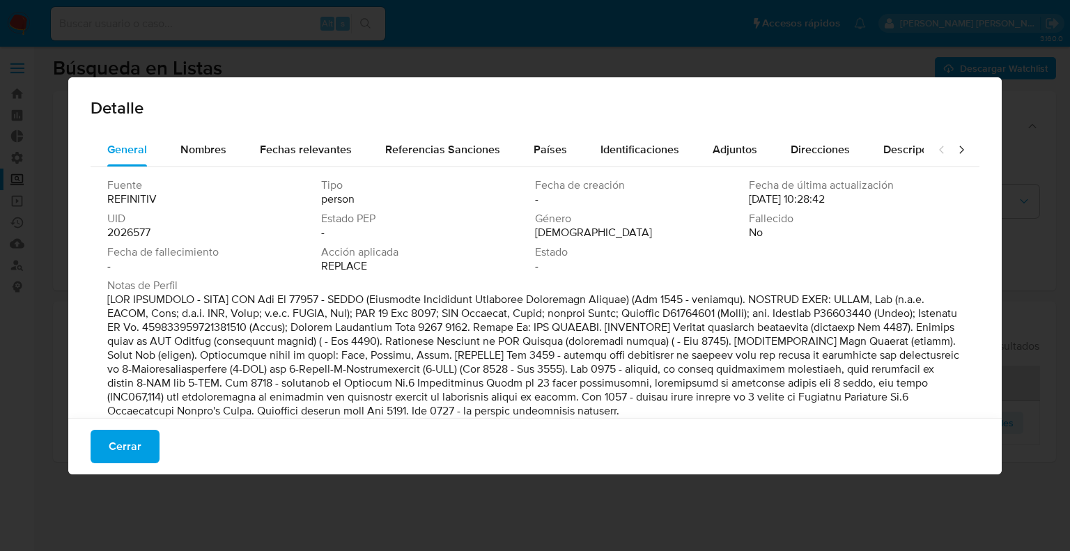
click at [149, 440] on button "Cerrar" at bounding box center [125, 446] width 69 height 33
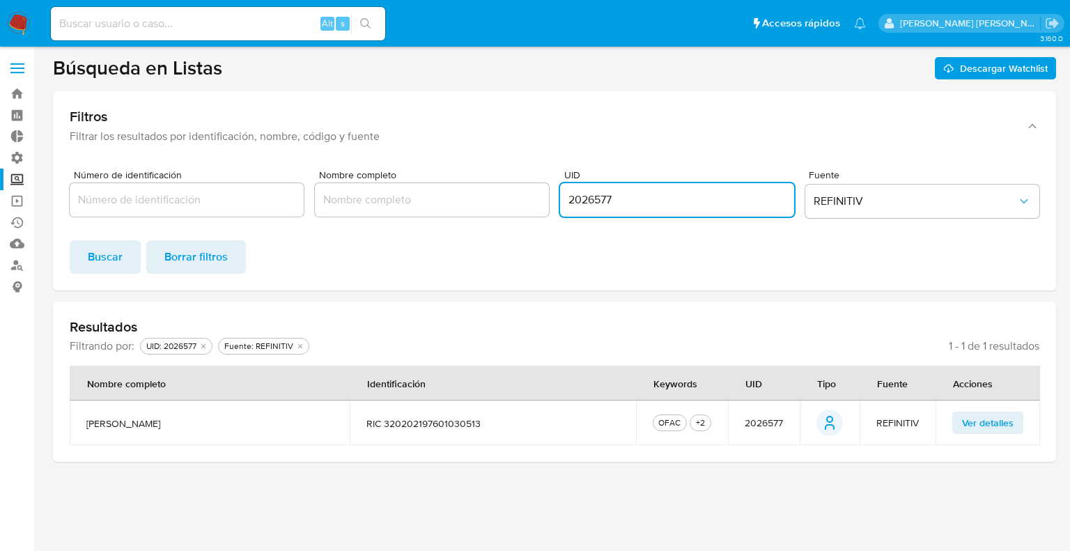
click at [571, 203] on input "2026577" at bounding box center [677, 200] width 234 height 18
paste input "3614455"
click button "Buscar" at bounding box center [105, 256] width 71 height 33
click at [956, 428] on td "Ver detalles" at bounding box center [988, 423] width 105 height 45
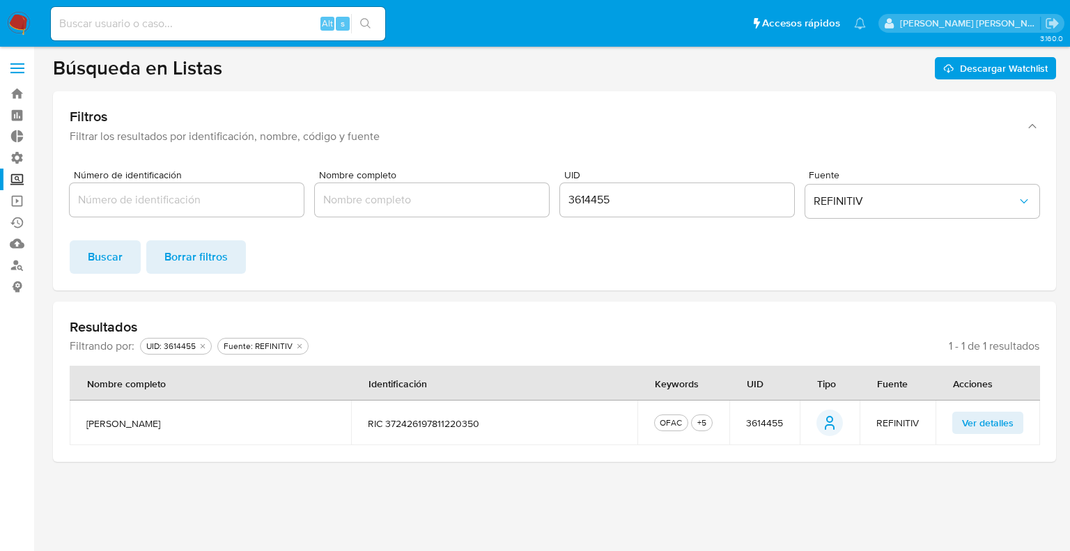
click at [957, 428] on button "Ver detalles" at bounding box center [988, 423] width 71 height 22
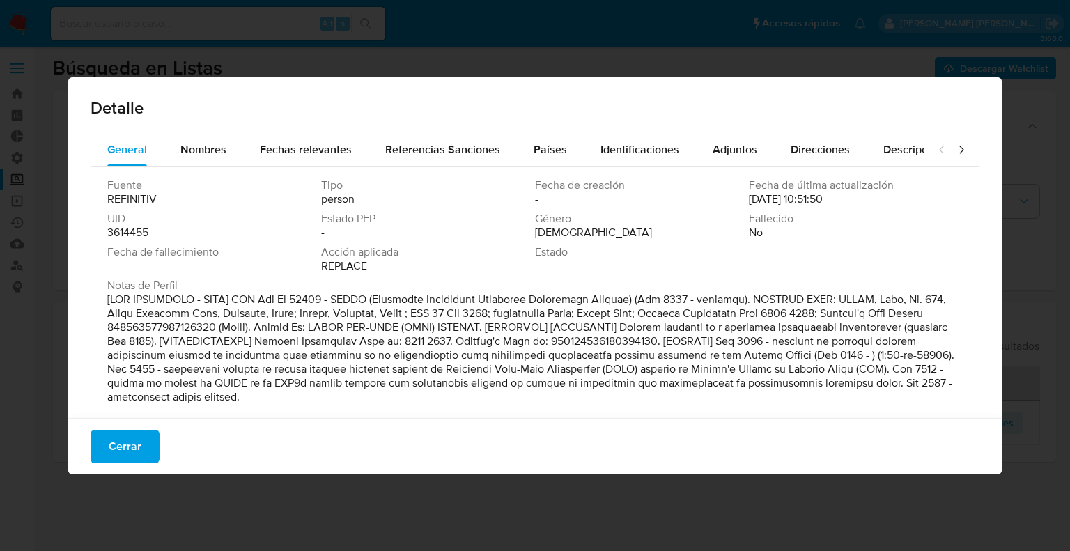
click at [134, 448] on span "Cerrar" at bounding box center [125, 446] width 33 height 31
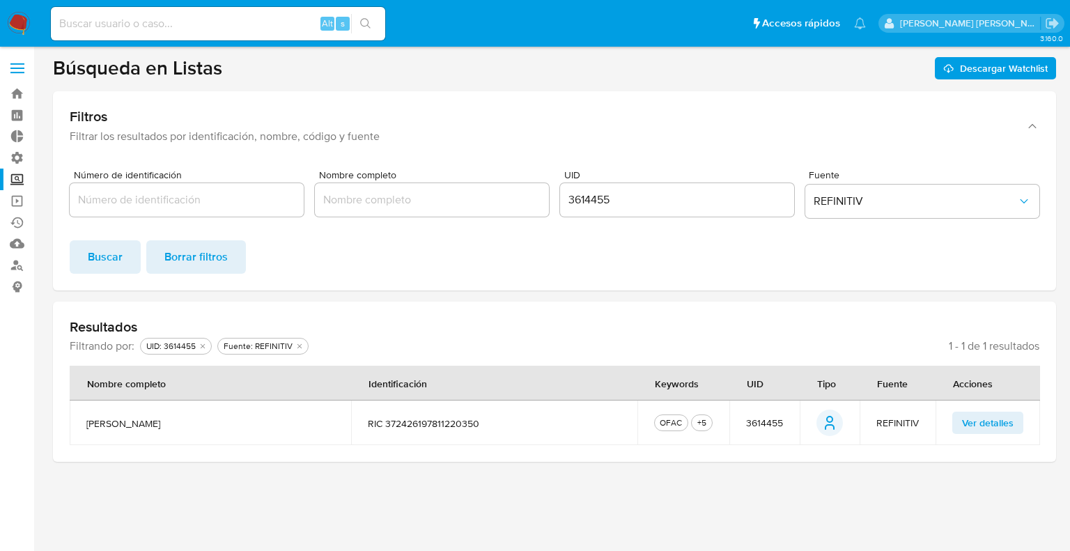
click at [578, 203] on input "3614455" at bounding box center [677, 200] width 234 height 18
click at [70, 240] on button "Buscar" at bounding box center [105, 256] width 71 height 33
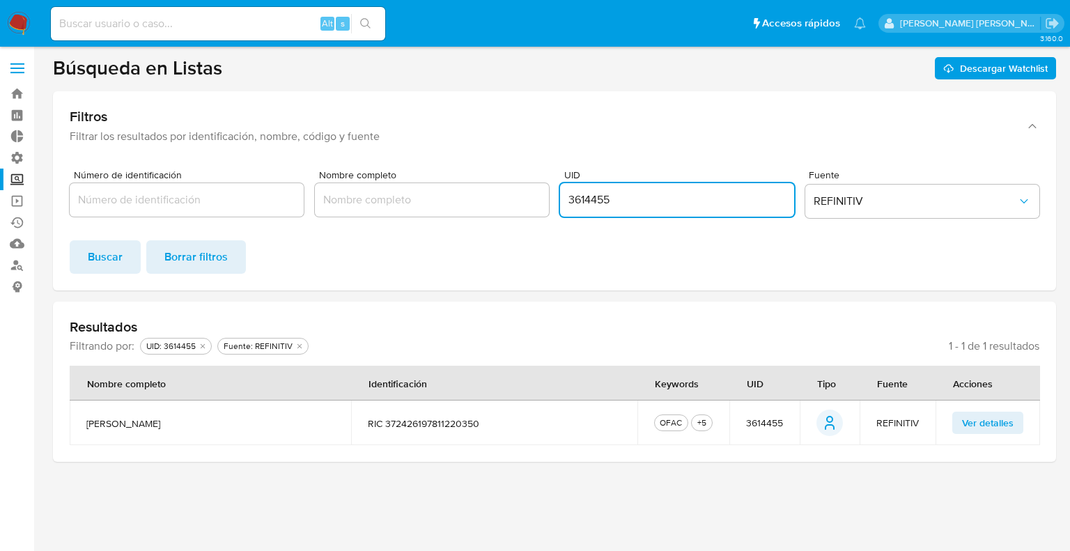
click at [574, 202] on input "3614455" at bounding box center [677, 200] width 234 height 18
paste input "2954644"
click button "Buscar" at bounding box center [105, 256] width 71 height 33
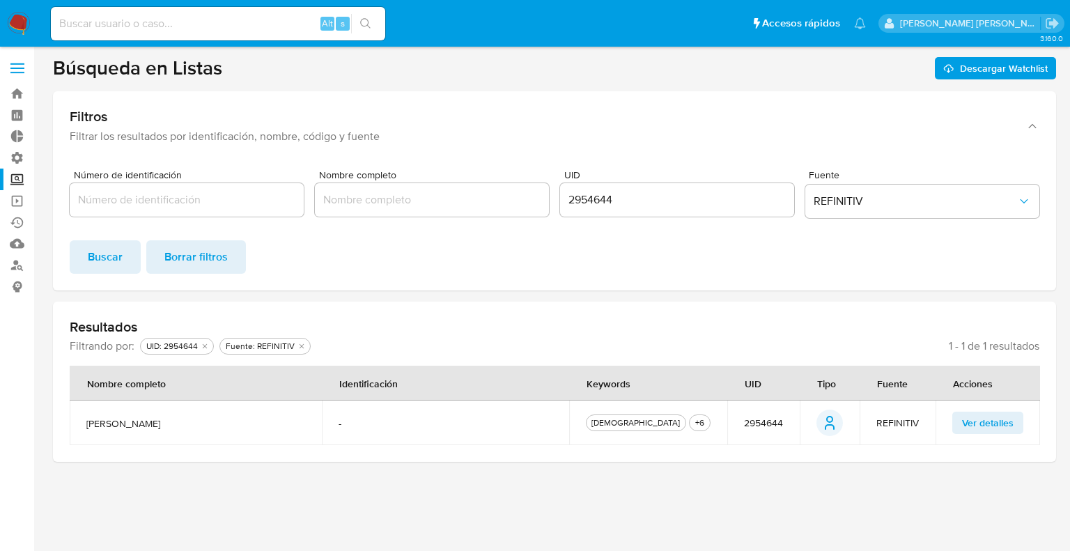
click at [961, 429] on button "Ver detalles" at bounding box center [988, 423] width 71 height 22
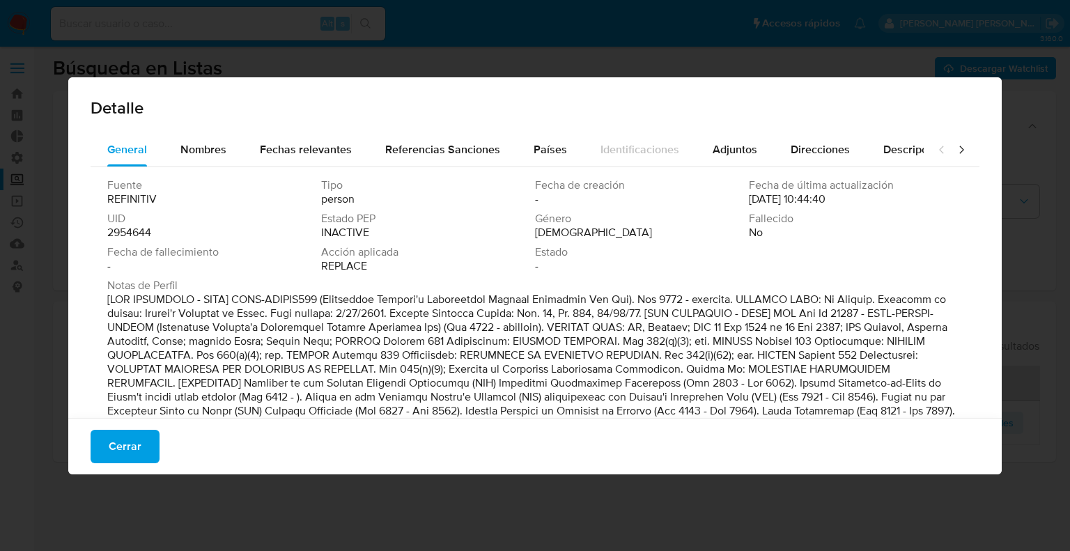
click at [892, 236] on div "Fallecido No" at bounding box center [856, 226] width 214 height 28
click at [145, 441] on button "Cerrar" at bounding box center [125, 446] width 69 height 33
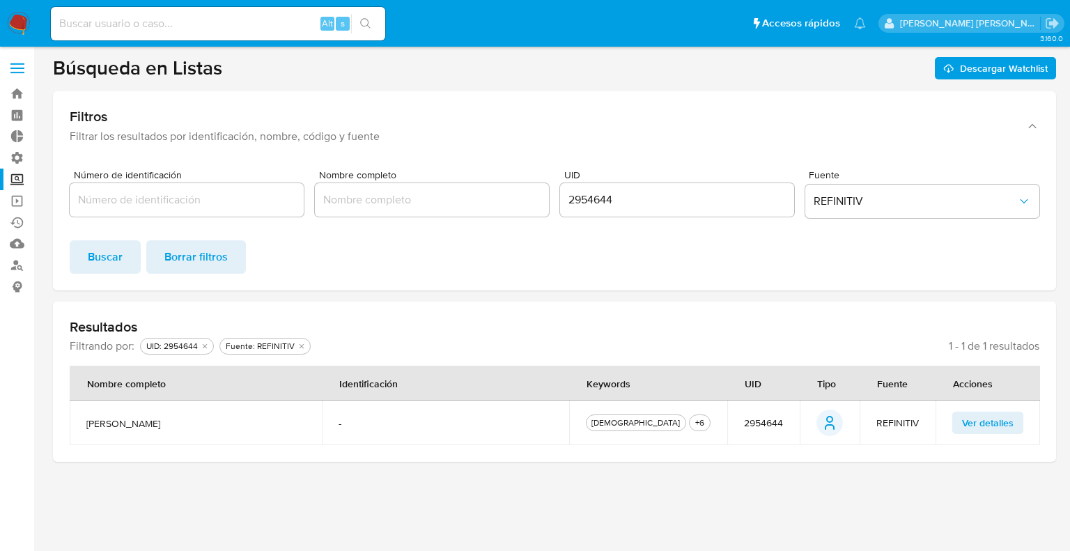
click at [575, 197] on input "2954644" at bounding box center [677, 200] width 234 height 18
paste input "026577"
click button "Buscar" at bounding box center [105, 256] width 71 height 33
click at [958, 423] on button "Ver detalles" at bounding box center [988, 423] width 71 height 22
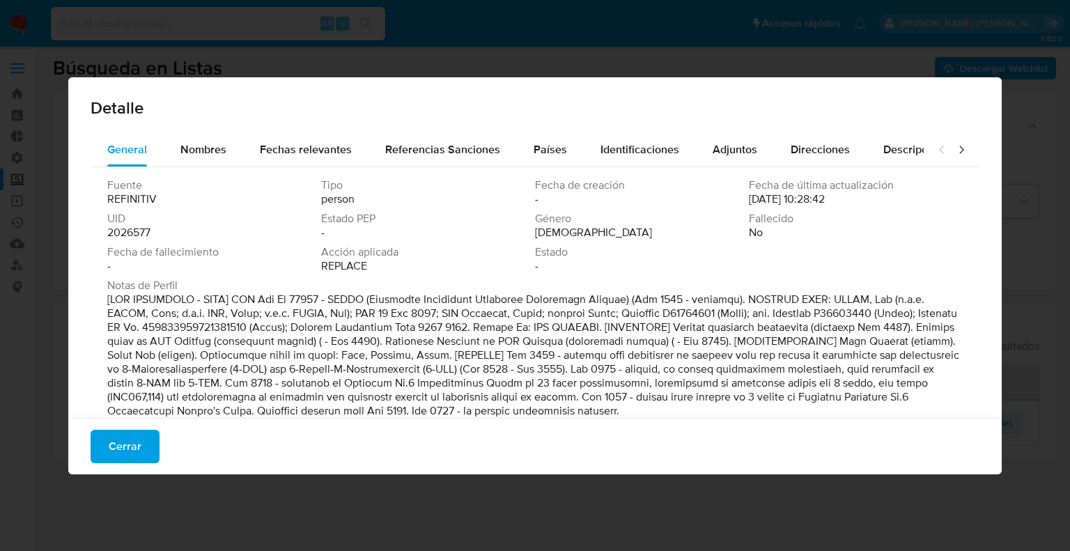
click at [150, 440] on button "Cerrar" at bounding box center [125, 446] width 69 height 33
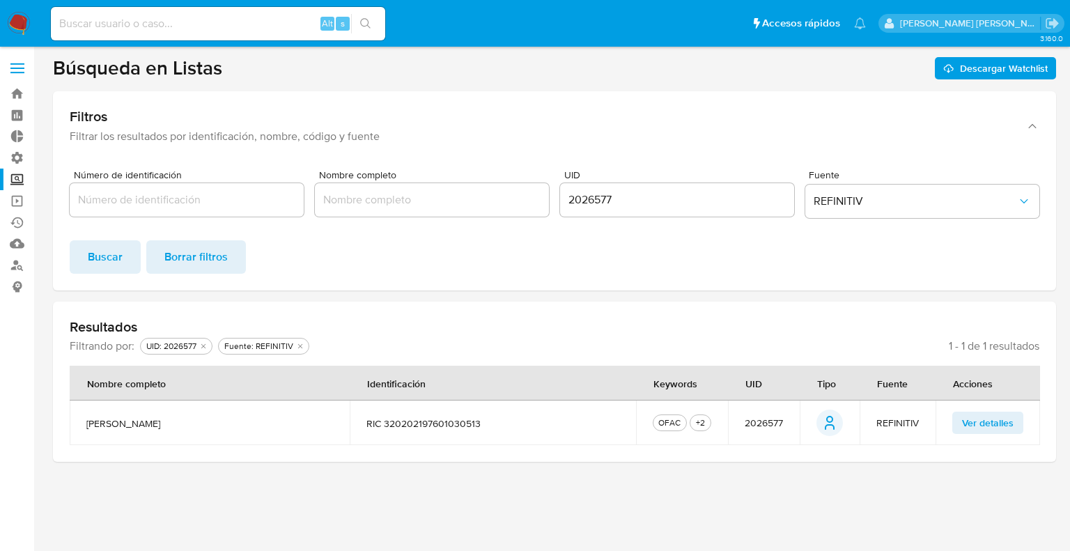
click at [571, 201] on input "2026577" at bounding box center [677, 200] width 234 height 18
paste input "1055025"
click button "Buscar" at bounding box center [105, 256] width 71 height 33
click at [964, 433] on span "Ver detalles" at bounding box center [988, 423] width 52 height 20
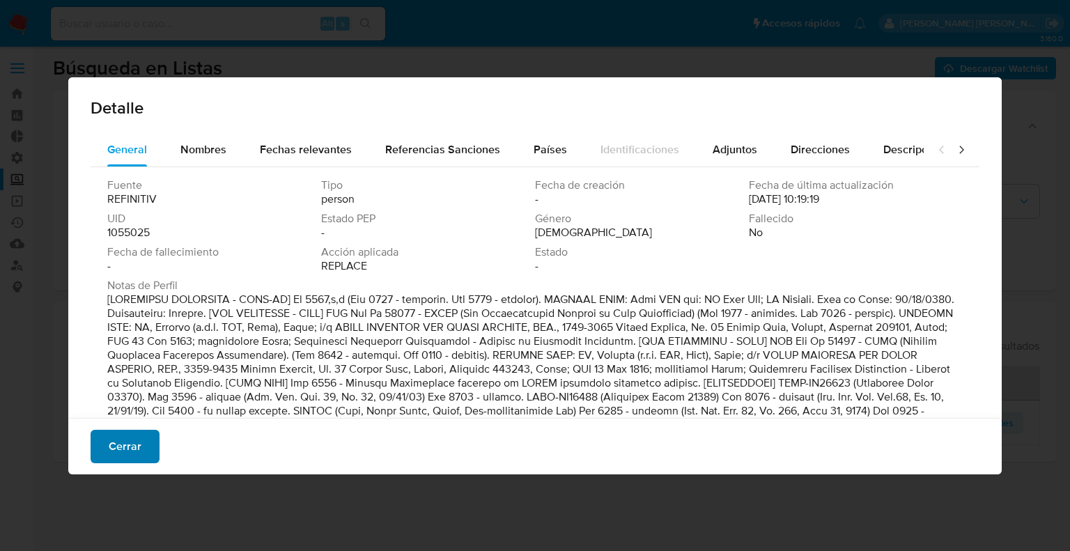
click at [132, 444] on span "Cerrar" at bounding box center [125, 446] width 33 height 31
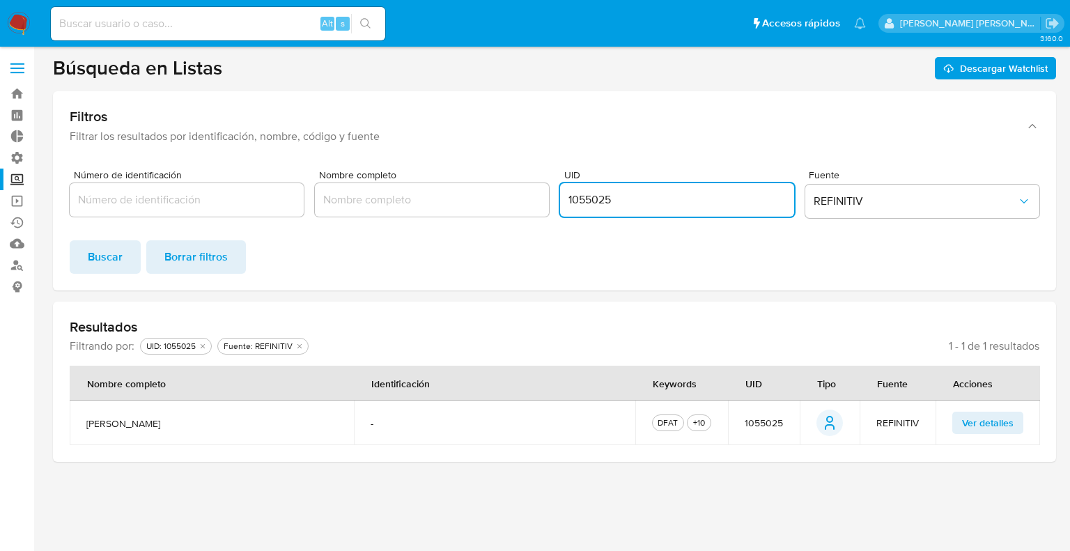
click at [593, 199] on input "1055025" at bounding box center [677, 200] width 234 height 18
click at [70, 240] on button "Buscar" at bounding box center [105, 256] width 71 height 33
click at [602, 203] on input "1055025" at bounding box center [677, 200] width 234 height 18
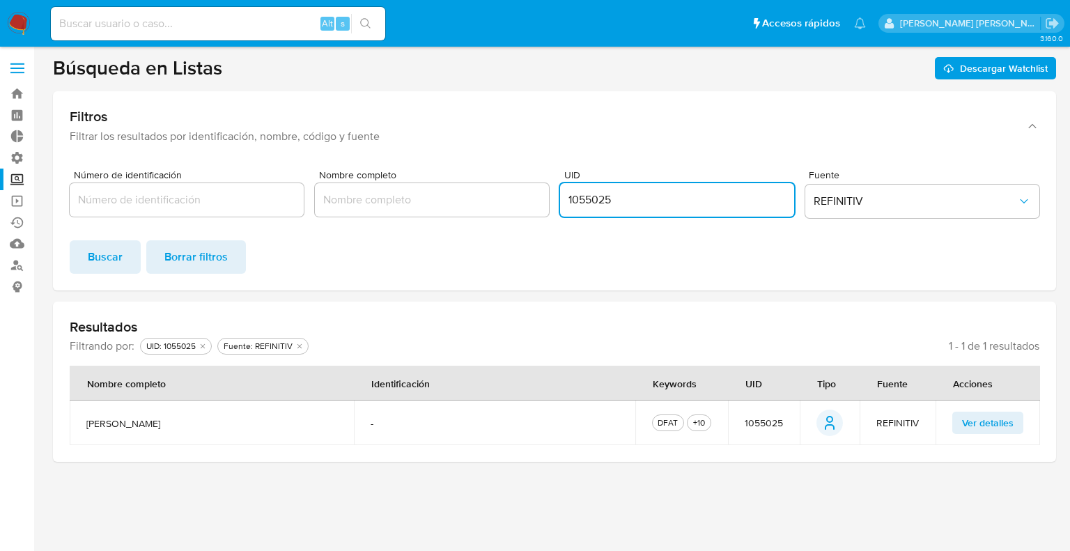
paste input "361445"
click button "Buscar" at bounding box center [105, 256] width 71 height 33
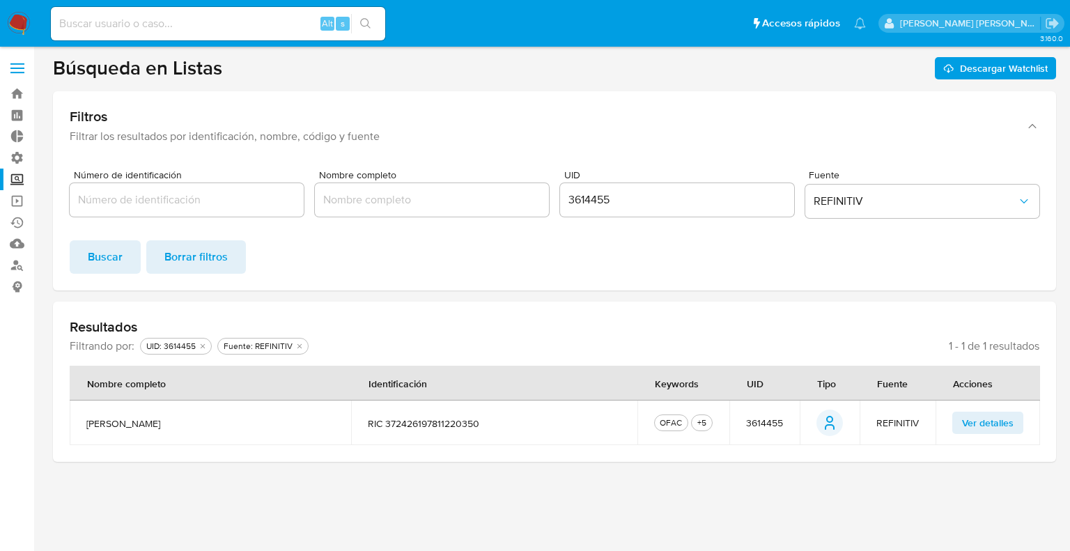
click at [957, 429] on button "Ver detalles" at bounding box center [988, 423] width 71 height 22
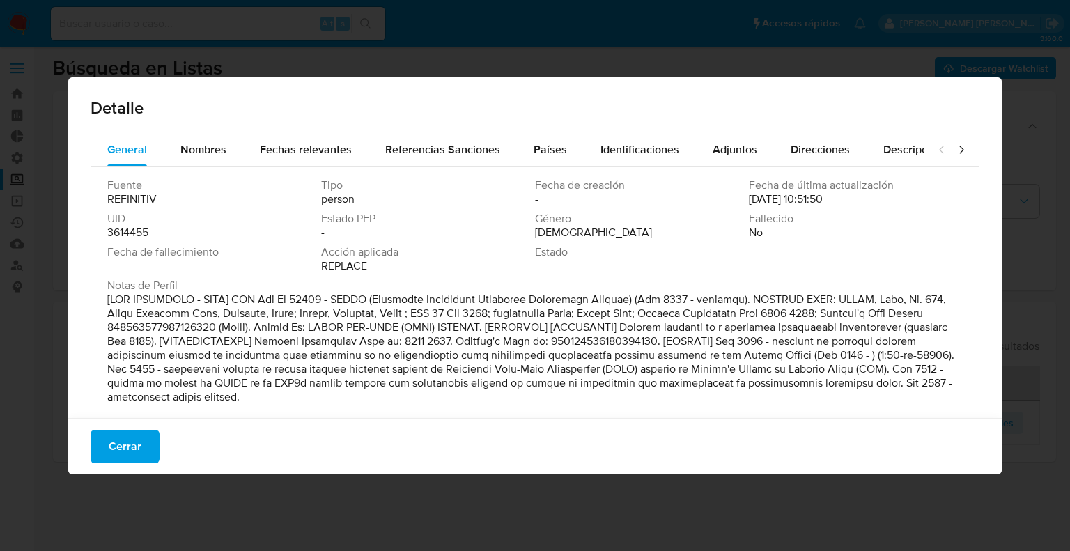
click at [145, 420] on div "Cerrar" at bounding box center [535, 446] width 934 height 56
click at [142, 446] on button "Cerrar" at bounding box center [125, 446] width 69 height 33
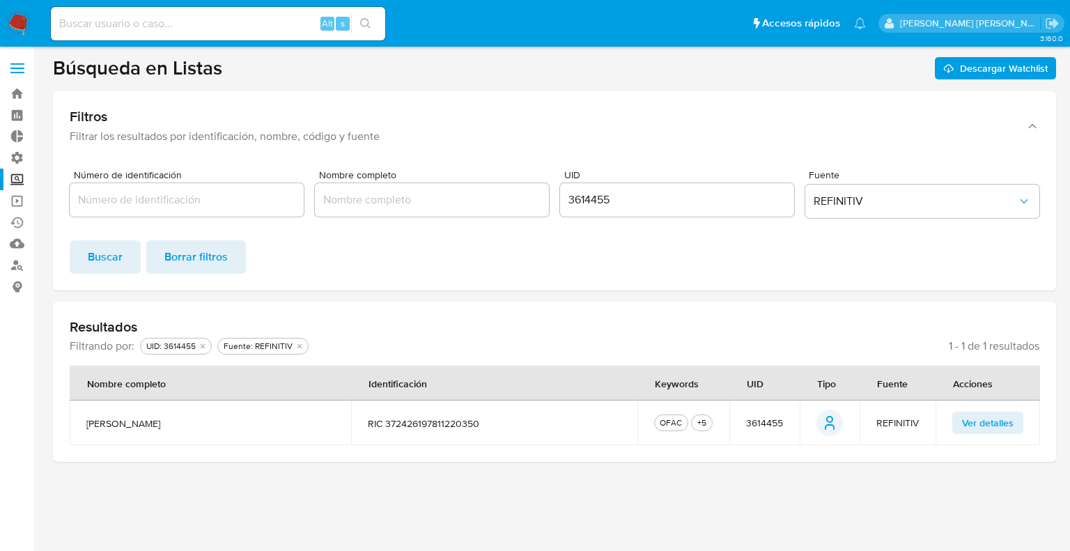
click at [584, 197] on input "3614455" at bounding box center [677, 200] width 234 height 18
paste input "2954644"
click button "Buscar" at bounding box center [105, 256] width 71 height 33
click at [952, 427] on td "Ver detalles" at bounding box center [988, 423] width 105 height 45
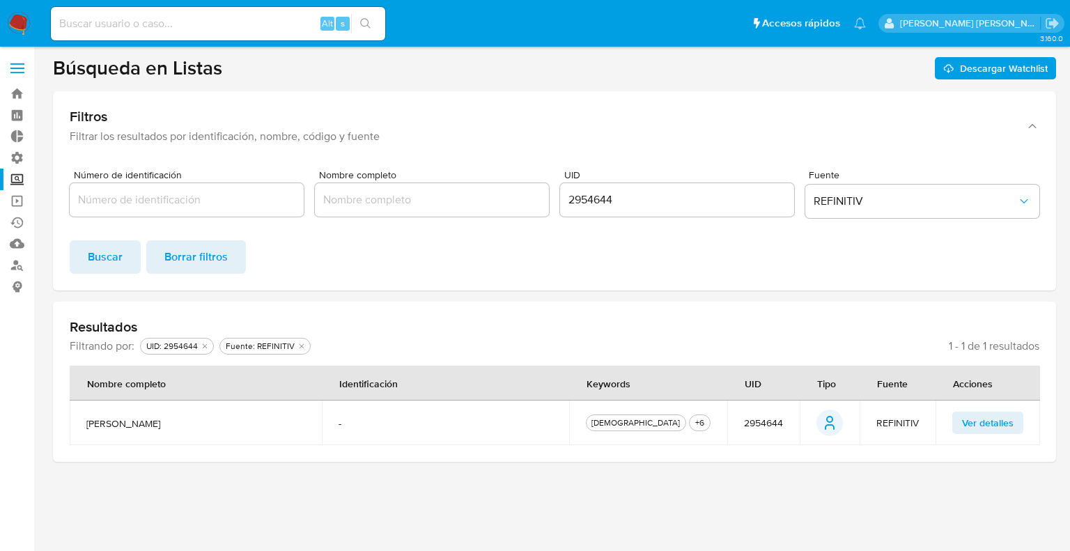
click at [964, 428] on span "Ver detalles" at bounding box center [988, 423] width 52 height 20
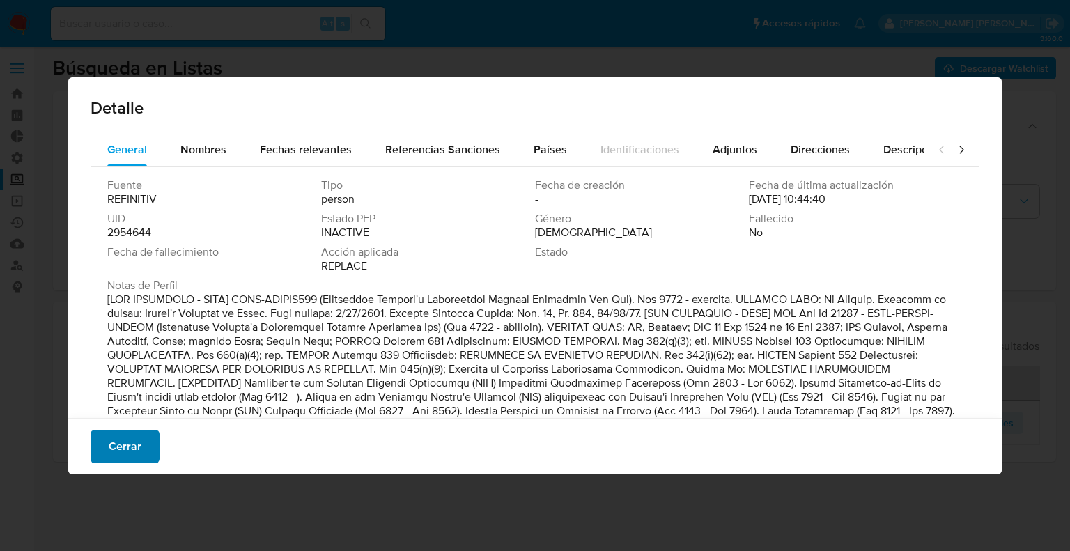
click at [146, 448] on button "Cerrar" at bounding box center [125, 446] width 69 height 33
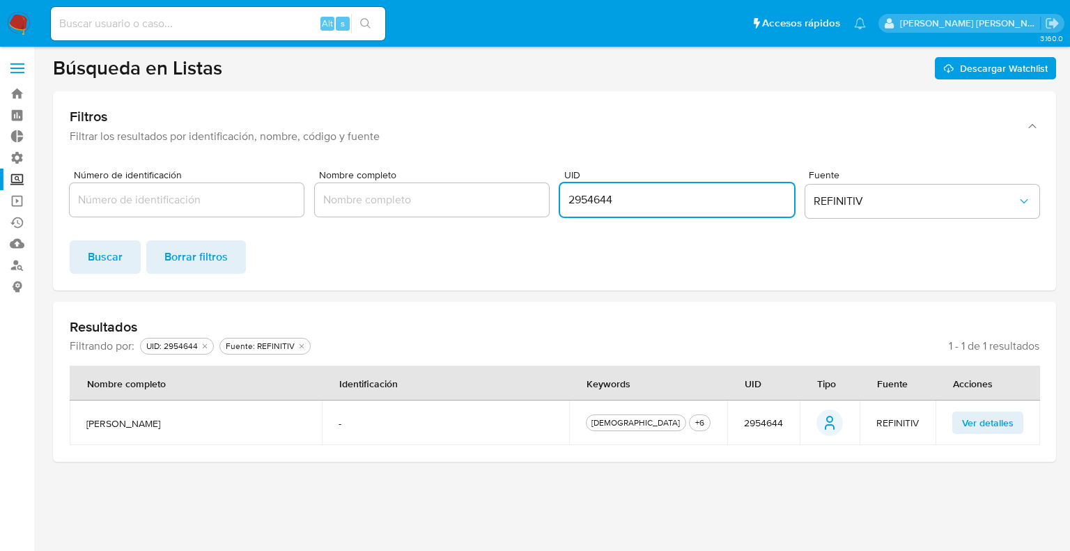
click at [574, 197] on input "2954644" at bounding box center [677, 200] width 234 height 18
paste input "324502"
click button "Buscar" at bounding box center [105, 256] width 71 height 33
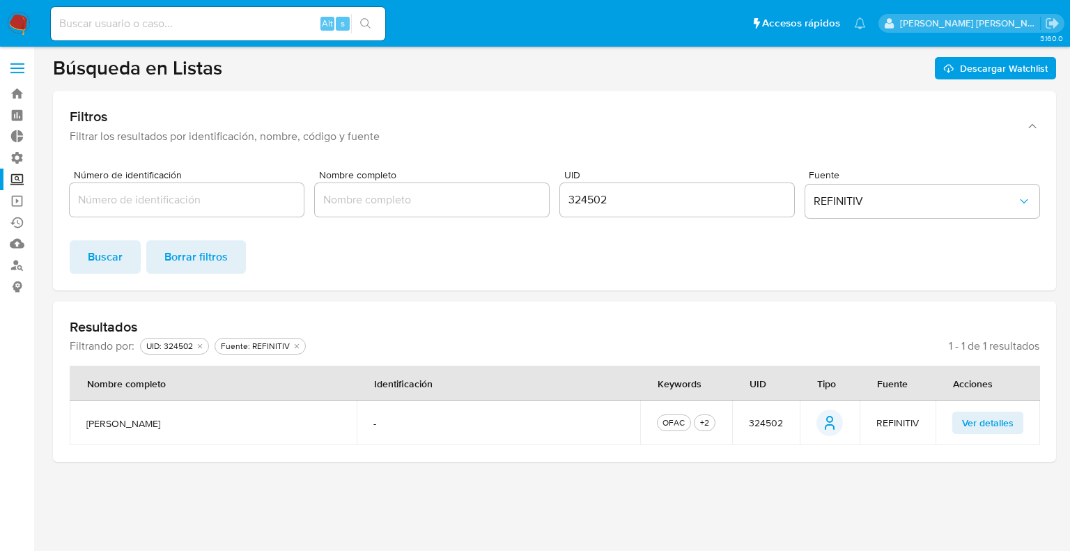
click at [964, 426] on span "Ver detalles" at bounding box center [988, 423] width 52 height 20
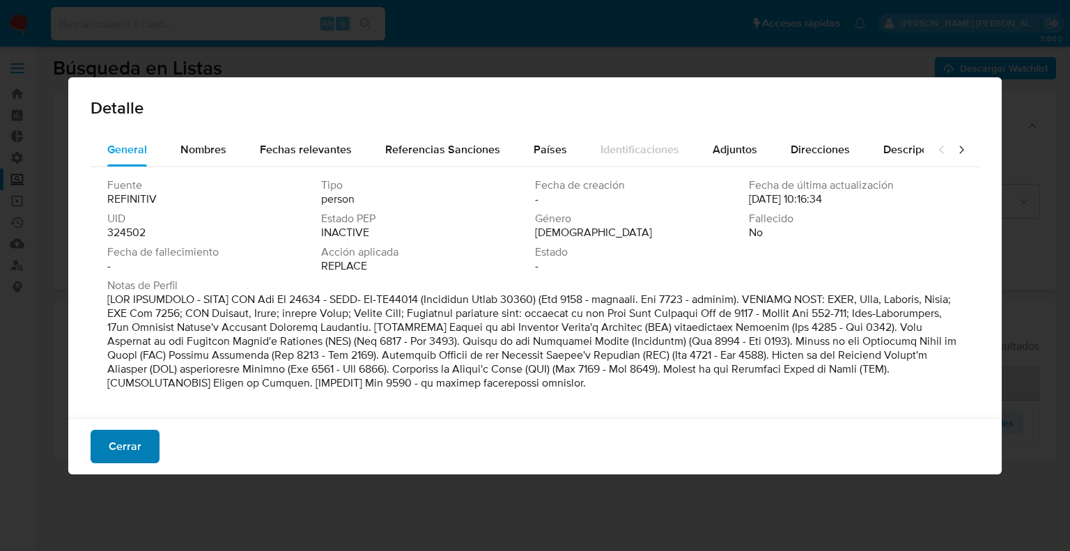
click at [145, 446] on button "Cerrar" at bounding box center [125, 446] width 69 height 33
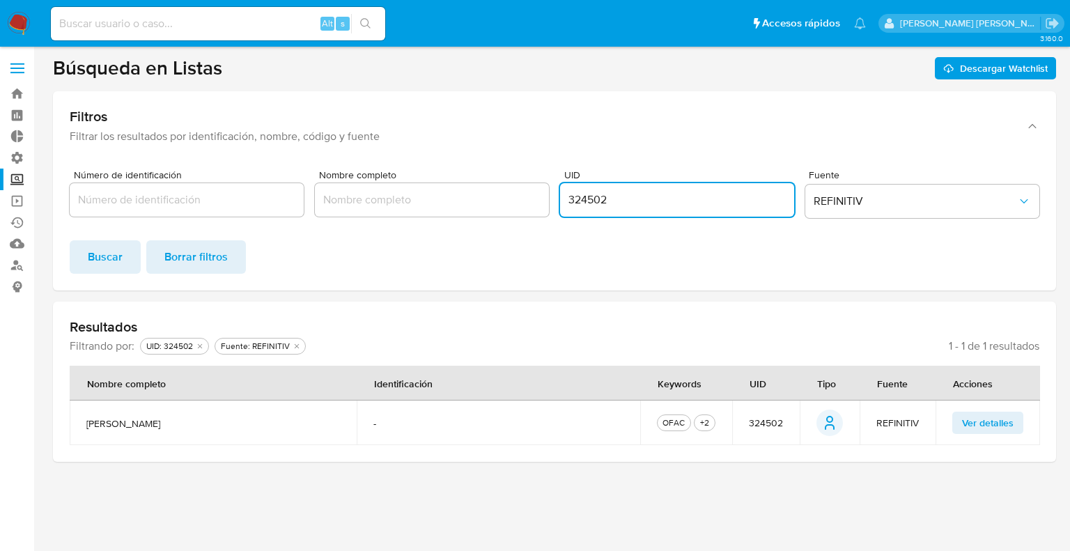
click at [576, 194] on input "324502" at bounding box center [677, 200] width 234 height 18
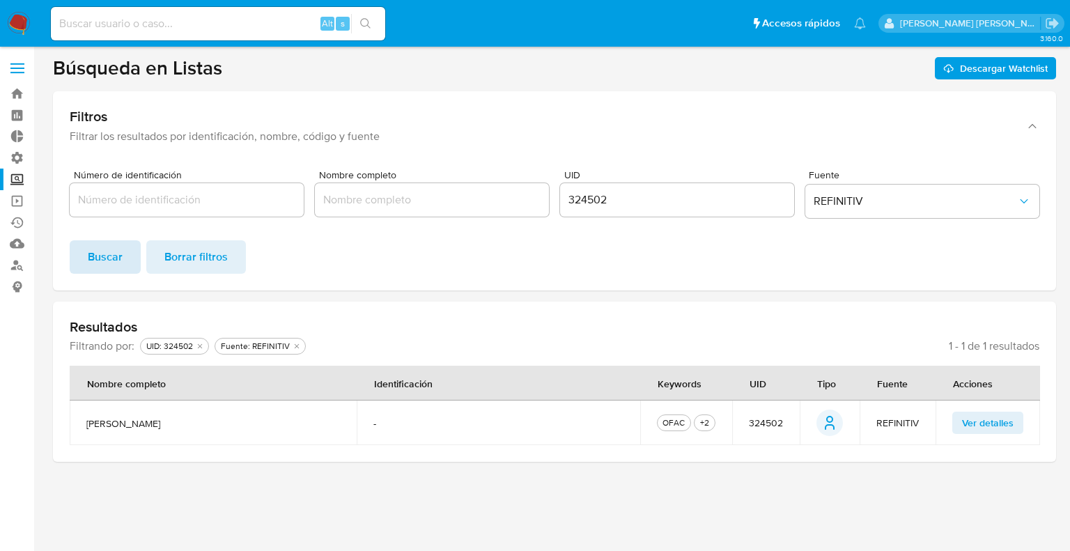
click at [128, 267] on button "Buscar" at bounding box center [105, 256] width 71 height 33
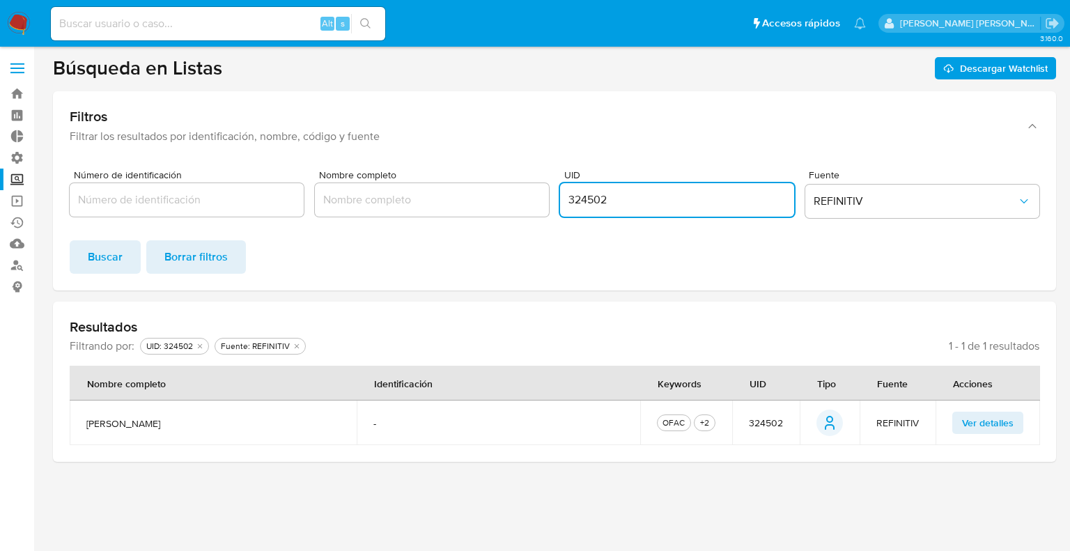
click at [578, 202] on input "324502" at bounding box center [677, 200] width 234 height 18
click at [122, 257] on button "Buscar" at bounding box center [105, 256] width 71 height 33
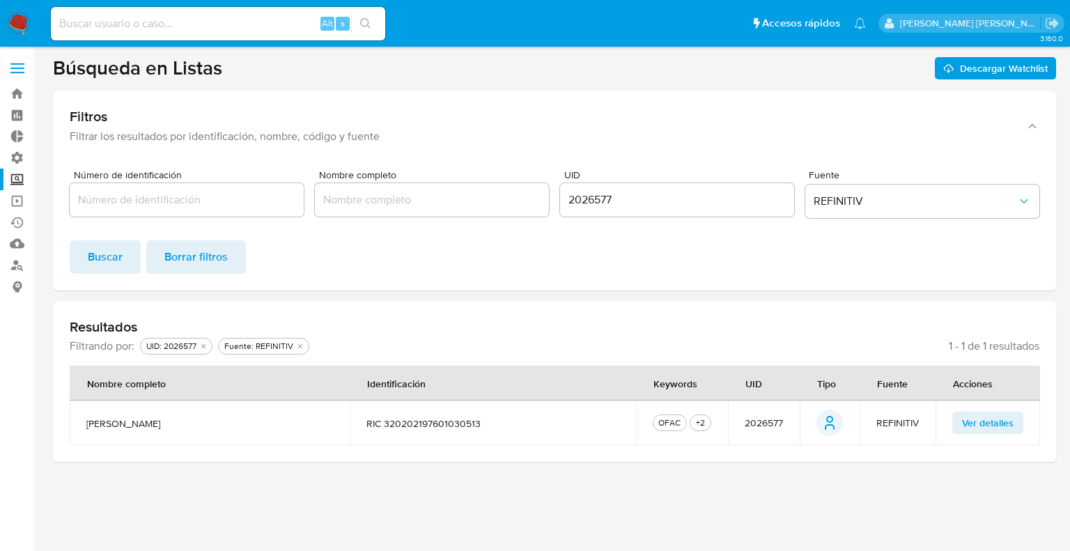
click at [955, 430] on button "Ver detalles" at bounding box center [988, 423] width 71 height 22
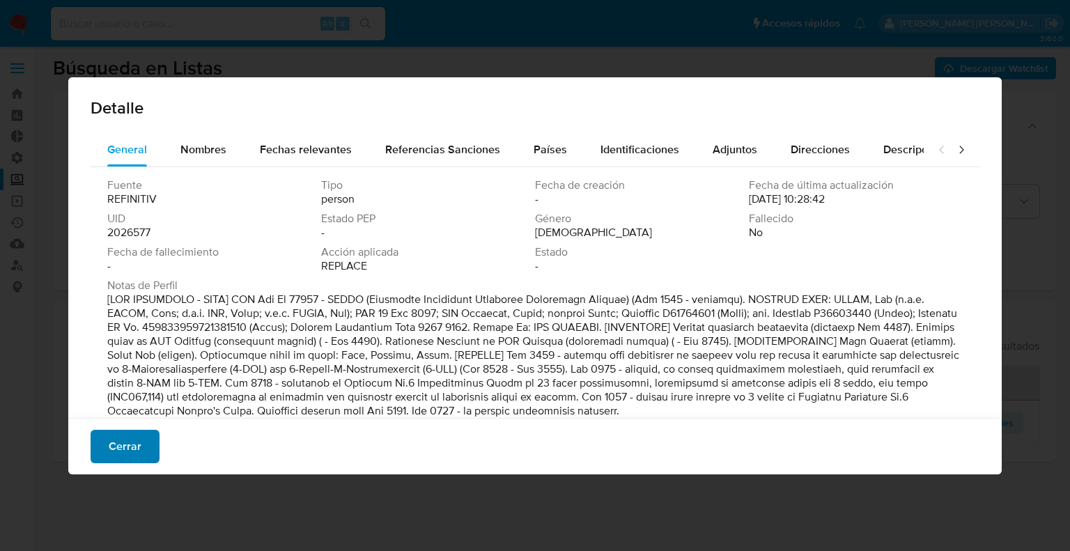
click at [133, 445] on span "Cerrar" at bounding box center [125, 446] width 33 height 31
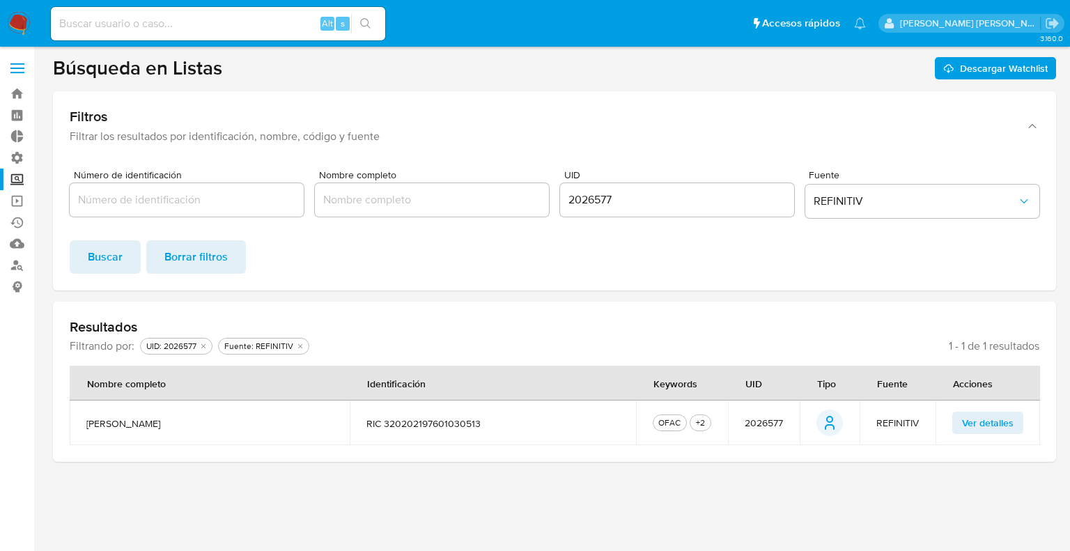
click at [594, 201] on input "2026577" at bounding box center [677, 200] width 234 height 18
paste input "1055025"
type input "1055025"
click button "Buscar" at bounding box center [105, 256] width 71 height 33
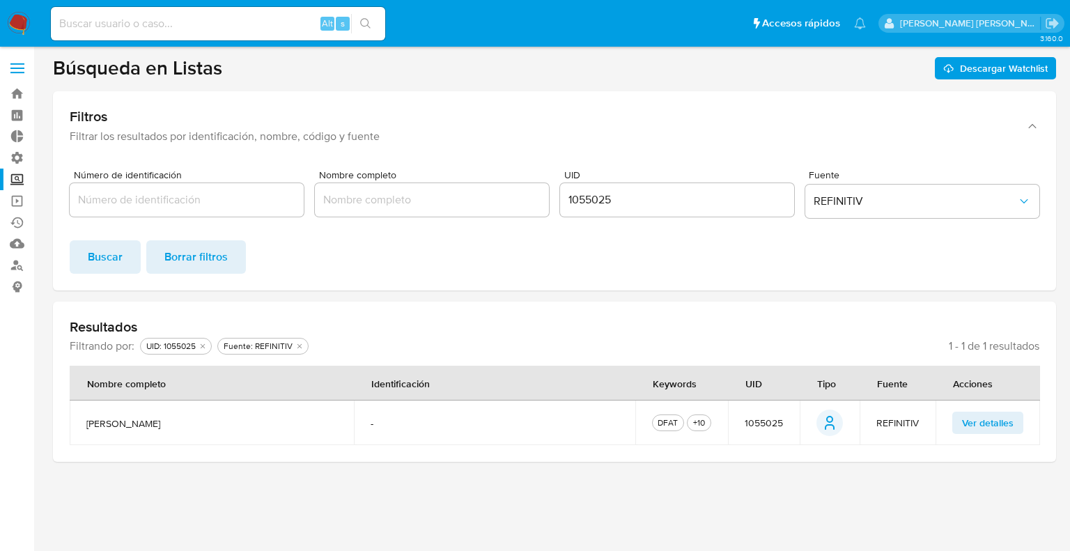
click at [959, 428] on button "Ver detalles" at bounding box center [988, 423] width 71 height 22
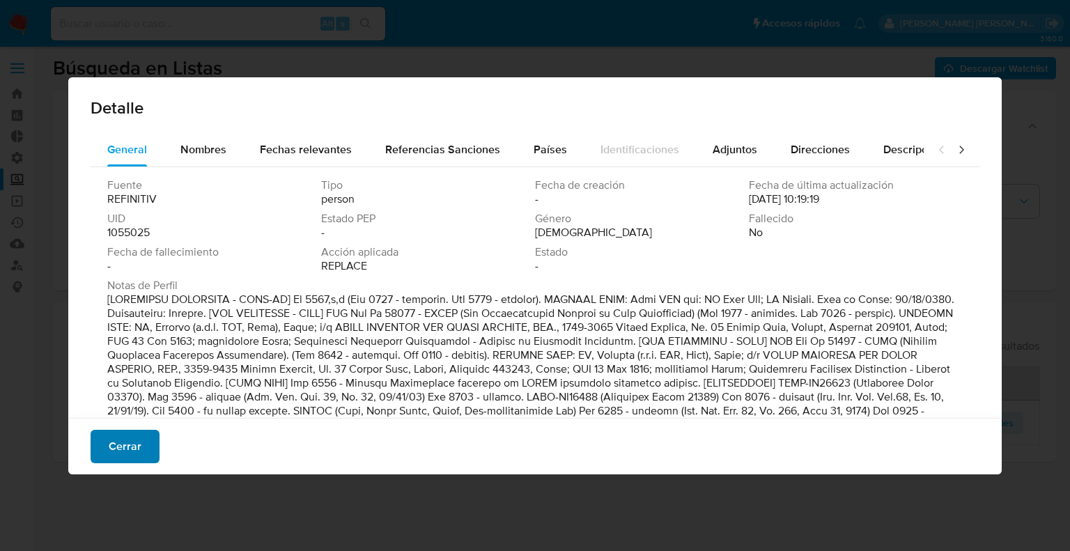
click at [142, 438] on button "Cerrar" at bounding box center [125, 446] width 69 height 33
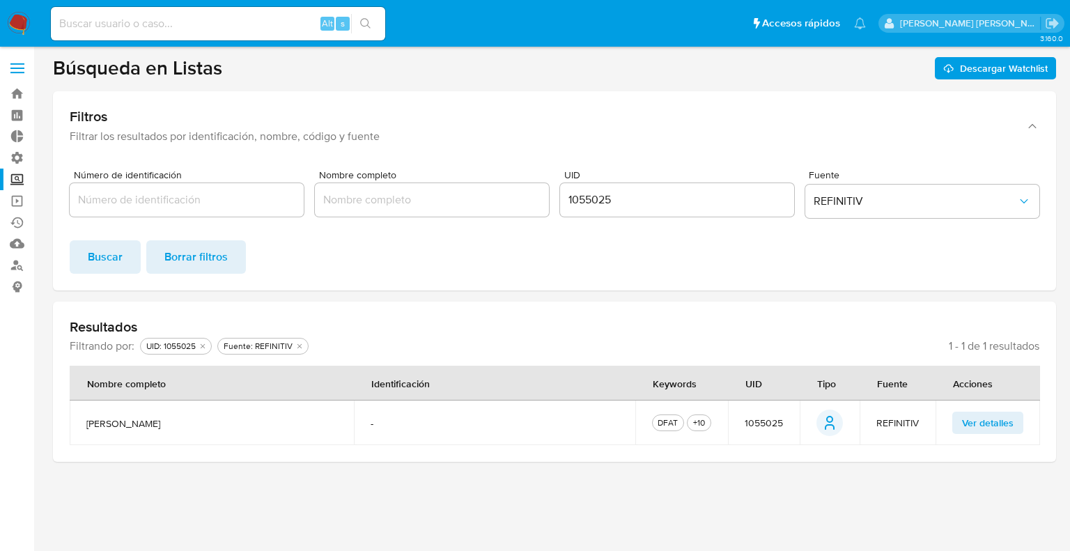
click at [606, 204] on input "1055025" at bounding box center [677, 200] width 234 height 18
click at [70, 240] on button "Buscar" at bounding box center [105, 256] width 71 height 33
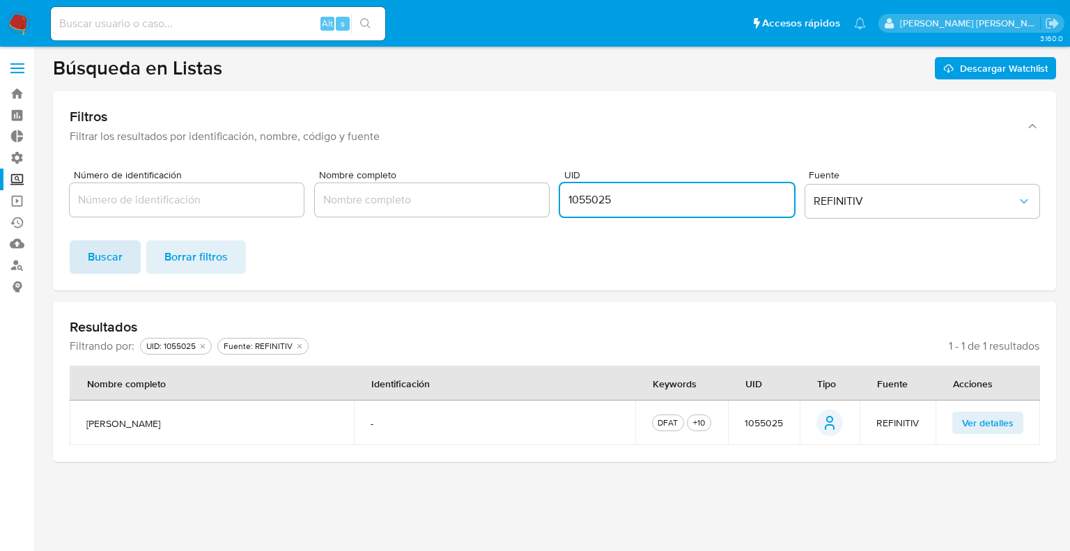
click at [107, 259] on span "Buscar" at bounding box center [105, 257] width 35 height 31
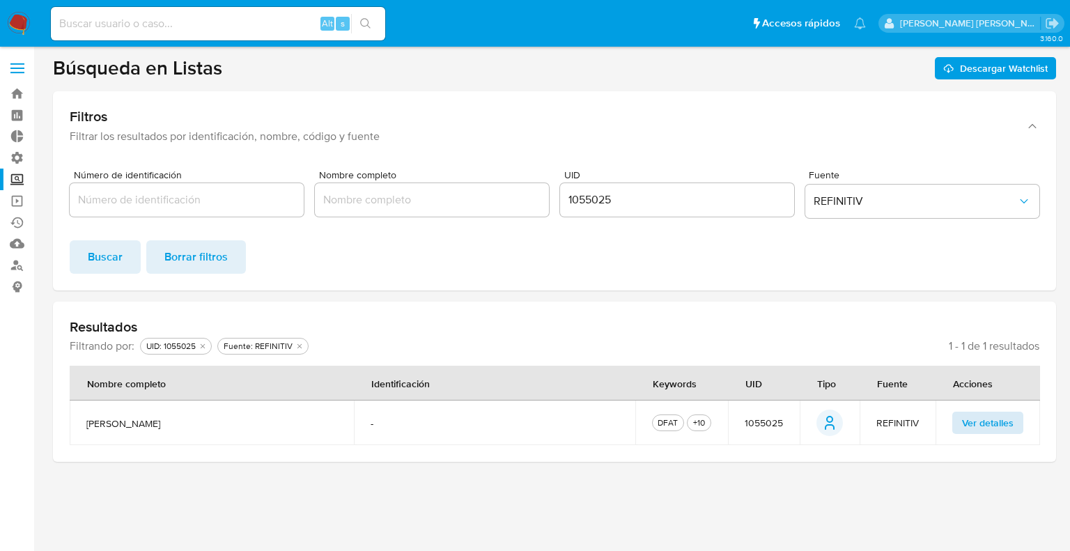
click at [967, 425] on span "Ver detalles" at bounding box center [988, 423] width 52 height 20
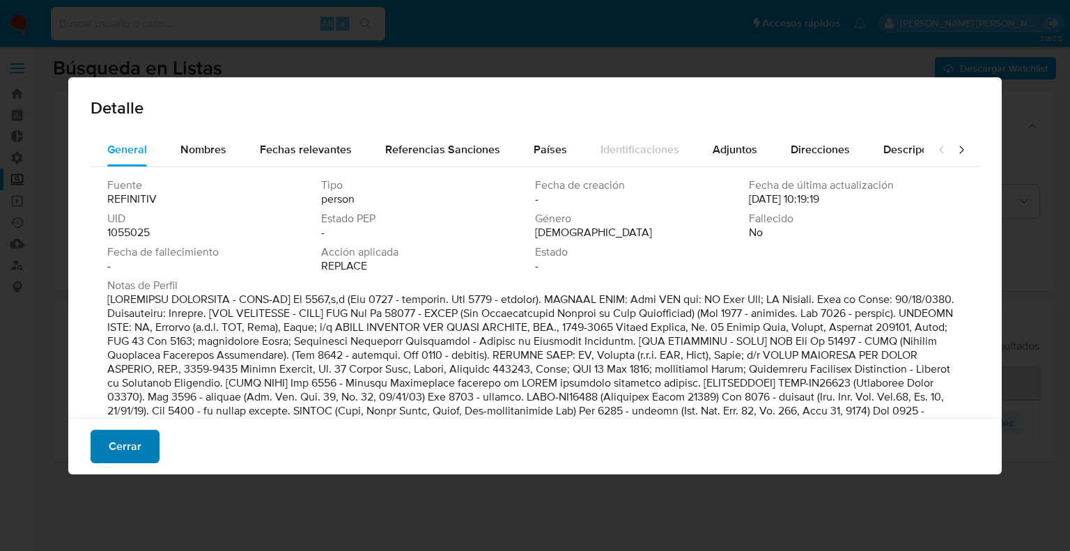
click at [146, 448] on button "Cerrar" at bounding box center [125, 446] width 69 height 33
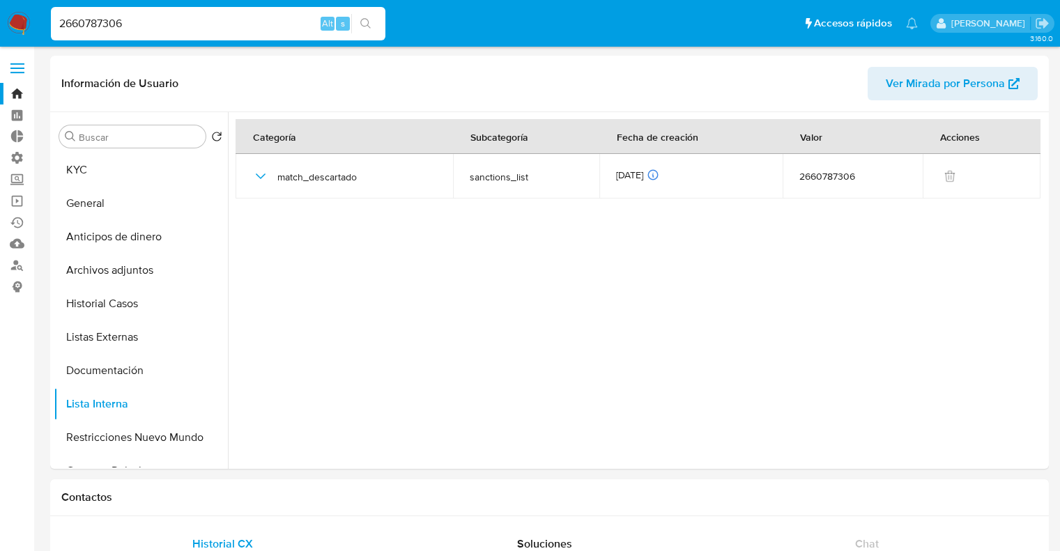
select select "10"
click at [137, 180] on button "KYC" at bounding box center [141, 169] width 174 height 33
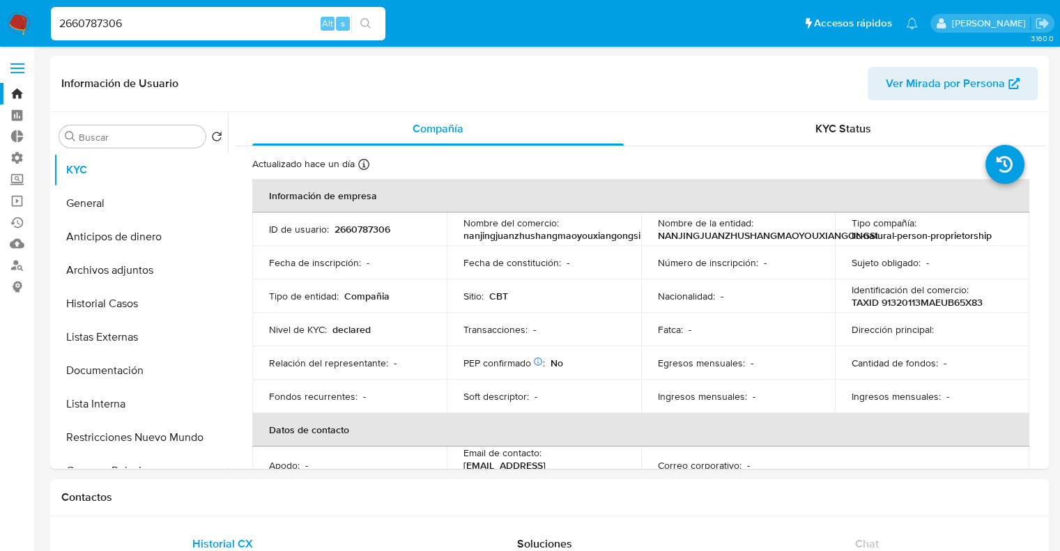
click at [260, 29] on input "2660787306" at bounding box center [218, 24] width 334 height 18
paste input "459439117"
type input "2459439117"
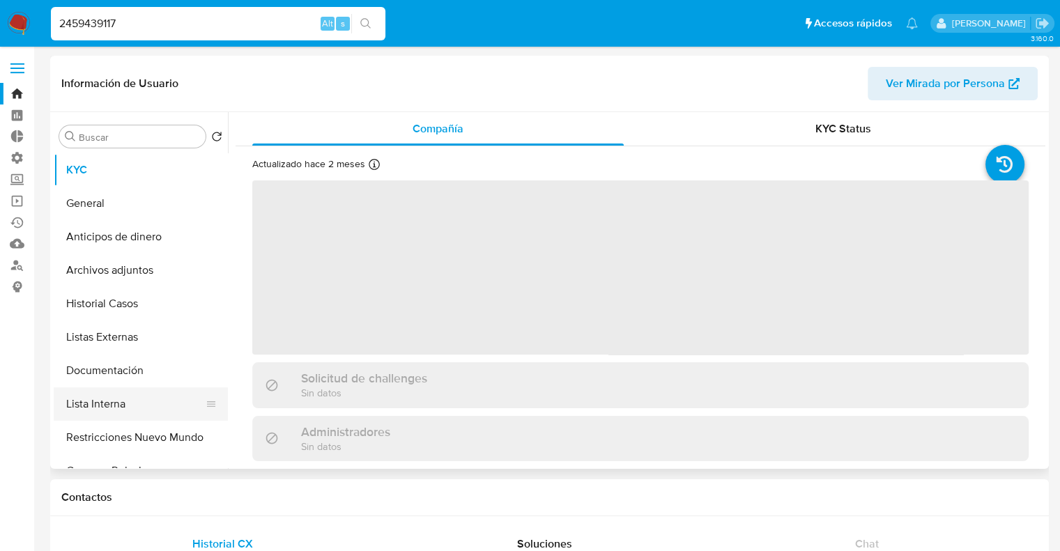
select select "10"
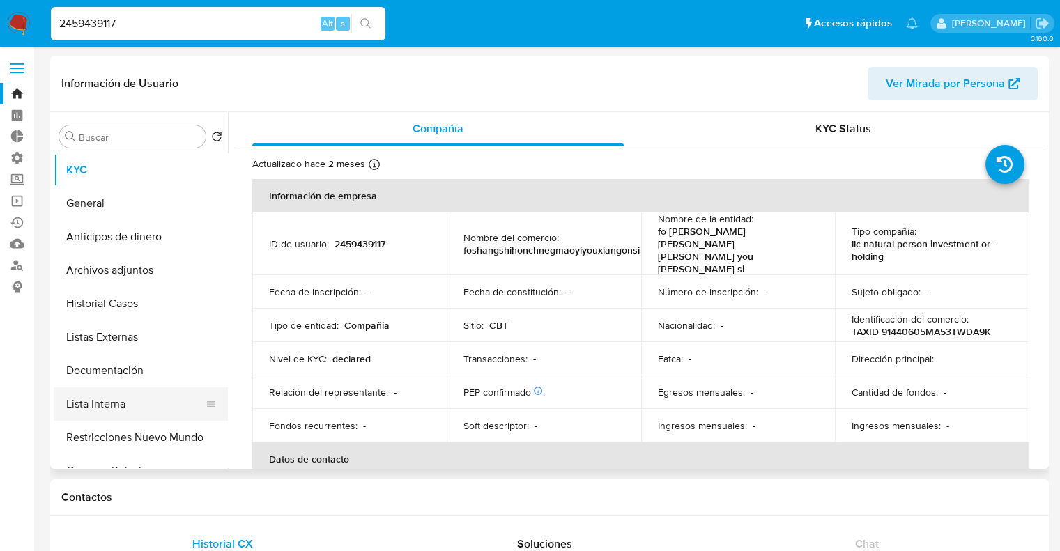
click at [144, 403] on button "Lista Interna" at bounding box center [135, 403] width 163 height 33
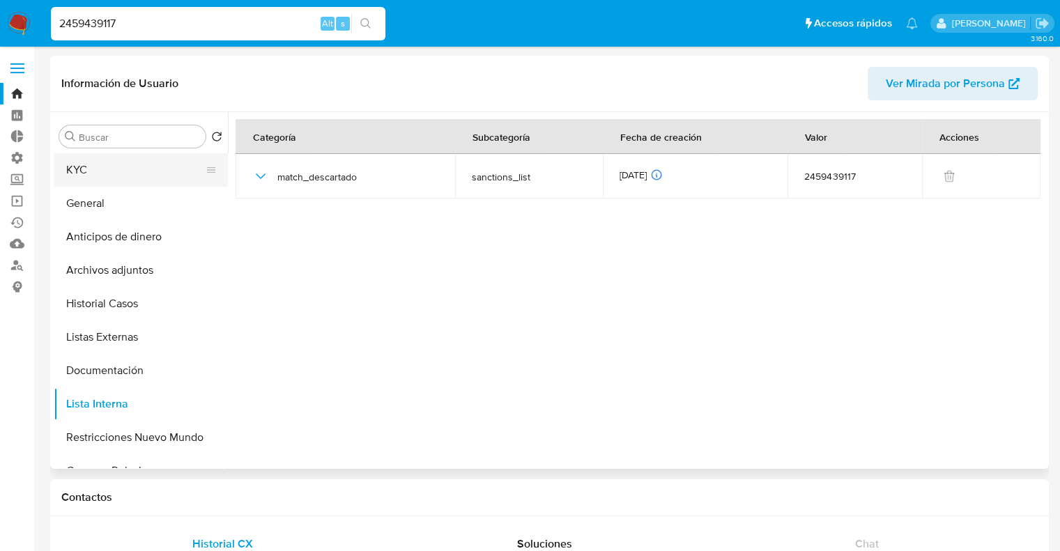
click at [137, 175] on button "KYC" at bounding box center [135, 169] width 163 height 33
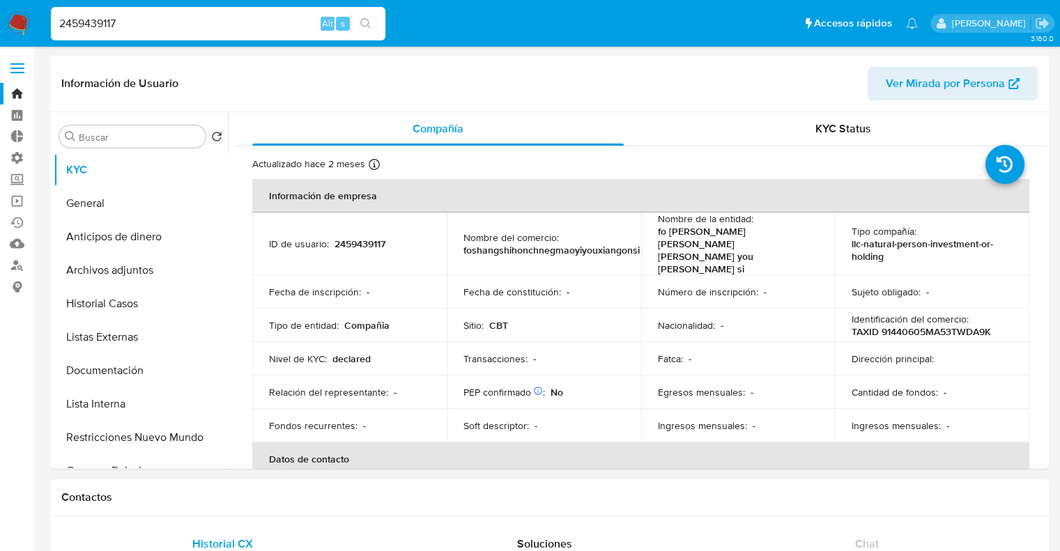
click at [249, 29] on input "2459439117" at bounding box center [218, 24] width 334 height 18
paste input "660787306"
type input "2660787306"
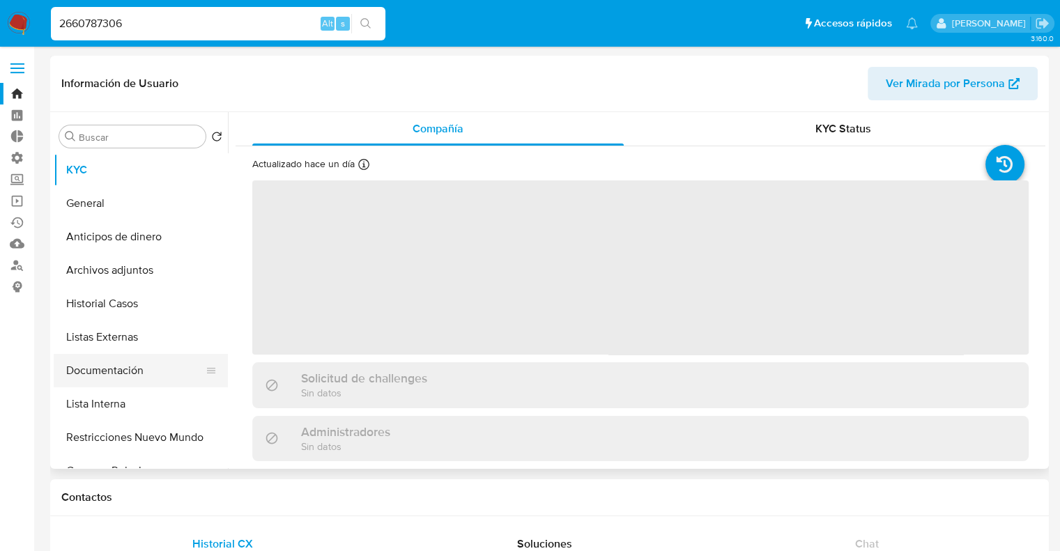
select select "10"
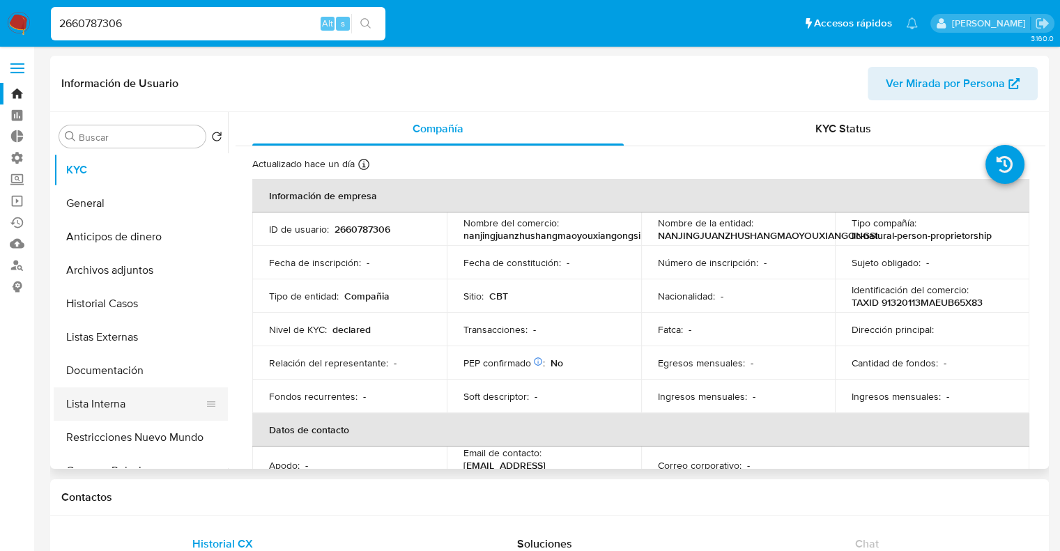
click at [131, 396] on button "Lista Interna" at bounding box center [135, 403] width 163 height 33
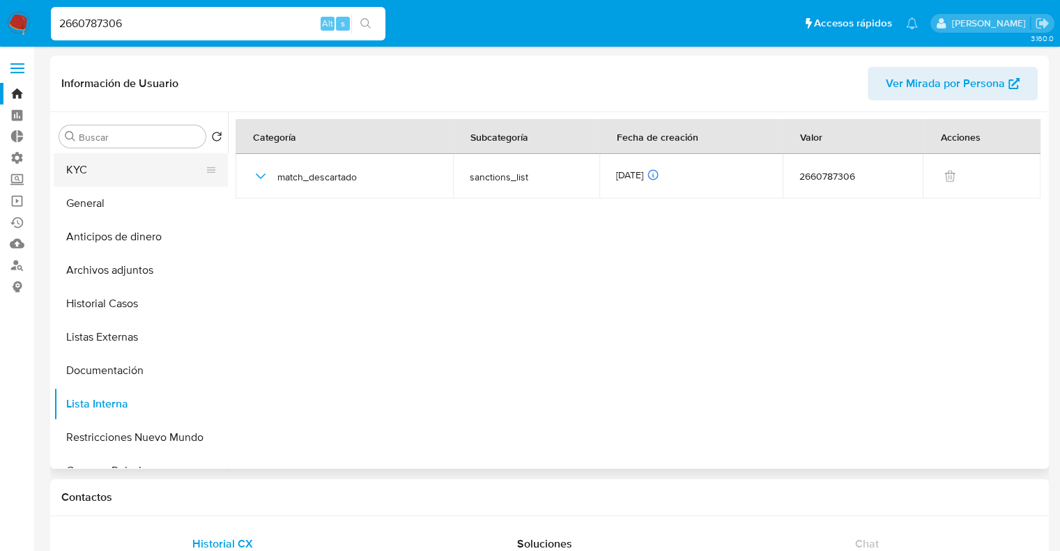
click at [134, 170] on button "KYC" at bounding box center [135, 169] width 163 height 33
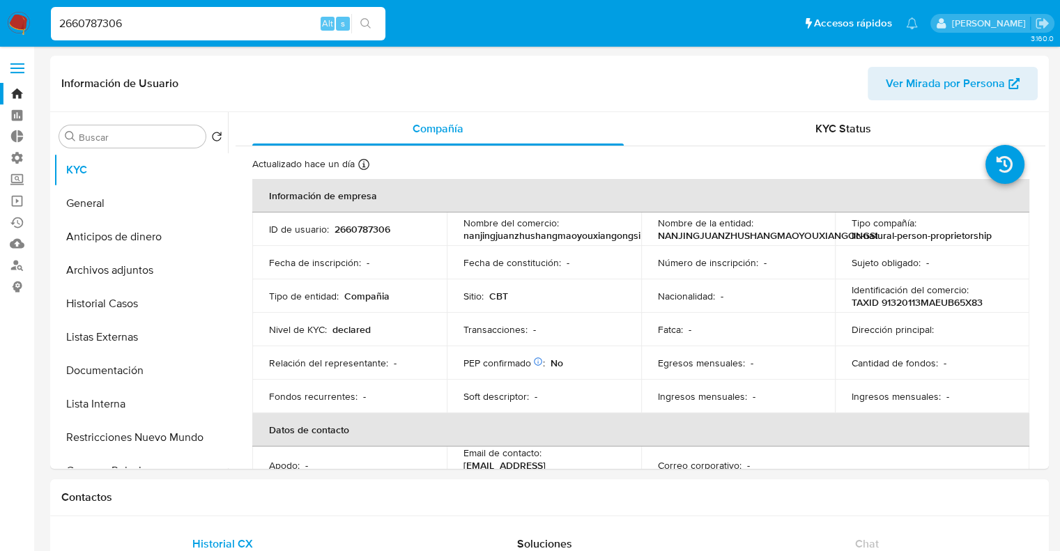
click at [742, 6] on ul "Pausado Ver notificaciones 2660787306 Alt s Accesos rápidos Presiona las siguie…" at bounding box center [484, 23] width 881 height 35
click at [741, 24] on ul "Pausado Ver notificaciones 2660787306 Alt s Accesos rápidos Presiona las siguie…" at bounding box center [484, 23] width 881 height 35
click at [227, 19] on input "2660787306" at bounding box center [218, 24] width 334 height 18
click at [264, 23] on input "2660787306" at bounding box center [218, 24] width 334 height 18
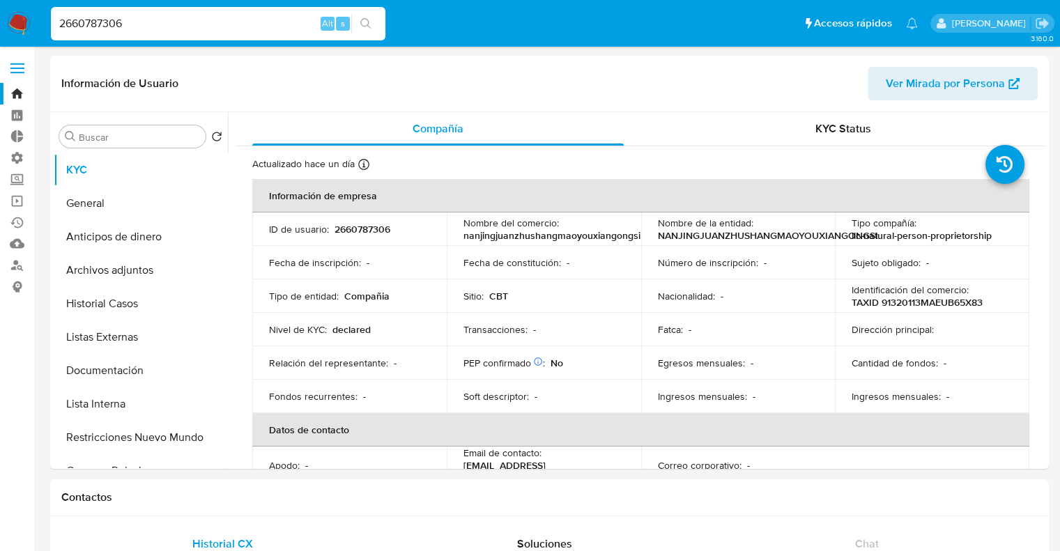
click at [264, 23] on input "2660787306" at bounding box center [218, 24] width 334 height 18
paste input "459439117"
type input "2459439117"
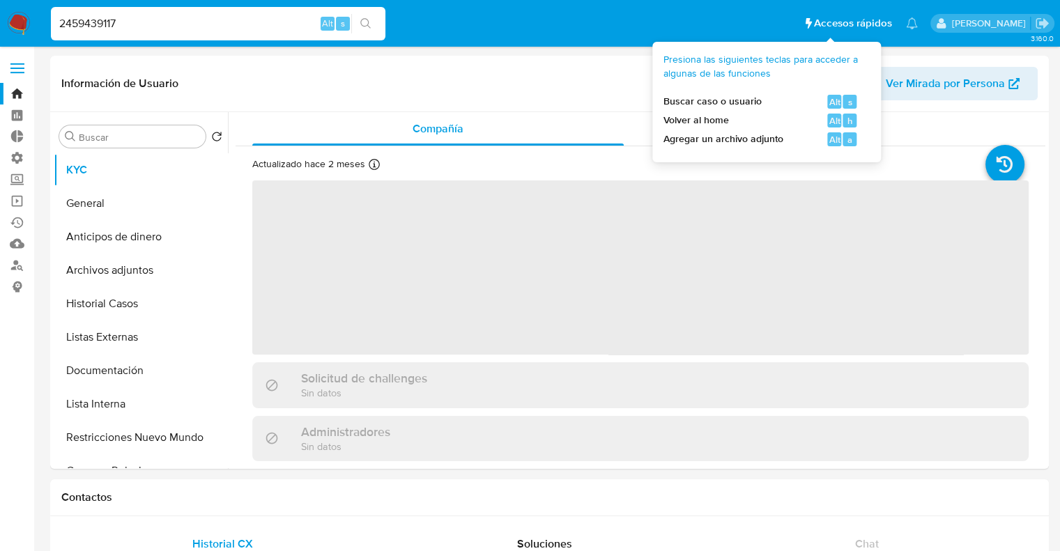
select select "10"
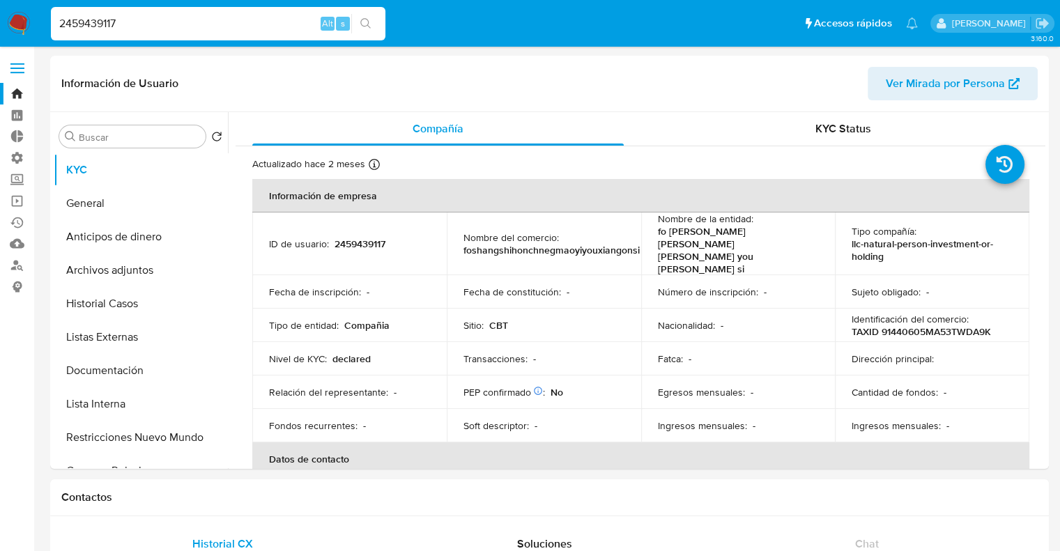
click at [268, 22] on input "2459439117" at bounding box center [218, 24] width 334 height 18
paste input "690777516"
type input "2690777516"
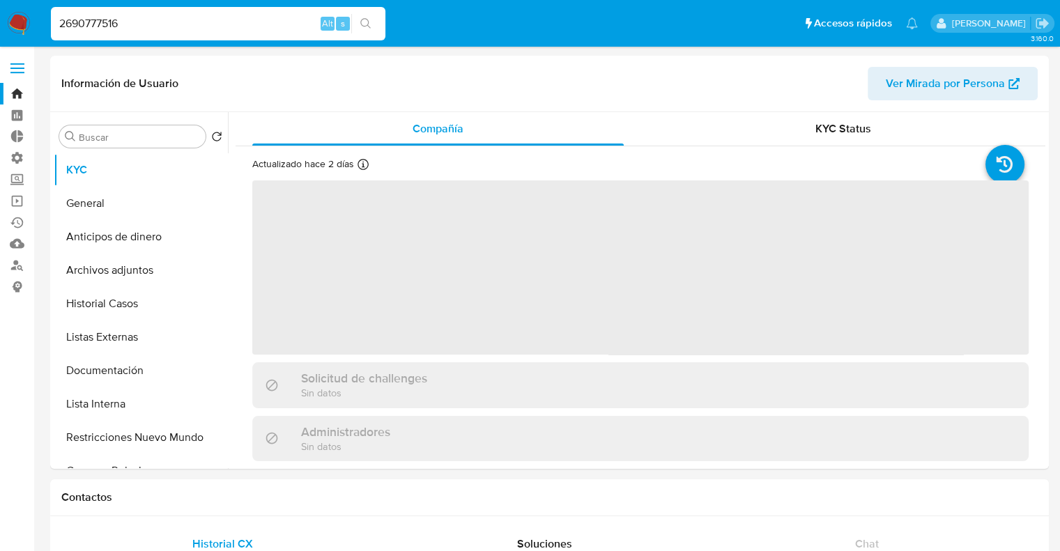
select select "10"
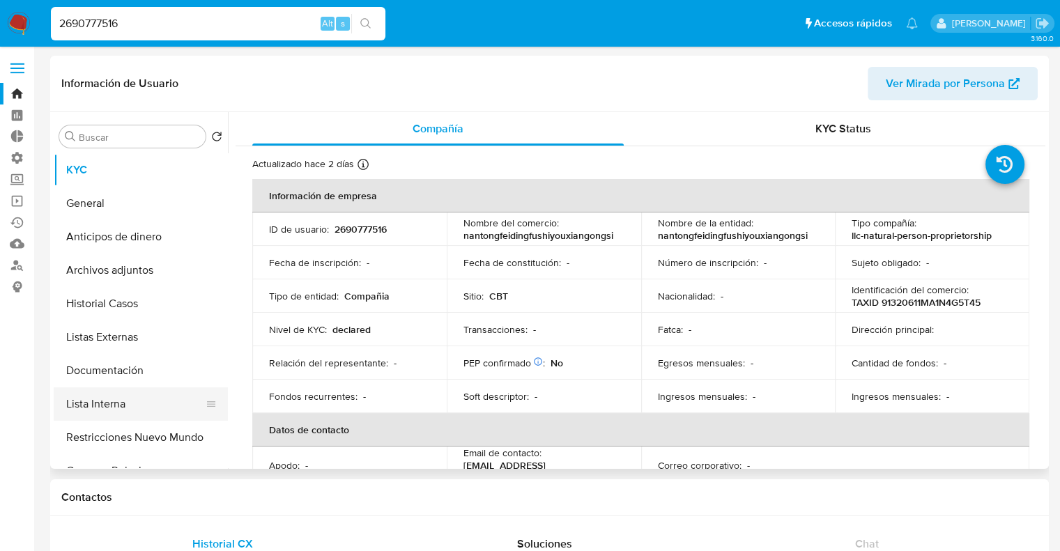
click at [160, 408] on button "Lista Interna" at bounding box center [135, 403] width 163 height 33
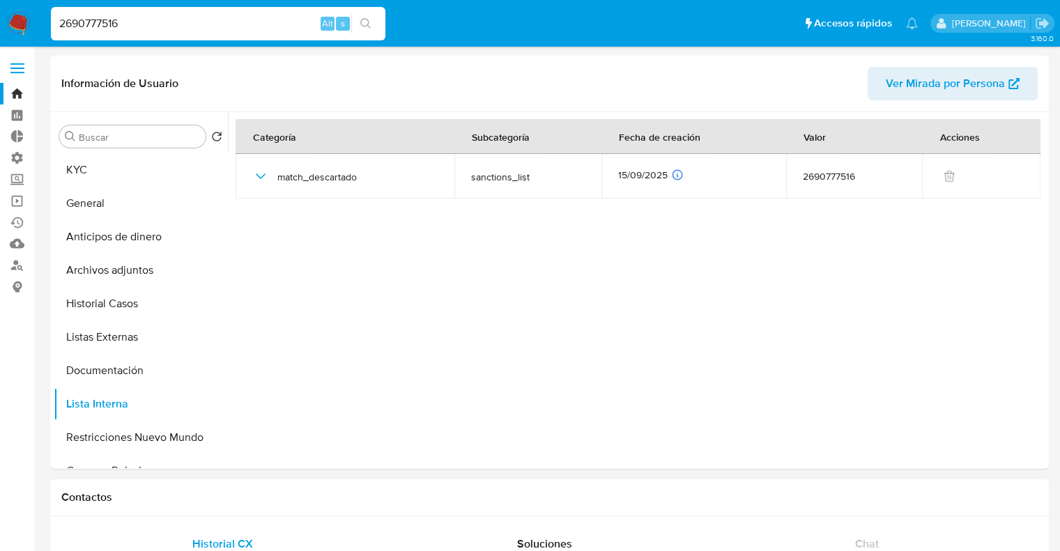
click at [301, 26] on input "2690777516" at bounding box center [218, 24] width 334 height 18
paste input "509598724"
click at [301, 26] on input "2509598724" at bounding box center [218, 24] width 334 height 18
type input "2509598724"
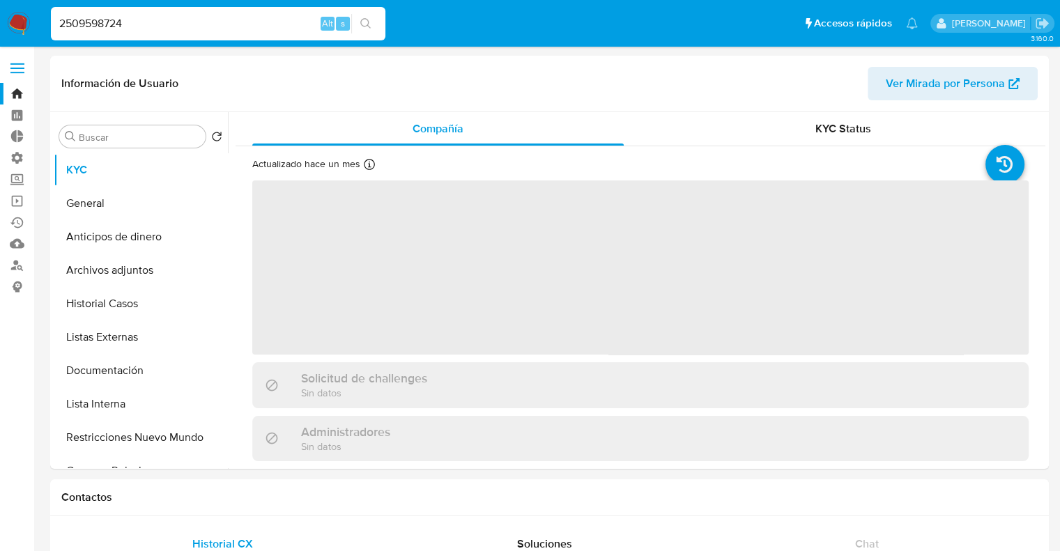
select select "10"
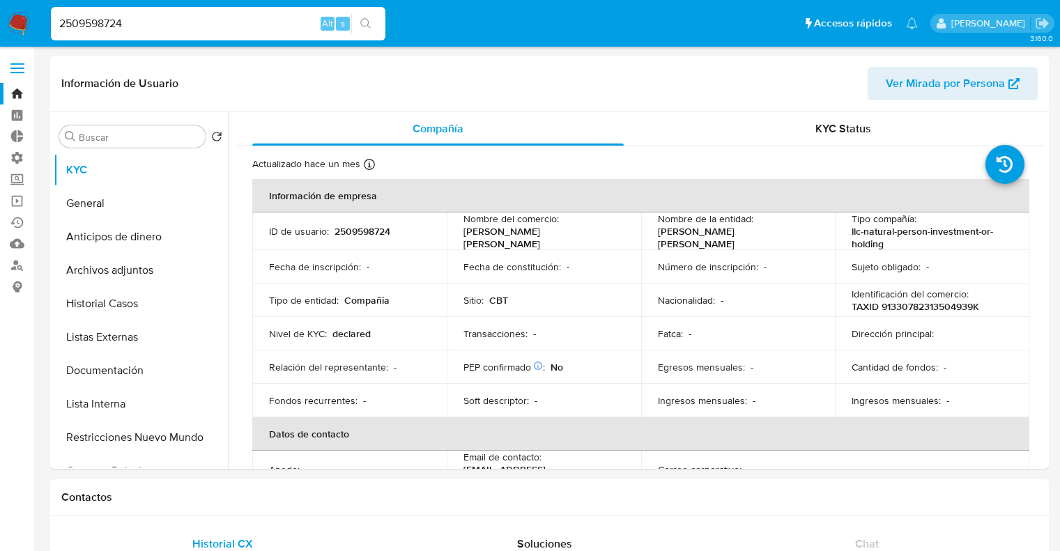
select select "10"
